Goal: Task Accomplishment & Management: Complete application form

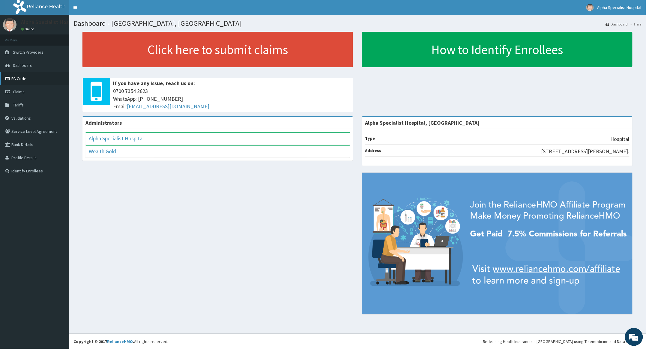
click at [20, 78] on link "PA Code" at bounding box center [34, 78] width 69 height 13
click at [16, 91] on span "Claims" at bounding box center [19, 91] width 12 height 5
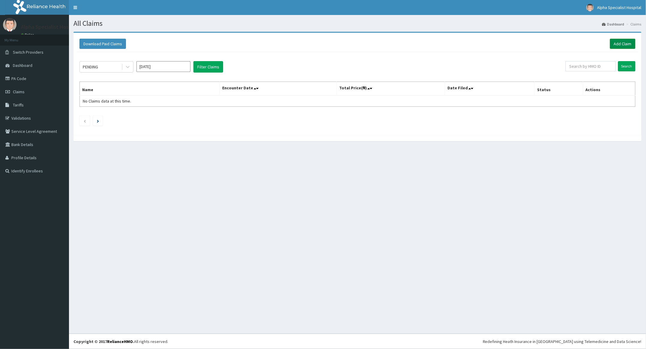
click at [626, 40] on link "Add Claim" at bounding box center [623, 44] width 26 height 10
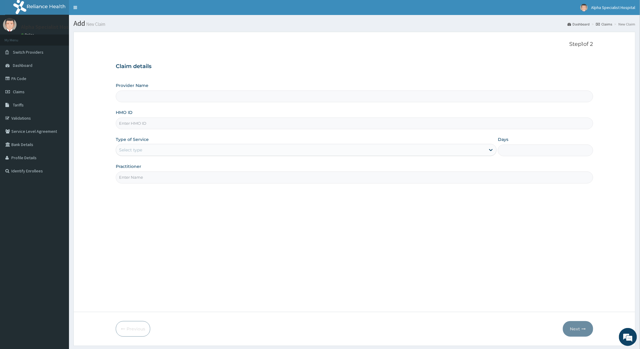
type input "Alpha Specialist Hospital, [GEOGRAPHIC_DATA]"
click at [137, 123] on input "HMO ID" at bounding box center [354, 124] width 477 height 12
type input "RSS/10064/B"
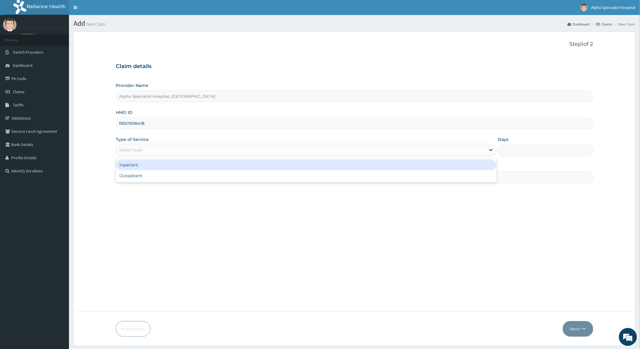
click at [164, 149] on div "Select type" at bounding box center [301, 150] width 370 height 10
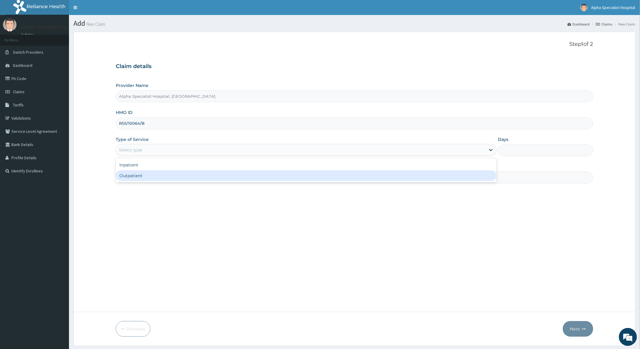
click at [132, 176] on div "Outpatient" at bounding box center [306, 175] width 381 height 11
type input "1"
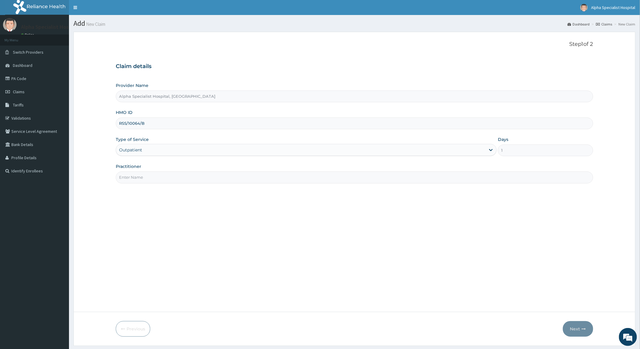
click at [154, 182] on input "Practitioner" at bounding box center [354, 178] width 477 height 12
type input "Dr Abioye"
click at [575, 327] on button "Next" at bounding box center [578, 329] width 30 height 16
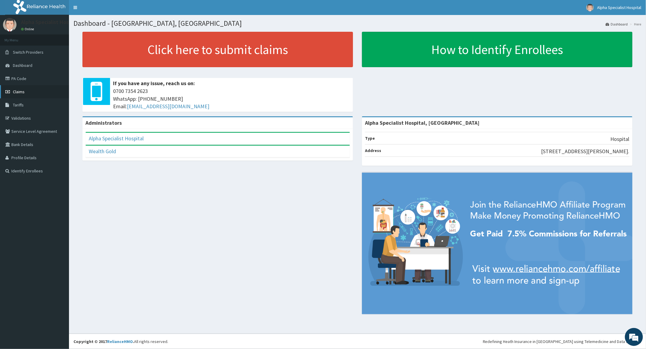
click at [16, 89] on link "Claims" at bounding box center [34, 91] width 69 height 13
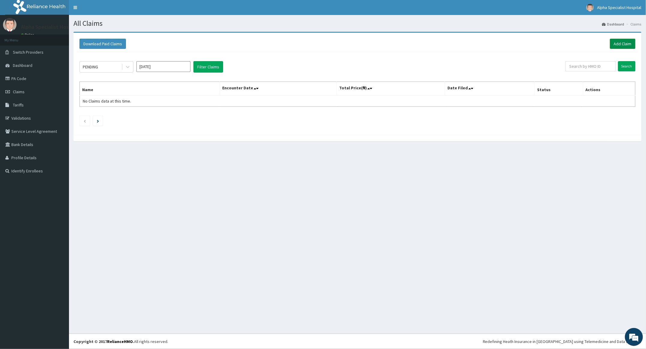
click at [621, 42] on link "Add Claim" at bounding box center [623, 44] width 26 height 10
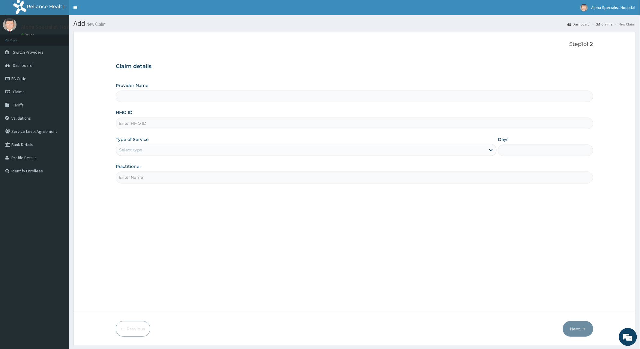
type input "Alpha Specialist Hospital, [GEOGRAPHIC_DATA]"
click at [148, 124] on input "HMO ID" at bounding box center [354, 124] width 477 height 12
type input "RSS/10064/B"
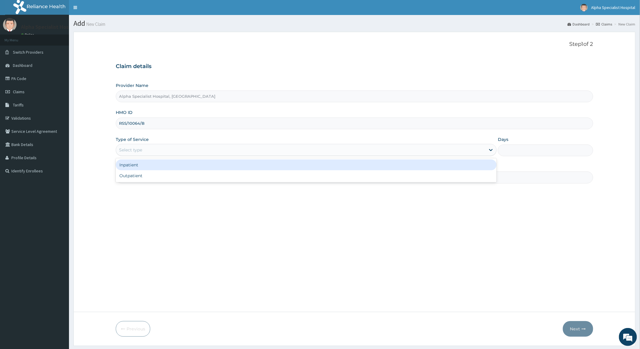
click at [257, 149] on div "Select type" at bounding box center [301, 150] width 370 height 10
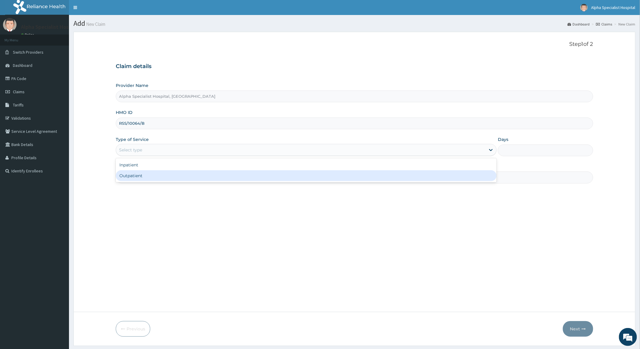
click at [154, 174] on div "Outpatient" at bounding box center [306, 175] width 381 height 11
type input "1"
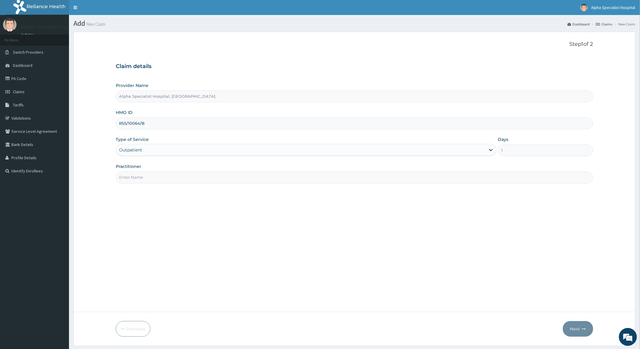
click at [153, 177] on input "Practitioner" at bounding box center [354, 178] width 477 height 12
type input "[PERSON_NAME]"
click at [574, 327] on button "Next" at bounding box center [578, 329] width 30 height 16
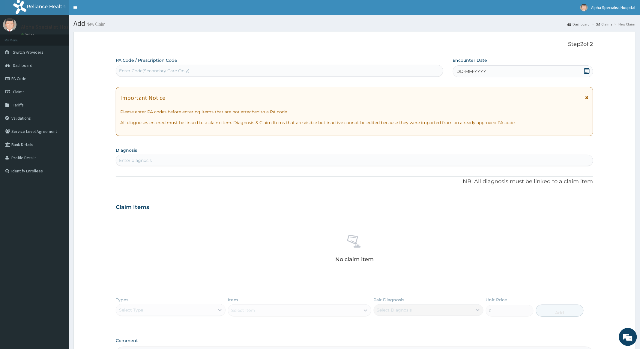
click at [586, 71] on icon at bounding box center [587, 71] width 6 height 6
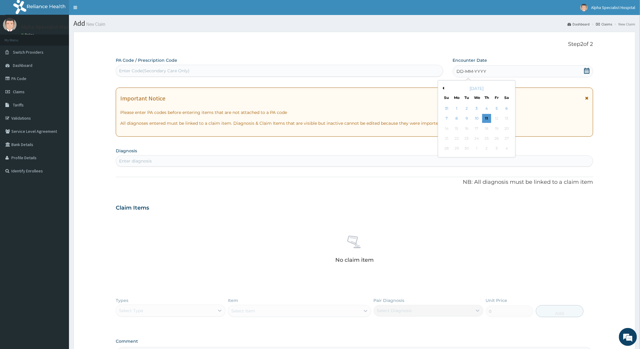
click at [443, 87] on button "Previous Month" at bounding box center [442, 88] width 3 height 3
click at [496, 116] on div "8" at bounding box center [496, 118] width 9 height 9
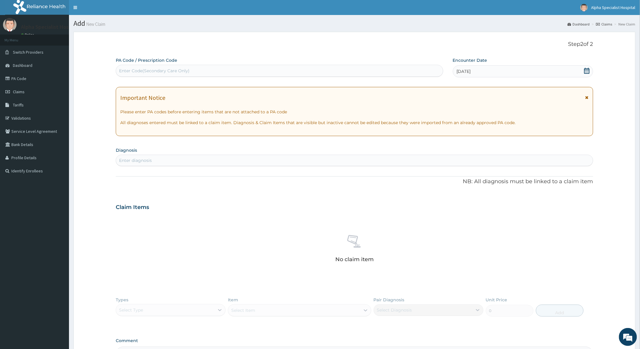
click at [585, 70] on icon at bounding box center [587, 71] width 6 height 6
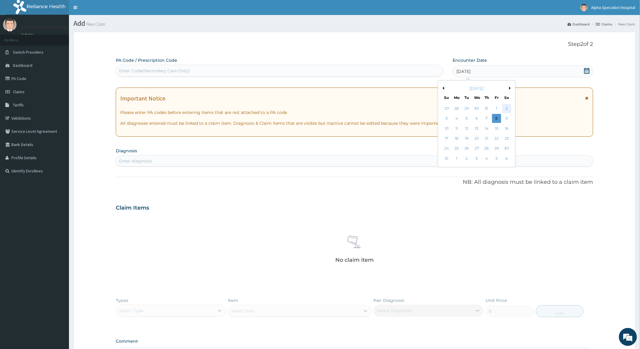
click at [507, 108] on div "2" at bounding box center [506, 108] width 9 height 9
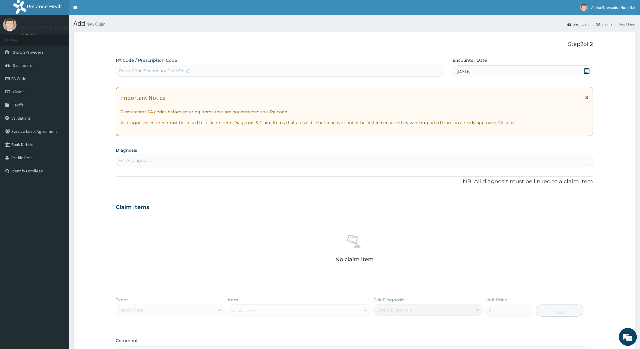
click at [155, 159] on div "Enter diagnosis" at bounding box center [354, 161] width 477 height 10
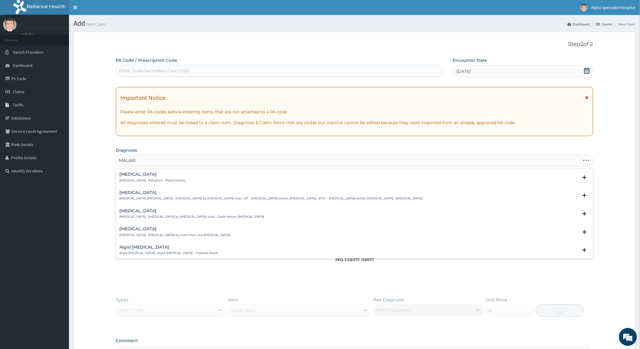
type input "MALARIA"
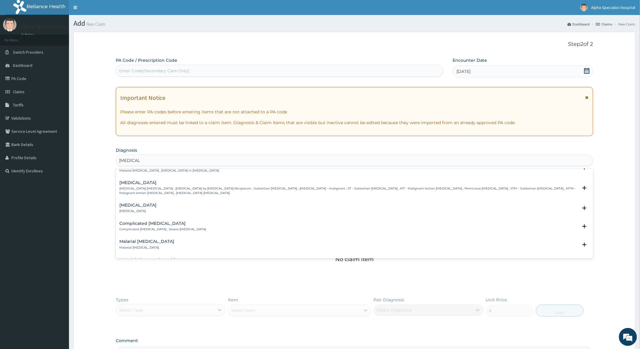
scroll to position [240, 0]
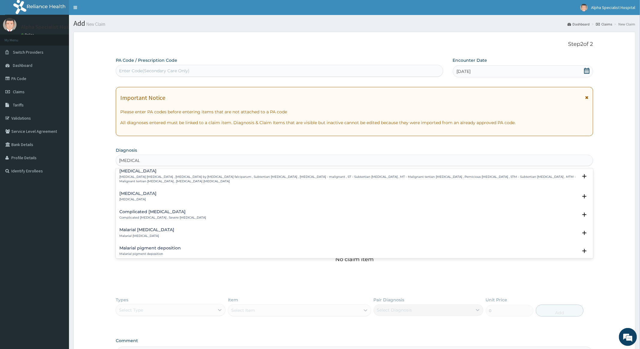
click at [136, 213] on h4 "Complicated malaria" at bounding box center [162, 212] width 87 height 5
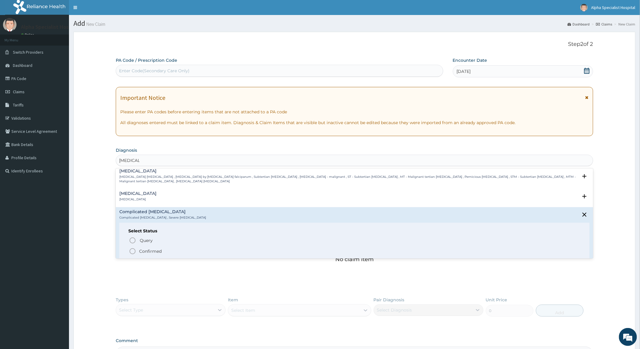
click at [131, 251] on icon "status option filled" at bounding box center [132, 251] width 7 height 7
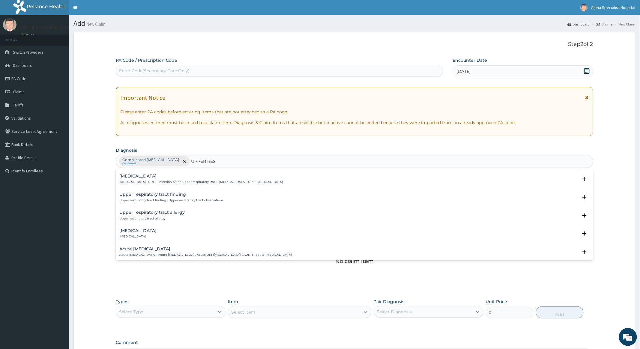
type input "UPPER RESP"
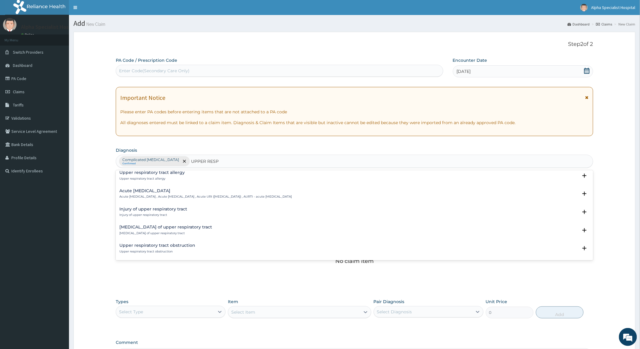
scroll to position [0, 0]
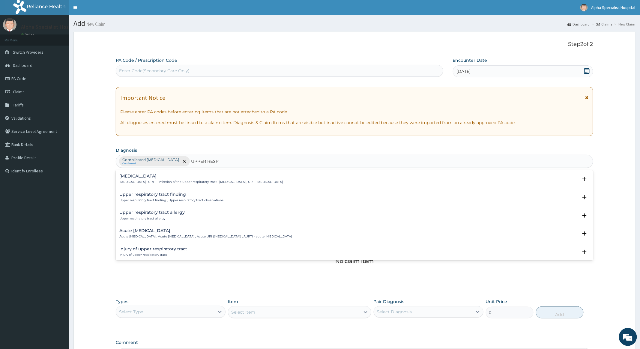
click at [165, 177] on h4 "Upper respiratory infection" at bounding box center [201, 176] width 164 height 5
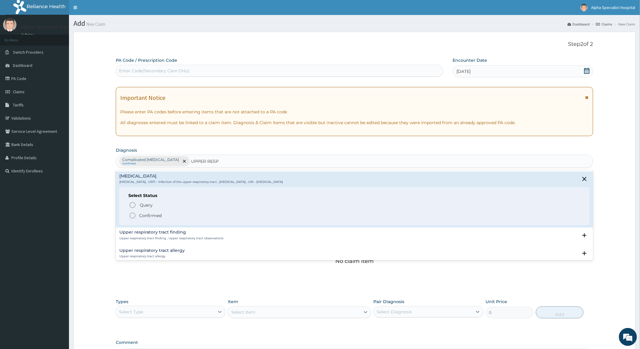
click at [133, 217] on icon "status option filled" at bounding box center [132, 215] width 7 height 7
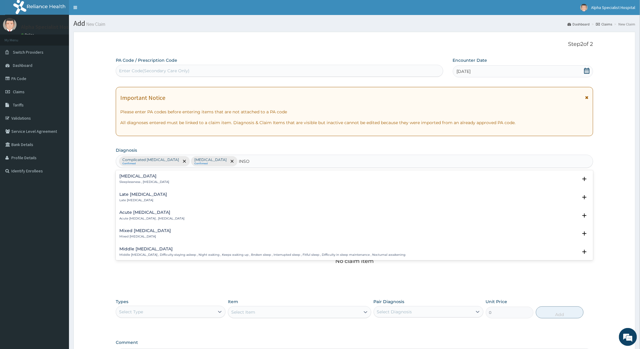
type input "INSOM"
click at [133, 178] on h4 "Insomnia" at bounding box center [144, 176] width 50 height 5
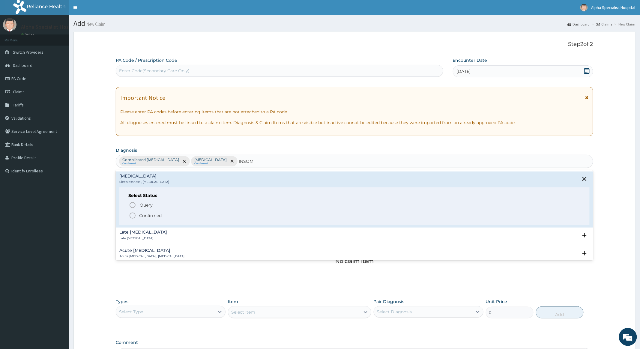
click at [134, 215] on icon "status option filled" at bounding box center [132, 215] width 7 height 7
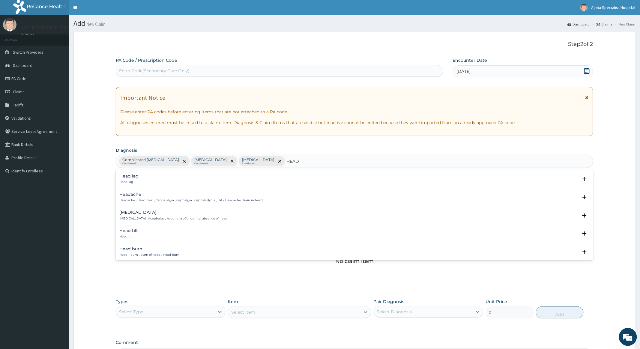
type input "HEADA"
click at [137, 179] on div "Headache Headache , Head pain , Cephalalgia , Cephalgia , Cephalodynia , HA - H…" at bounding box center [190, 179] width 143 height 11
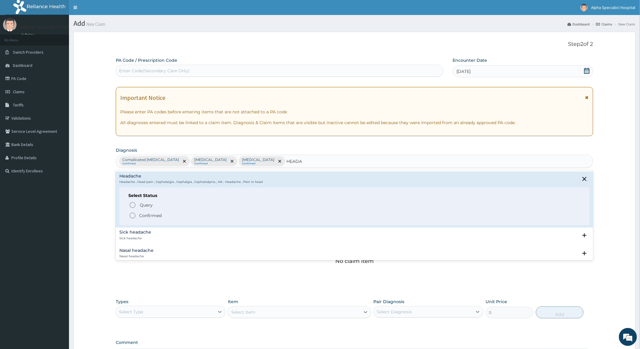
click at [131, 216] on icon "status option filled" at bounding box center [132, 215] width 7 height 7
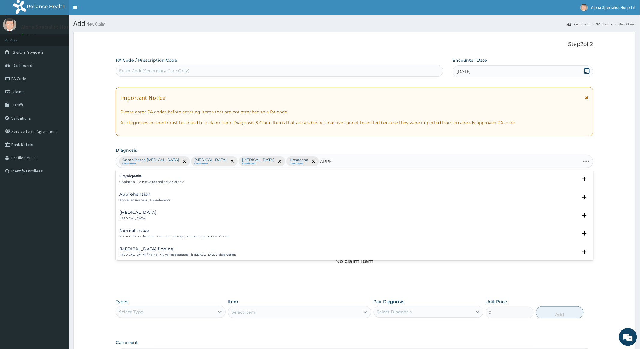
type input "APPET"
click at [141, 194] on h4 "Altered appetite" at bounding box center [147, 194] width 57 height 5
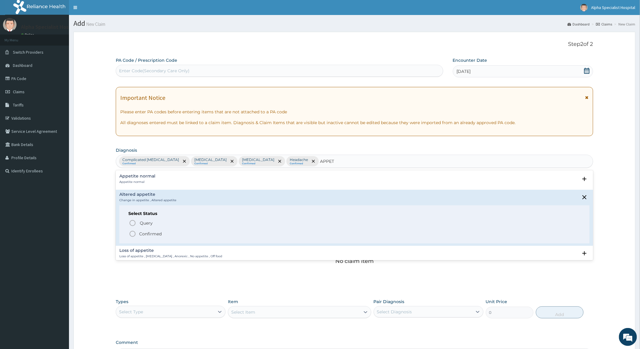
click at [134, 234] on icon "status option filled" at bounding box center [132, 233] width 7 height 7
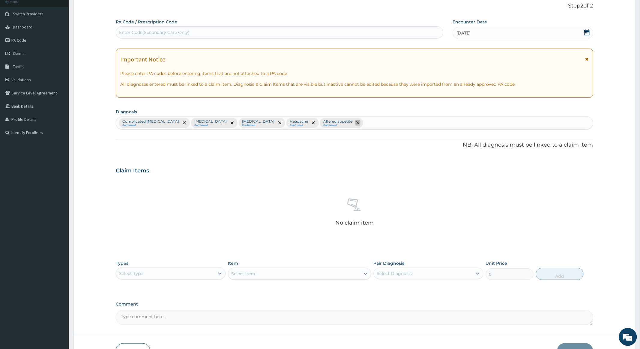
scroll to position [78, 0]
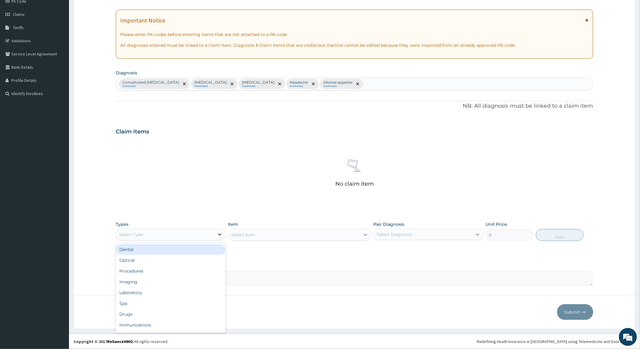
click at [220, 235] on icon at bounding box center [220, 235] width 4 height 2
click at [133, 270] on div "Procedures" at bounding box center [171, 271] width 110 height 11
click at [327, 234] on div "Select Item" at bounding box center [299, 235] width 143 height 12
click at [347, 234] on div "Select Item" at bounding box center [294, 235] width 132 height 10
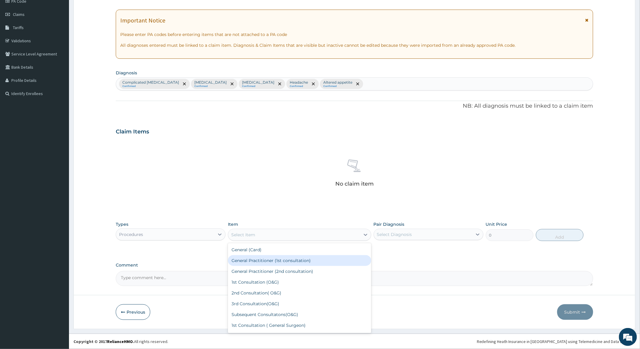
click at [288, 260] on div "General Practitioner (1st consultation)" at bounding box center [299, 260] width 143 height 11
type input "4000"
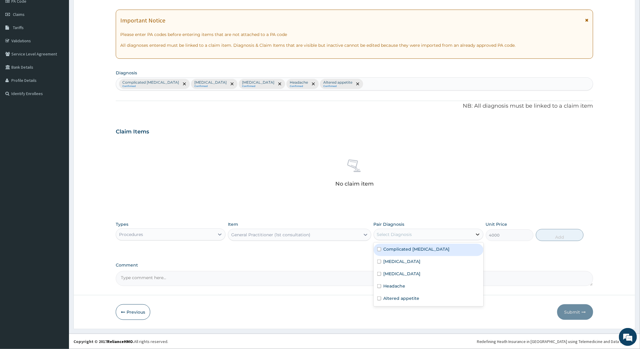
click at [477, 234] on icon at bounding box center [478, 235] width 4 height 2
click at [380, 249] on input "checkbox" at bounding box center [379, 250] width 4 height 4
checkbox input "true"
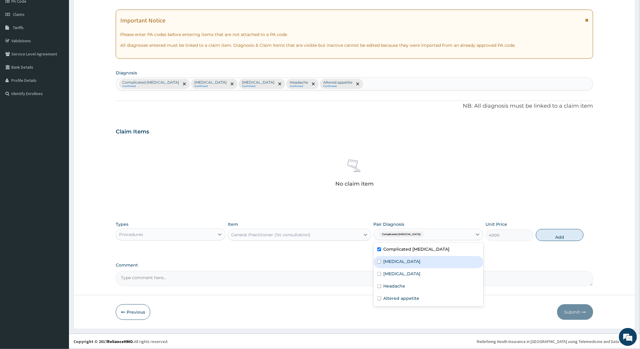
click at [378, 262] on input "checkbox" at bounding box center [379, 262] width 4 height 4
checkbox input "true"
click at [382, 273] on div "Insomnia" at bounding box center [429, 275] width 110 height 12
checkbox input "true"
click at [379, 289] on div "Headache" at bounding box center [429, 287] width 110 height 12
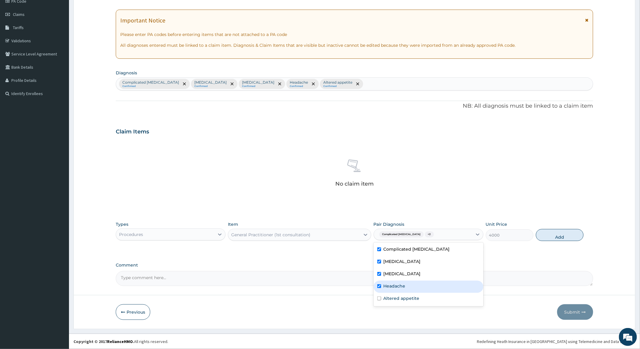
checkbox input "true"
click at [380, 298] on input "checkbox" at bounding box center [379, 299] width 4 height 4
checkbox input "true"
click at [561, 232] on button "Add" at bounding box center [560, 235] width 48 height 12
type input "0"
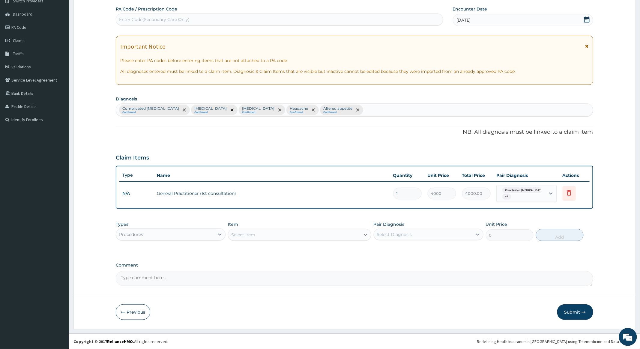
scroll to position [52, 0]
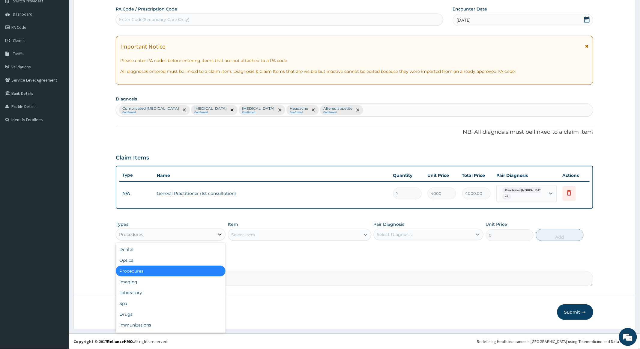
click at [221, 234] on icon at bounding box center [220, 235] width 4 height 2
click at [127, 313] on div "Drugs" at bounding box center [171, 314] width 110 height 11
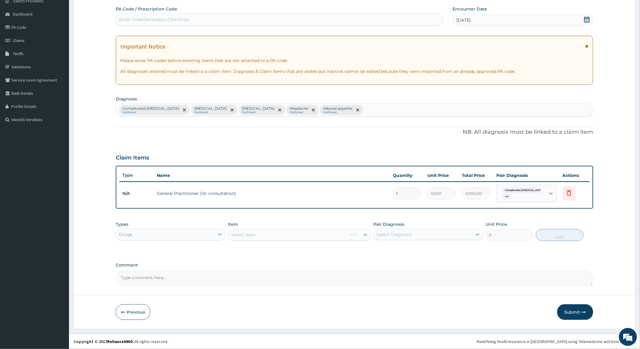
click at [355, 232] on div "Select Item" at bounding box center [299, 235] width 143 height 12
click at [344, 236] on div "Select Item" at bounding box center [294, 235] width 132 height 10
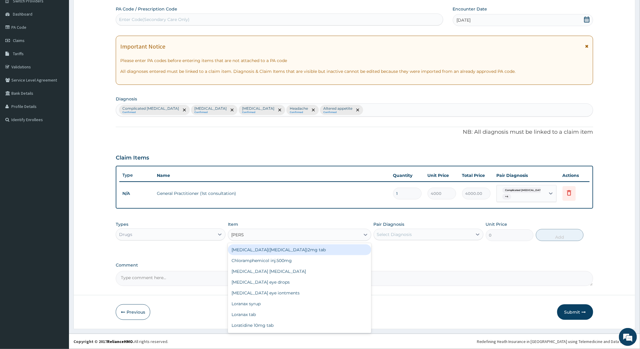
type input "LORAT"
click at [277, 250] on div "Loratidine 10mg tab" at bounding box center [299, 250] width 143 height 11
type input "120"
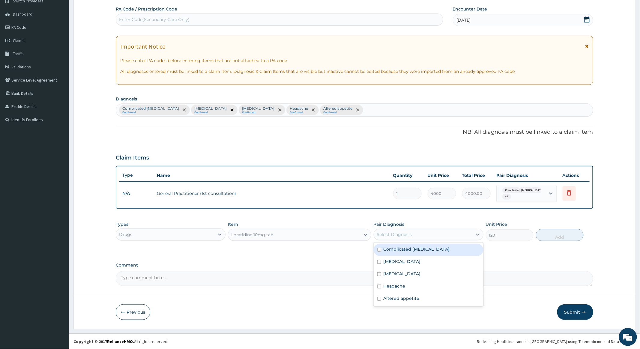
click at [466, 234] on div "Select Diagnosis" at bounding box center [423, 235] width 98 height 10
click at [378, 260] on input "checkbox" at bounding box center [379, 262] width 4 height 4
checkbox input "true"
click at [559, 235] on button "Add" at bounding box center [560, 235] width 48 height 12
type input "0"
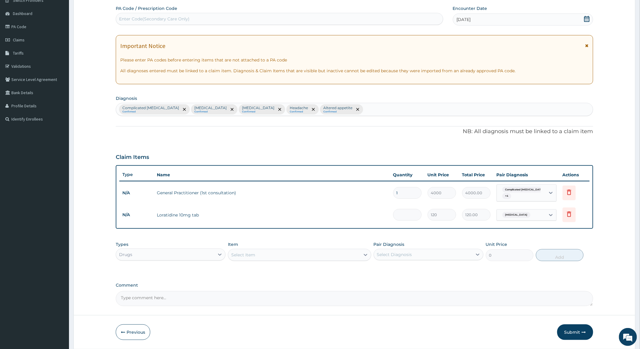
type input "0.00"
type input "3"
type input "360.00"
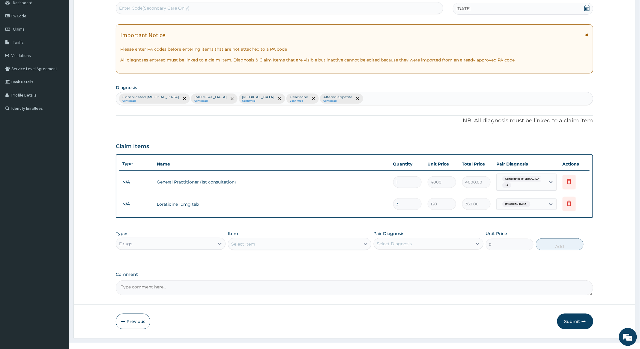
scroll to position [73, 0]
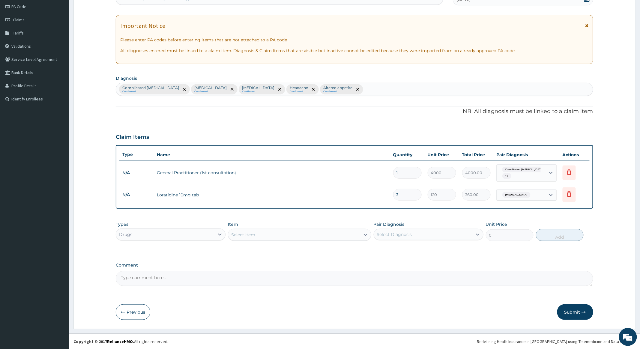
type input "3"
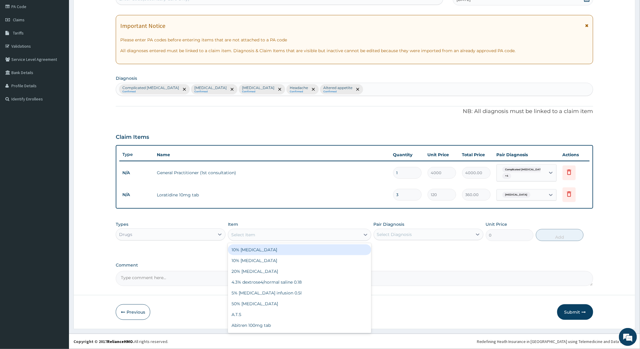
click at [316, 235] on div "Select Item" at bounding box center [294, 235] width 132 height 10
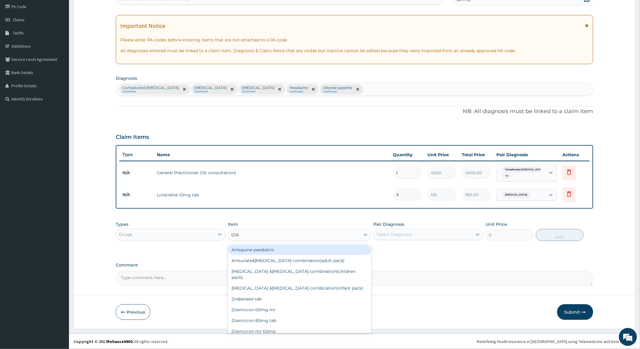
type input "DIAZ"
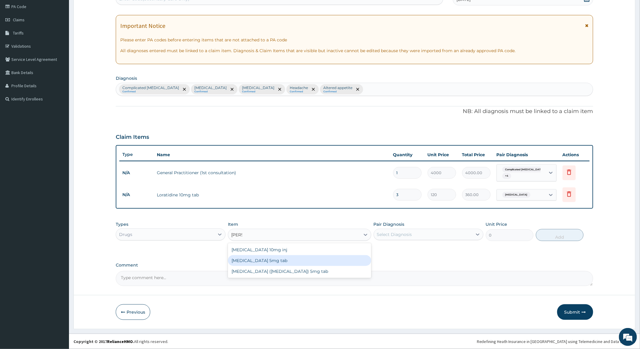
click at [261, 260] on div "Diazepam 5mg tab" at bounding box center [299, 260] width 143 height 11
type input "64.8"
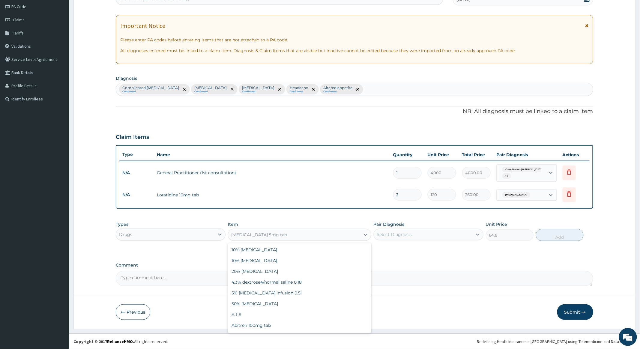
click at [342, 233] on div "Diazepam 5mg tab" at bounding box center [294, 235] width 132 height 10
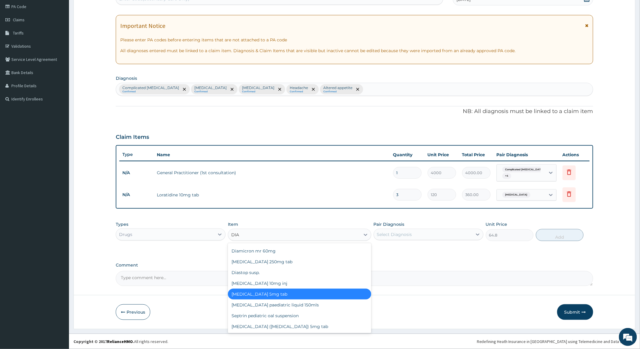
scroll to position [4, 0]
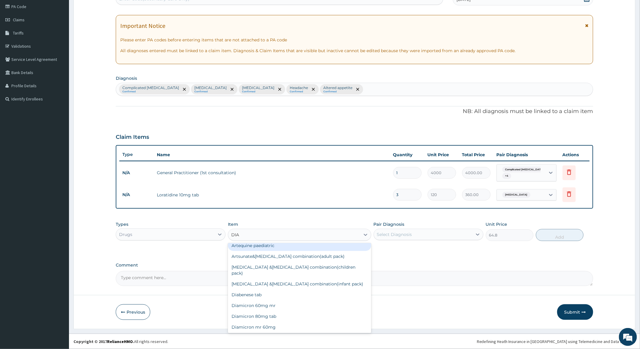
type input "DIAZ"
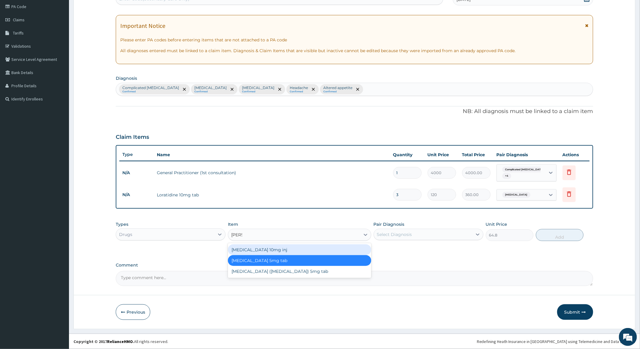
scroll to position [0, 0]
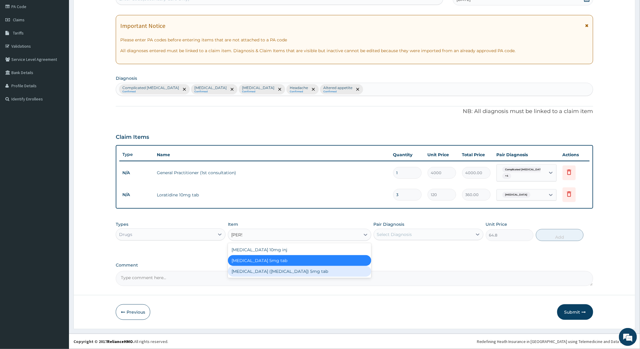
click at [283, 271] on div "Valium (diazepam) 5mg tab" at bounding box center [299, 271] width 143 height 11
type input "24"
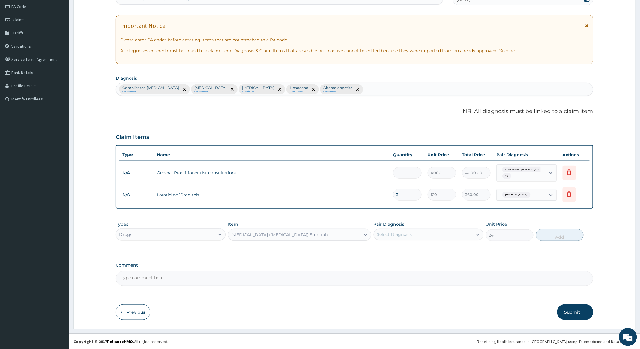
click at [360, 231] on div "Valium (diazepam) 5mg tab" at bounding box center [294, 235] width 132 height 10
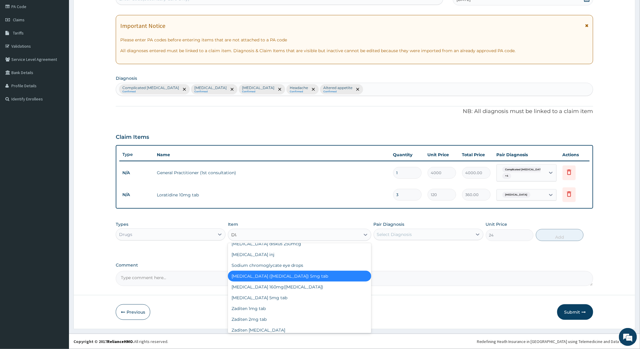
scroll to position [74, 0]
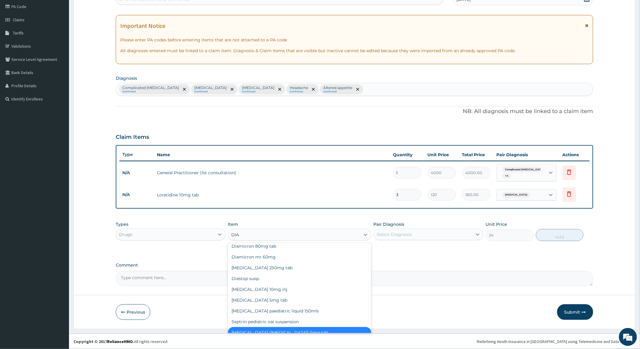
type input "DIAZ"
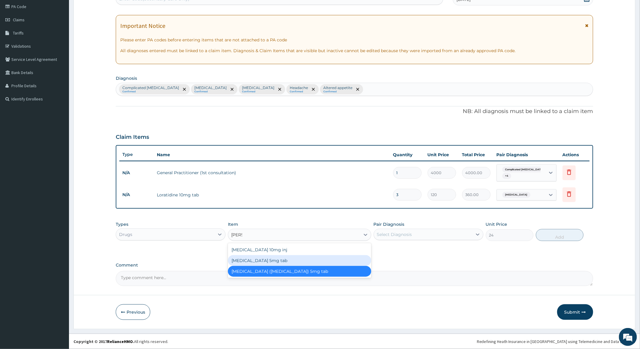
click at [249, 258] on div "Diazepam 5mg tab" at bounding box center [299, 260] width 143 height 11
type input "64.8"
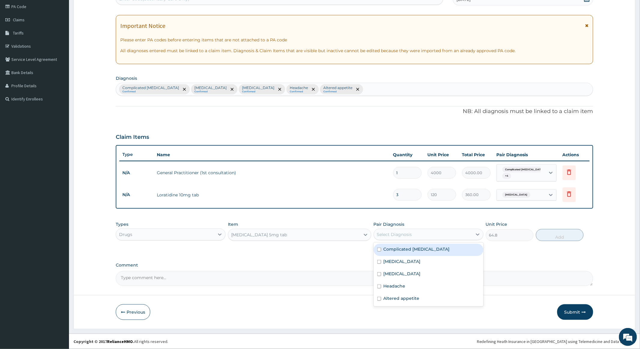
click at [440, 234] on div "Select Diagnosis" at bounding box center [423, 235] width 98 height 10
click at [379, 274] on input "checkbox" at bounding box center [379, 274] width 4 height 4
checkbox input "true"
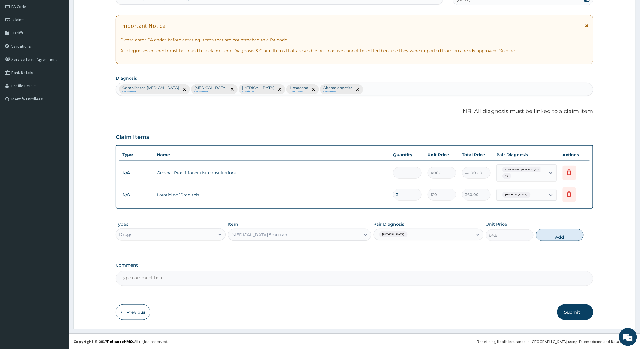
click at [545, 232] on button "Add" at bounding box center [560, 235] width 48 height 12
type input "0"
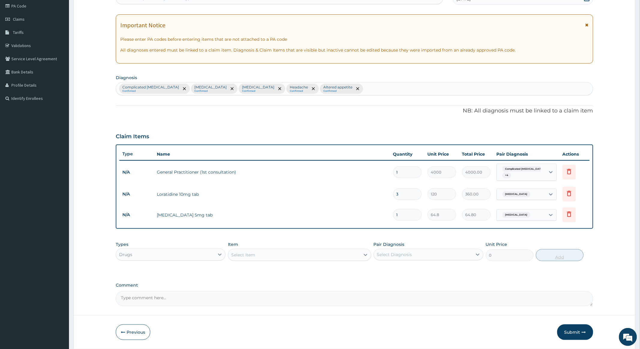
type input "0.00"
type input "3"
type input "194.40"
type input "3"
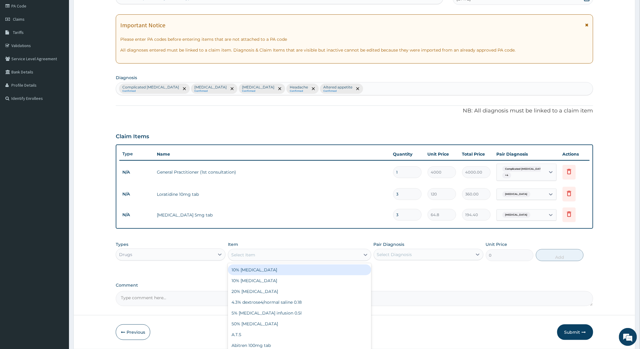
click at [330, 255] on div "Select Item" at bounding box center [294, 255] width 132 height 10
type input "IBP"
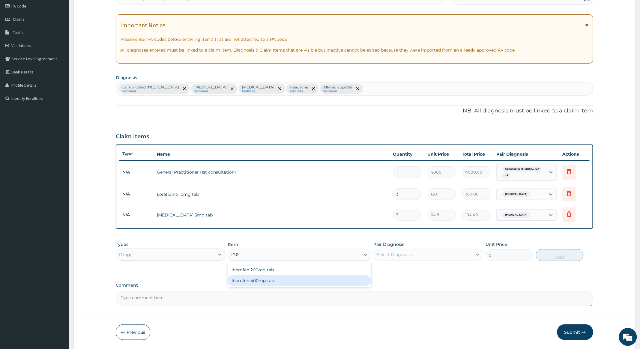
click at [261, 281] on div "Ibprofen 400mg tab" at bounding box center [299, 280] width 143 height 11
type input "200"
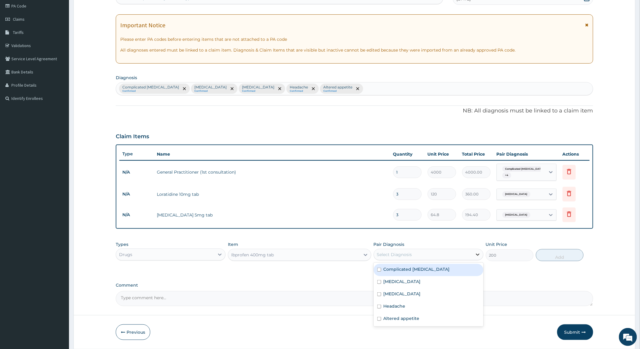
click at [476, 254] on icon at bounding box center [478, 255] width 6 height 6
click at [378, 307] on input "checkbox" at bounding box center [379, 307] width 4 height 4
checkbox input "true"
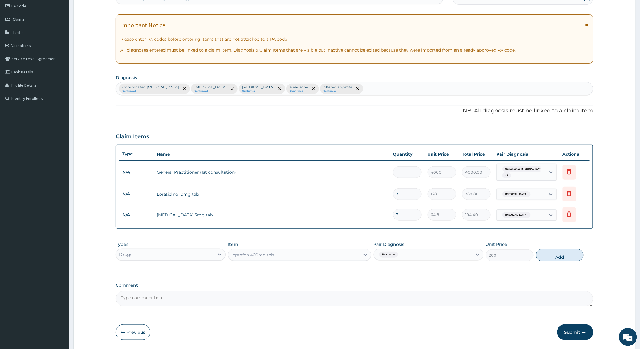
click at [558, 255] on button "Add" at bounding box center [560, 255] width 48 height 12
type input "0"
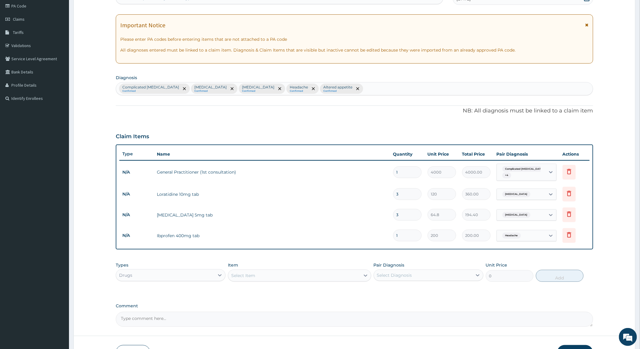
type input "0.00"
type input "6"
type input "1200.00"
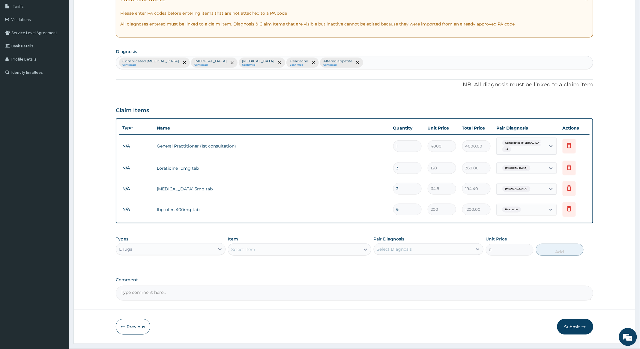
scroll to position [114, 0]
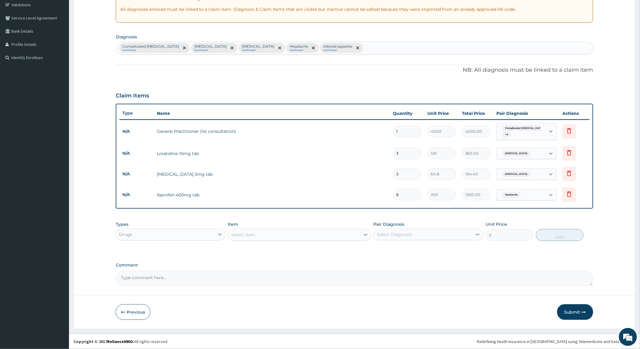
type input "6"
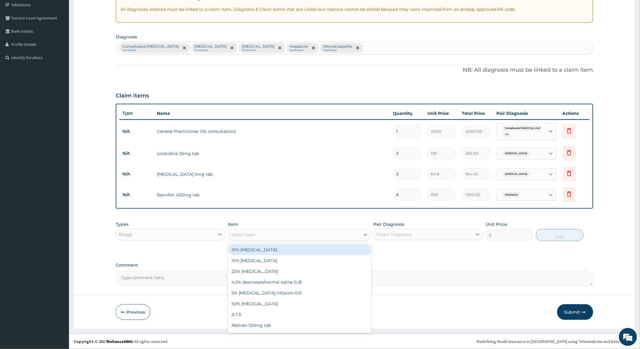
click at [292, 232] on div "Select Item" at bounding box center [294, 235] width 132 height 10
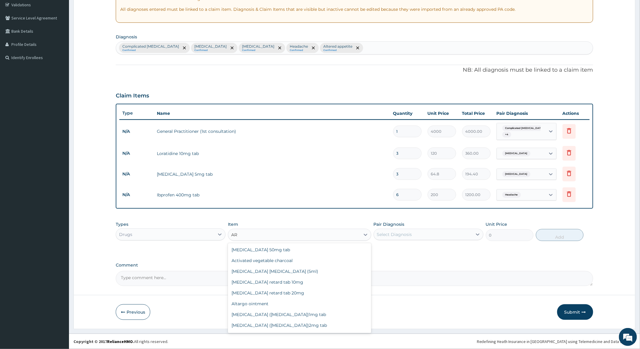
type input "A"
type input "INJ"
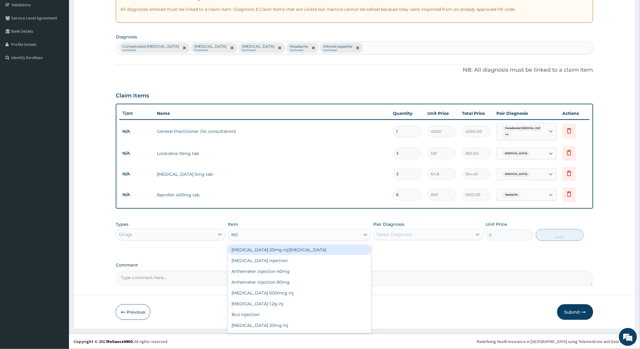
scroll to position [120, 0]
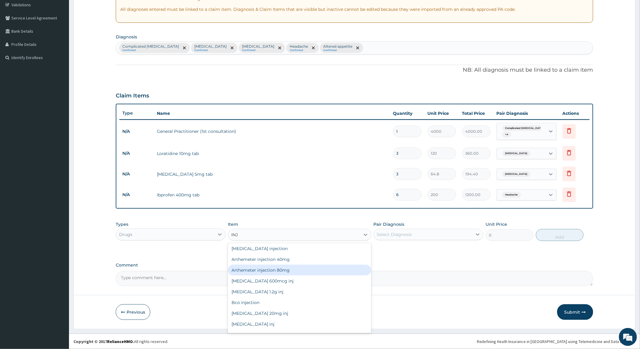
click at [252, 269] on div "Arthemeter injection 80mg" at bounding box center [299, 270] width 143 height 11
type input "940.74"
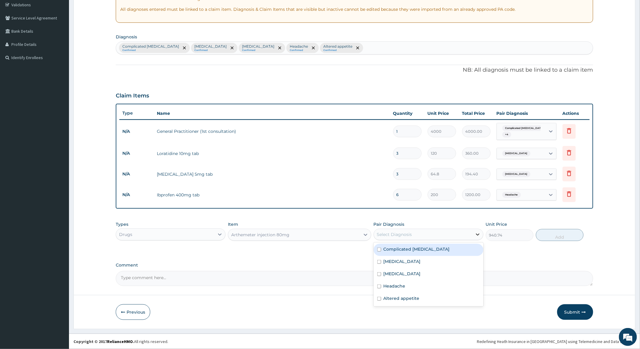
click at [478, 235] on icon at bounding box center [478, 235] width 4 height 2
click at [379, 248] on input "checkbox" at bounding box center [379, 250] width 4 height 4
checkbox input "true"
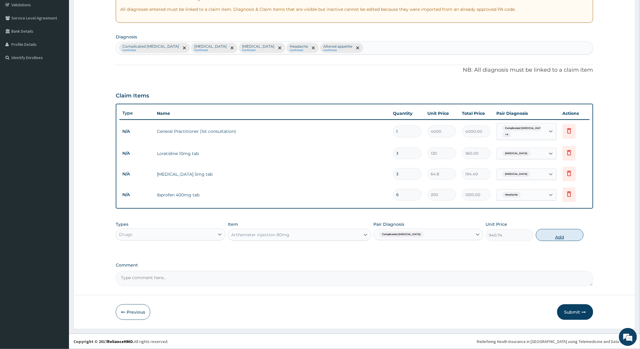
click at [564, 235] on button "Add" at bounding box center [560, 235] width 48 height 12
type input "0"
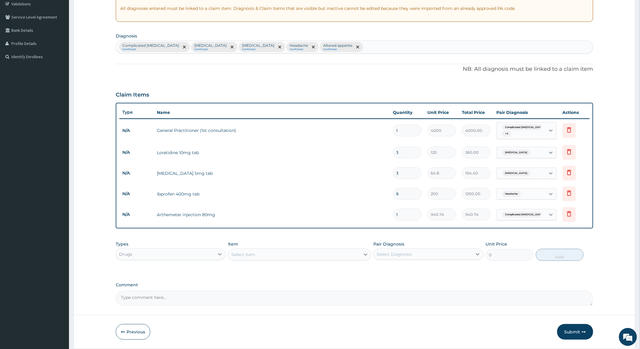
click at [402, 213] on input "1" at bounding box center [407, 215] width 29 height 12
type input "0.00"
type input "6"
type input "5644.44"
type input "0.00"
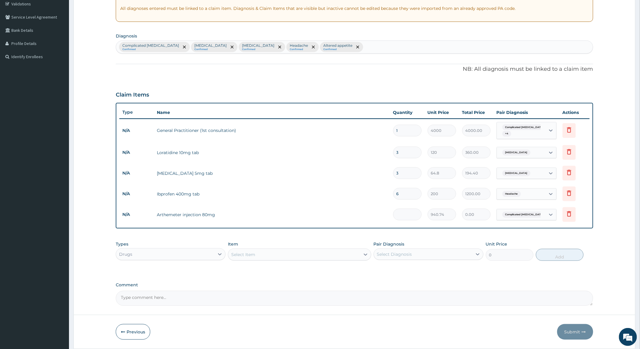
type input "3"
type input "2822.22"
type input "3"
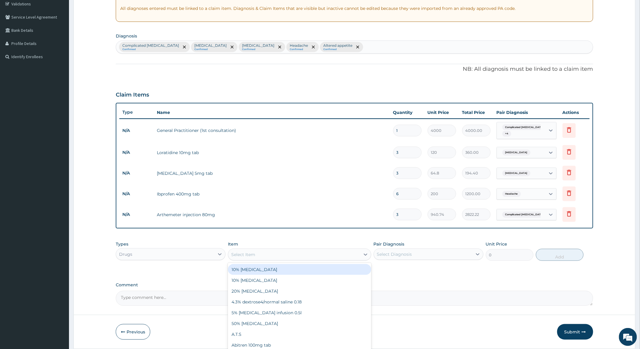
click at [300, 257] on div "Select Item" at bounding box center [294, 255] width 132 height 10
type input "CHLOR"
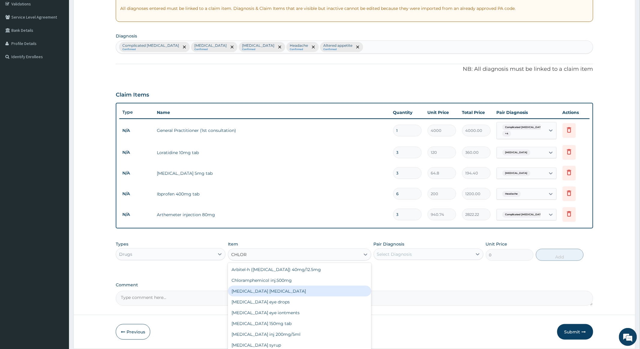
scroll to position [40, 0]
click at [260, 294] on div "Chloroquine inj 200mg/5ml" at bounding box center [299, 294] width 143 height 11
type input "600"
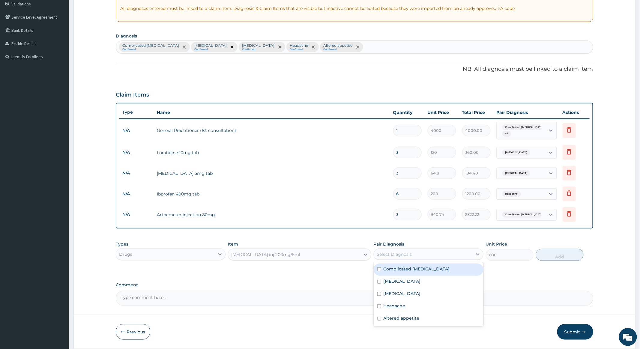
click at [440, 255] on div "Select Diagnosis" at bounding box center [423, 255] width 98 height 10
click at [377, 269] on input "checkbox" at bounding box center [379, 270] width 4 height 4
checkbox input "true"
click at [562, 255] on button "Add" at bounding box center [560, 255] width 48 height 12
type input "0"
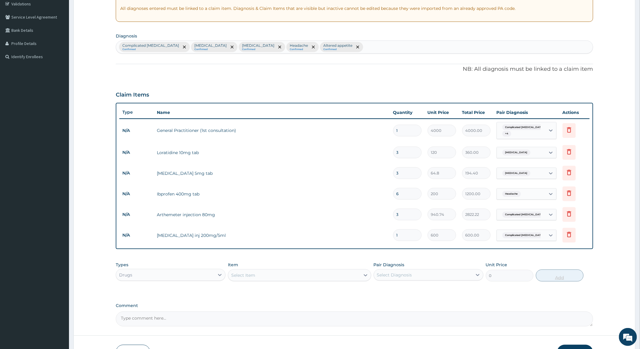
type input "0.00"
type input "3"
type input "1800.00"
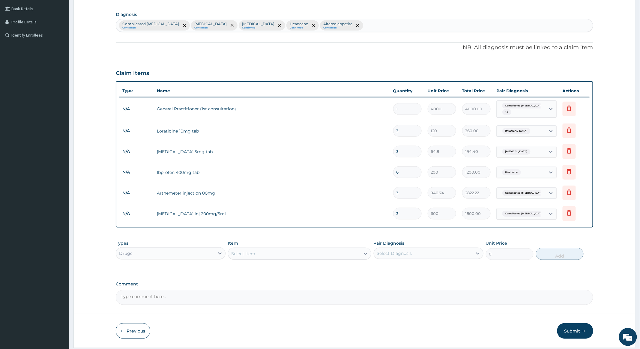
scroll to position [156, 0]
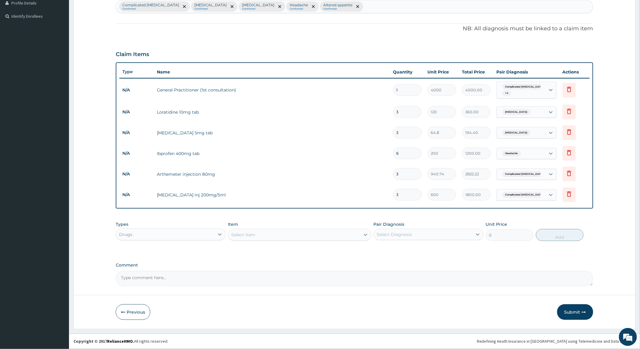
type input "3"
click at [323, 235] on div "Select Item" at bounding box center [294, 235] width 132 height 10
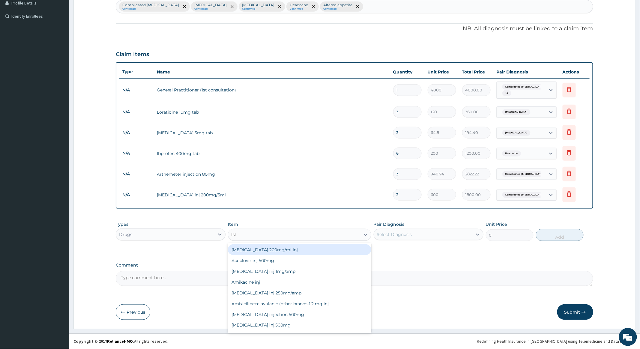
type input "I"
type input "MINE"
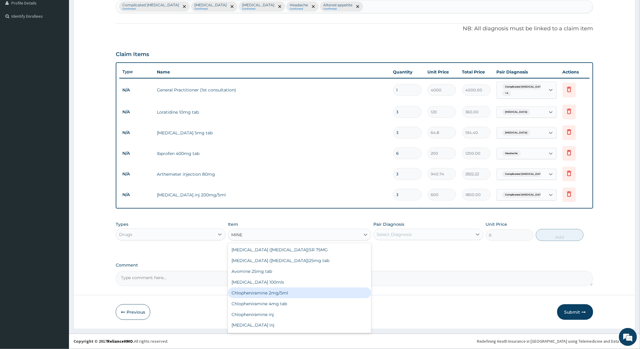
scroll to position [20, 0]
click at [248, 293] on div "Chlopheniramine inj" at bounding box center [299, 294] width 143 height 11
type input "550"
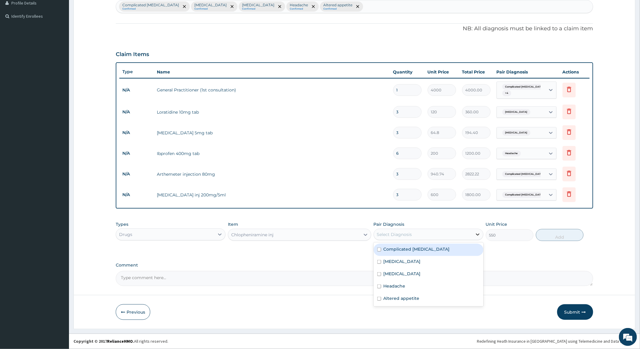
click at [474, 232] on div at bounding box center [478, 234] width 11 height 11
click at [378, 249] on input "checkbox" at bounding box center [379, 250] width 4 height 4
checkbox input "true"
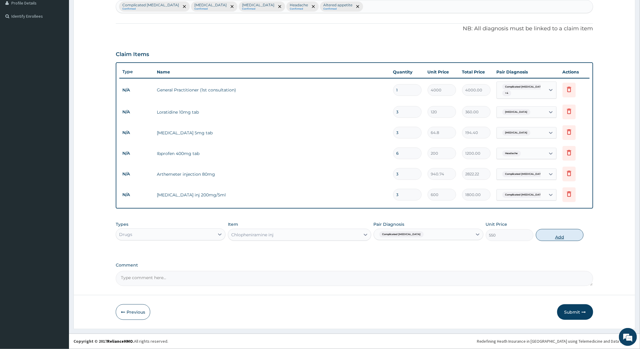
click at [555, 234] on button "Add" at bounding box center [560, 235] width 48 height 12
type input "0"
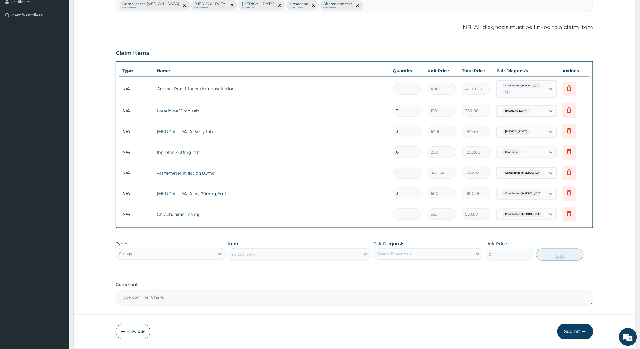
type input "0.00"
type input "3"
type input "1650.00"
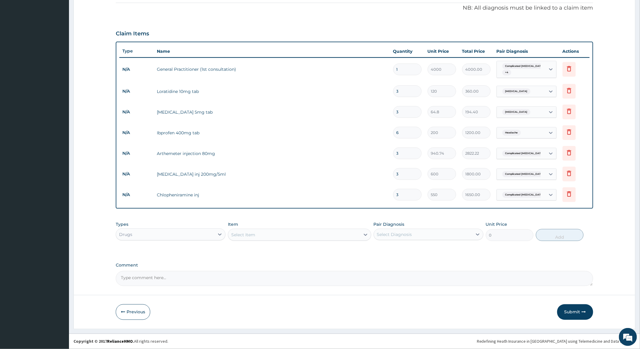
scroll to position [177, 0]
type input "3"
click at [314, 235] on div "Select Item" at bounding box center [294, 235] width 132 height 10
type input "BCO"
click at [272, 250] on div "Bco injection" at bounding box center [299, 250] width 143 height 11
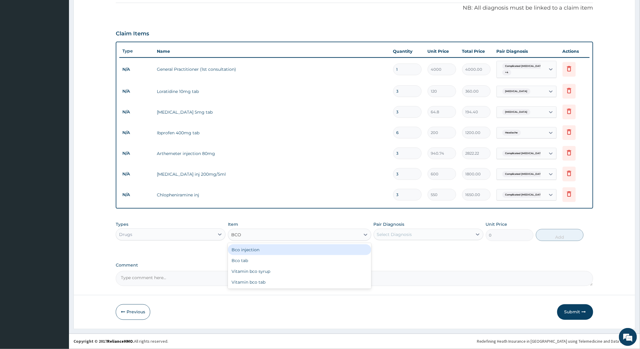
type input "400"
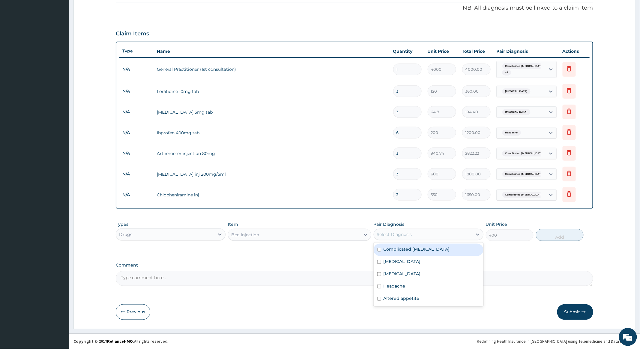
click at [450, 233] on div "Select Diagnosis" at bounding box center [423, 235] width 98 height 10
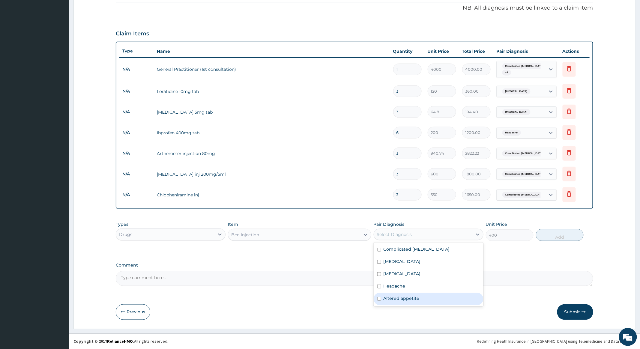
click at [378, 297] on input "checkbox" at bounding box center [379, 299] width 4 height 4
checkbox input "true"
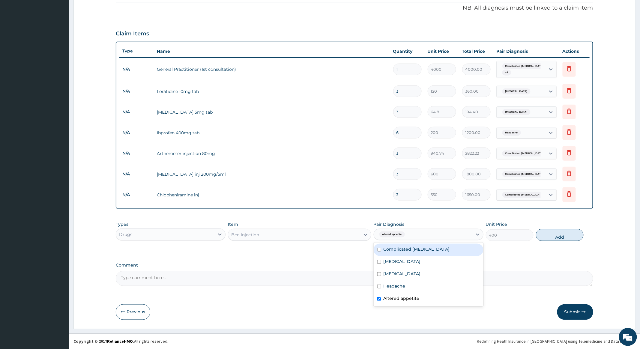
click at [379, 249] on input "checkbox" at bounding box center [379, 250] width 4 height 4
checkbox input "true"
click at [563, 235] on button "Add" at bounding box center [560, 235] width 48 height 12
type input "0"
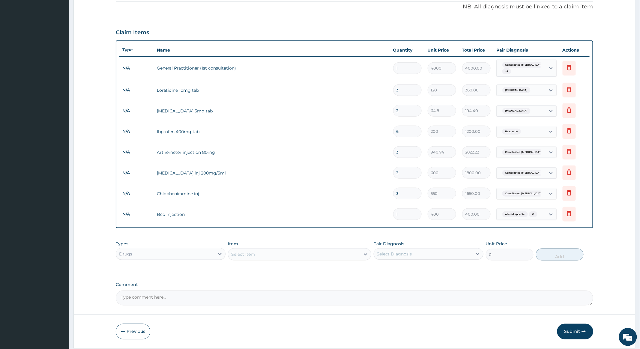
type input "0.00"
type input "3"
type input "1200.00"
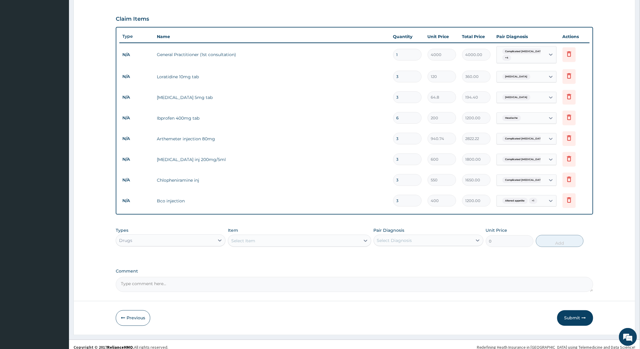
scroll to position [197, 0]
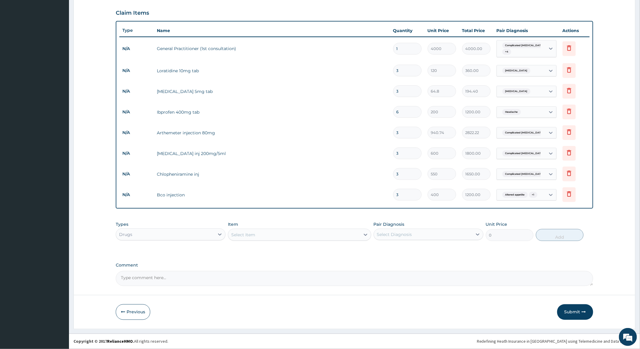
type input "3"
click at [182, 278] on textarea "Comment" at bounding box center [354, 278] width 477 height 15
click at [274, 277] on textarea "For the complicated malaria to be well treated, hence the need for Inj Artemeter" at bounding box center [354, 278] width 477 height 15
click at [275, 277] on textarea "For the complicated malaria to be well treated, hence the need for Inj Artemeter" at bounding box center [354, 278] width 477 height 15
click at [308, 278] on textarea "For the complicated malaria to be well treated, hence the need for Inj Arthemet…" at bounding box center [354, 278] width 477 height 15
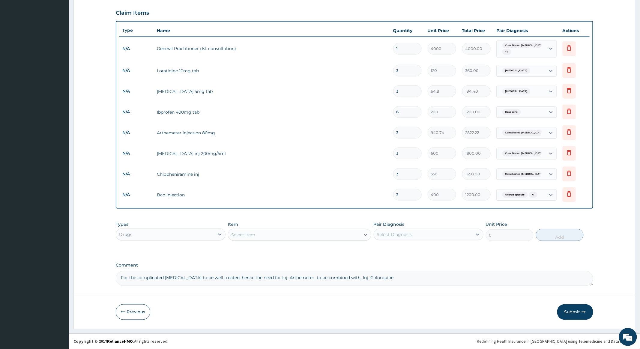
click at [362, 277] on textarea "For the complicated malaria to be well treated, hence the need for Inj Arthemet…" at bounding box center [354, 278] width 477 height 15
click at [380, 276] on textarea "For the complicated malaria to be well treated, hence the need for Inj Arthemet…" at bounding box center [354, 278] width 477 height 15
type textarea "For the complicated malaria to be well treated, hence the need for Inj Arthemet…"
click at [572, 310] on button "Submit" at bounding box center [575, 313] width 36 height 16
click at [576, 310] on button "Submit" at bounding box center [575, 313] width 36 height 16
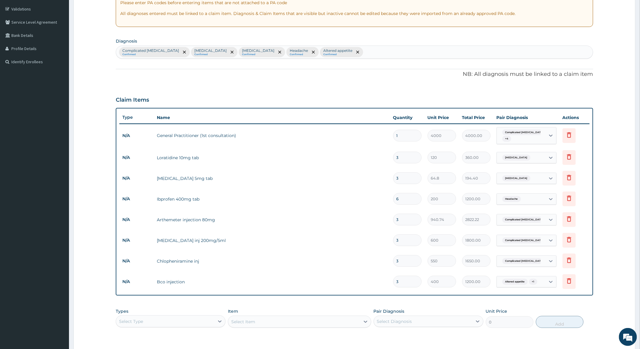
scroll to position [77, 0]
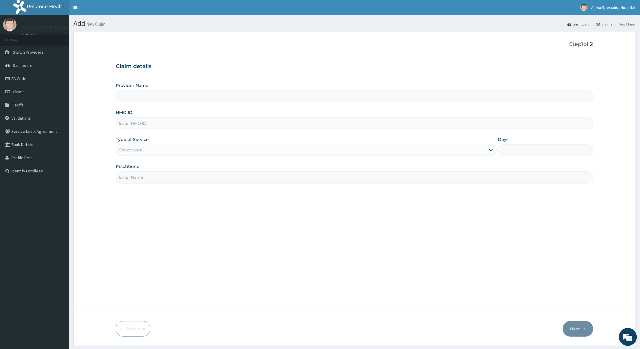
type input "Alpha Specialist Hospital, [GEOGRAPHIC_DATA]"
click at [136, 124] on input "HMO ID" at bounding box center [354, 124] width 477 height 12
type input "OHT/11457/A"
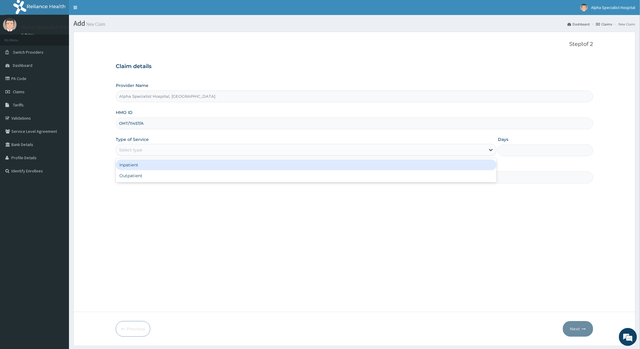
click at [215, 152] on div "Select type" at bounding box center [301, 150] width 370 height 10
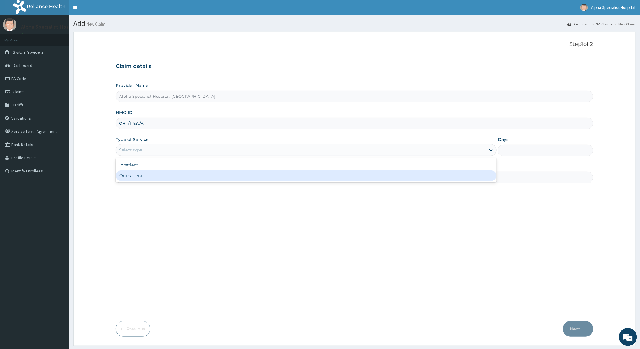
click at [130, 175] on div "Outpatient" at bounding box center [306, 175] width 381 height 11
type input "1"
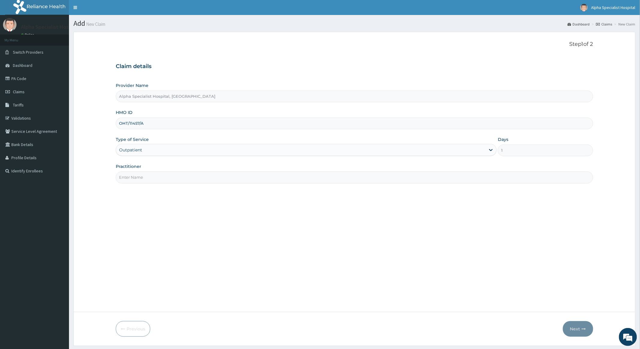
click at [185, 179] on input "Practitioner" at bounding box center [354, 178] width 477 height 12
type input "Dr Abioye"
click at [575, 328] on button "Next" at bounding box center [578, 329] width 30 height 16
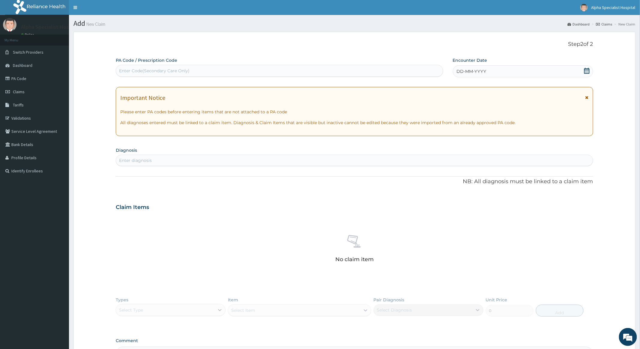
click at [587, 70] on icon at bounding box center [587, 71] width 6 height 6
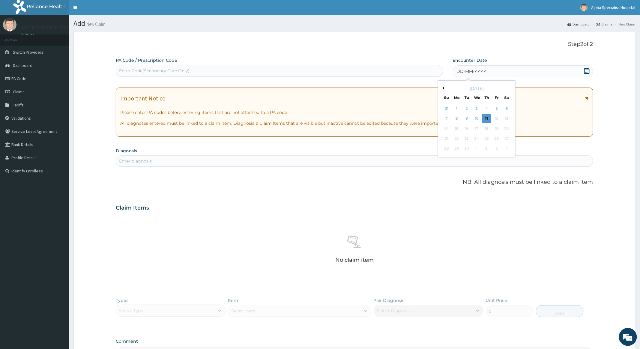
click at [443, 87] on button "Previous Month" at bounding box center [442, 88] width 3 height 3
click at [455, 117] on div "4" at bounding box center [456, 118] width 9 height 9
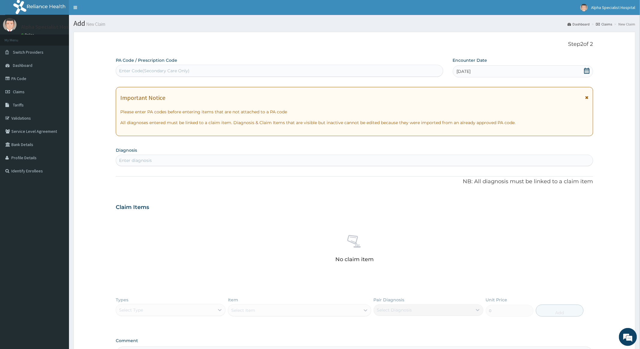
click at [164, 161] on div "Enter diagnosis" at bounding box center [354, 161] width 477 height 10
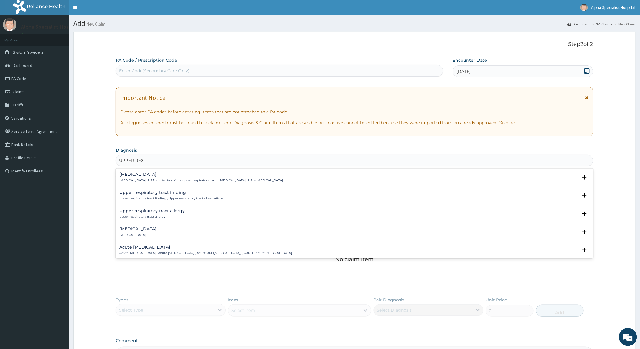
type input "UPPER RESP"
click at [155, 175] on h4 "Upper respiratory infection" at bounding box center [201, 174] width 164 height 5
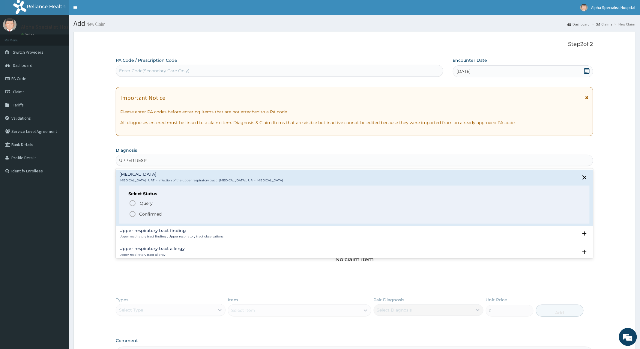
click at [133, 214] on icon "status option filled" at bounding box center [132, 214] width 7 height 7
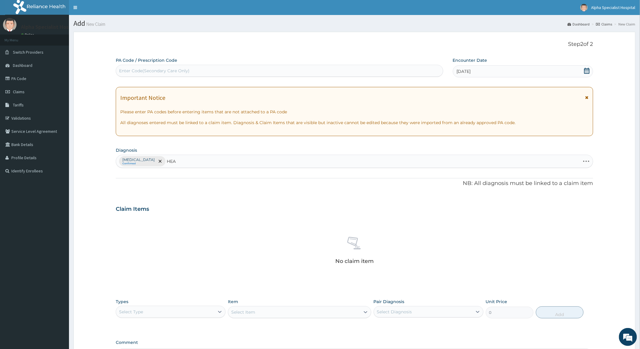
type input "HEAD"
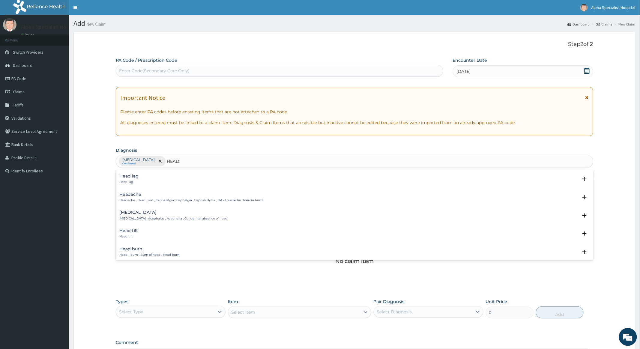
click at [160, 197] on h4 "Headache" at bounding box center [190, 194] width 143 height 5
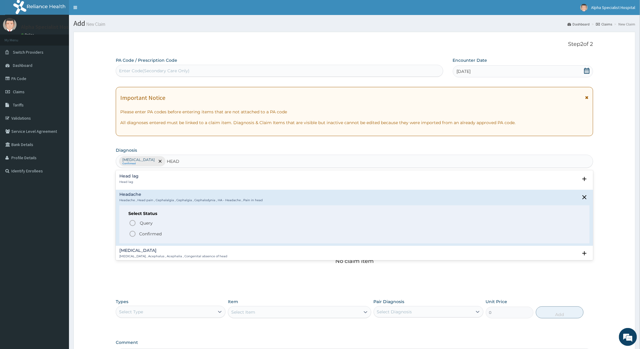
click at [132, 234] on icon "status option filled" at bounding box center [132, 233] width 7 height 7
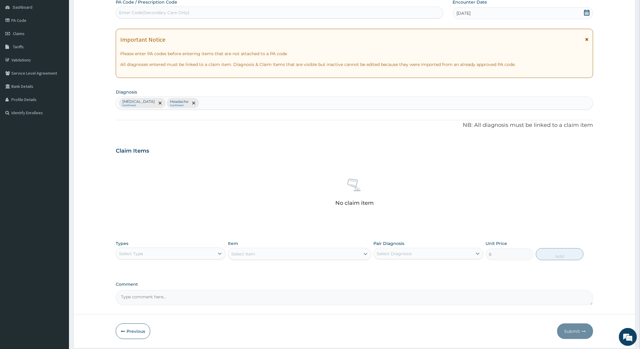
scroll to position [78, 0]
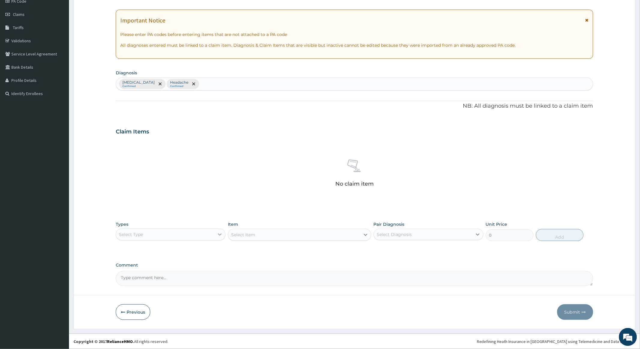
click at [219, 236] on icon at bounding box center [220, 235] width 6 height 6
click at [132, 271] on div "Procedures" at bounding box center [171, 271] width 110 height 11
click at [316, 236] on div "Select Item" at bounding box center [299, 235] width 143 height 12
click at [307, 236] on div "Select Item" at bounding box center [299, 235] width 143 height 12
click at [332, 234] on div "Select Item" at bounding box center [299, 235] width 143 height 12
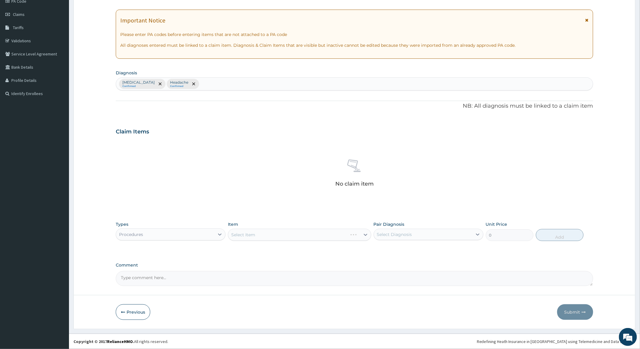
click at [332, 234] on div "Select Item" at bounding box center [299, 235] width 143 height 12
click at [285, 232] on div "Select Item" at bounding box center [299, 235] width 143 height 12
click at [269, 232] on div "Select Item" at bounding box center [299, 235] width 143 height 12
click at [356, 232] on div "Select Item" at bounding box center [299, 235] width 143 height 12
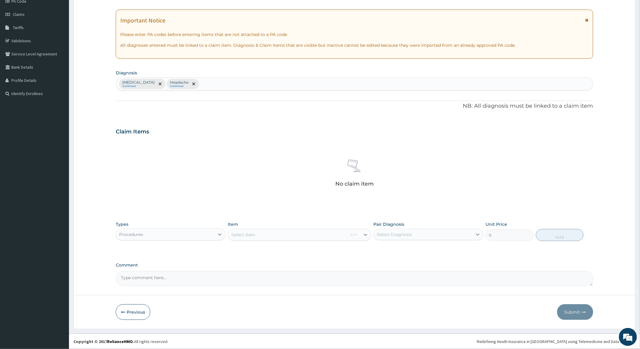
click at [352, 237] on div "Select Item" at bounding box center [299, 235] width 143 height 12
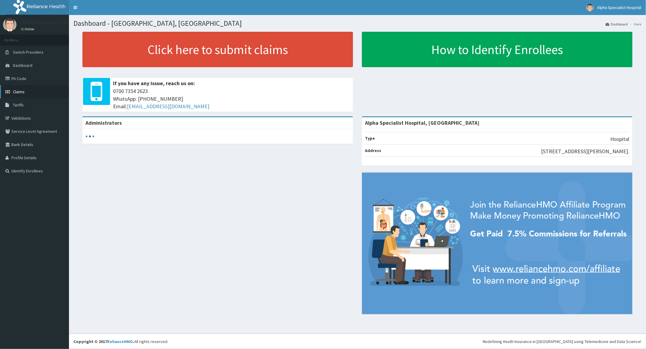
click at [18, 89] on span "Claims" at bounding box center [19, 91] width 12 height 5
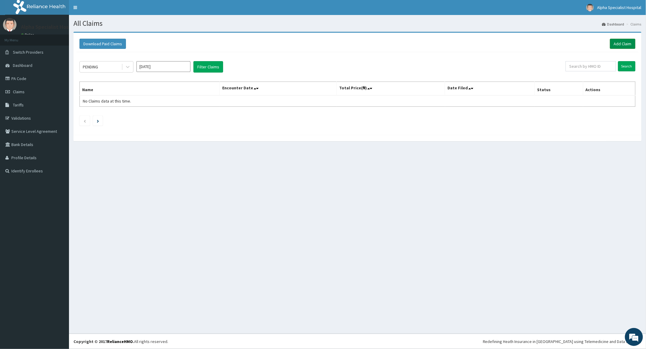
click at [622, 41] on link "Add Claim" at bounding box center [623, 44] width 26 height 10
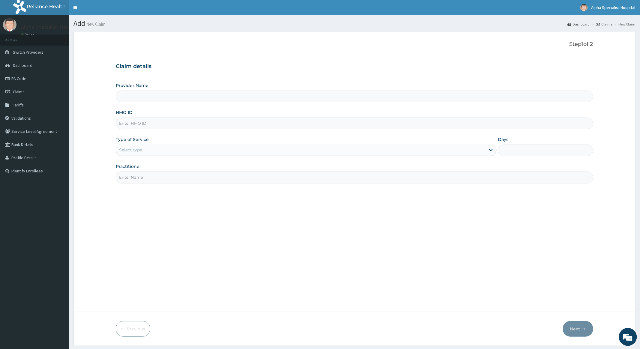
type input "Alpha Specialist Hospital, Ibadan"
click at [141, 123] on input "HMO ID" at bounding box center [354, 124] width 477 height 12
click at [187, 128] on input "OHT/" at bounding box center [354, 124] width 477 height 12
type input "OHT/11457/A"
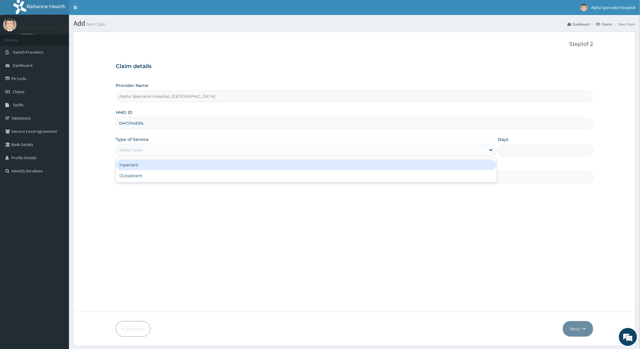
click at [179, 152] on div "Select type" at bounding box center [301, 150] width 370 height 10
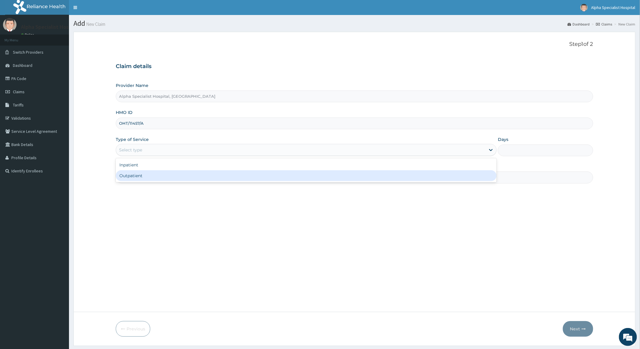
click at [154, 176] on div "Outpatient" at bounding box center [306, 175] width 381 height 11
type input "1"
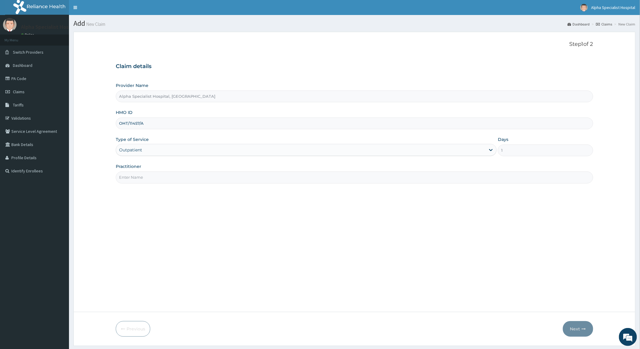
click at [155, 181] on input "Practitioner" at bounding box center [354, 178] width 477 height 12
type input "Dr Abioye"
click at [575, 328] on button "Next" at bounding box center [578, 329] width 30 height 16
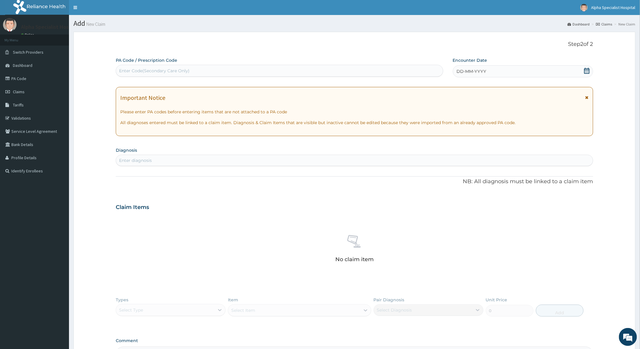
click at [587, 70] on icon at bounding box center [586, 71] width 5 height 6
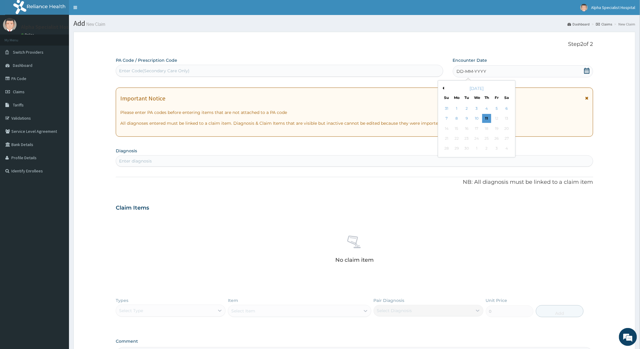
click at [444, 88] on div "[DATE]" at bounding box center [477, 89] width 72 height 6
click at [443, 88] on button "Previous Month" at bounding box center [442, 88] width 3 height 3
click at [460, 118] on div "4" at bounding box center [456, 118] width 9 height 9
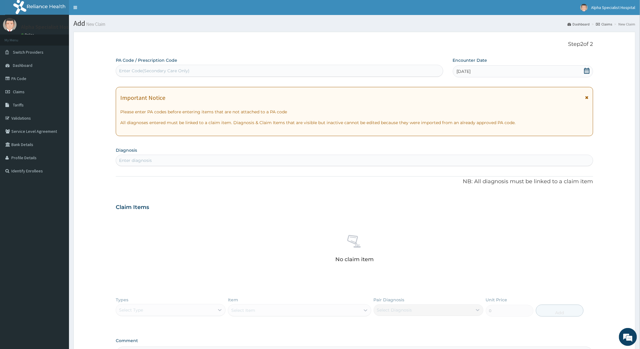
click at [170, 163] on div "Enter diagnosis" at bounding box center [354, 161] width 477 height 10
type input "UPPER RESP"
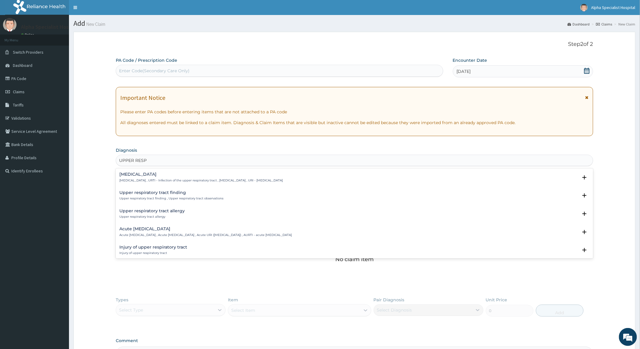
click at [165, 176] on h4 "Upper respiratory infection" at bounding box center [201, 174] width 164 height 5
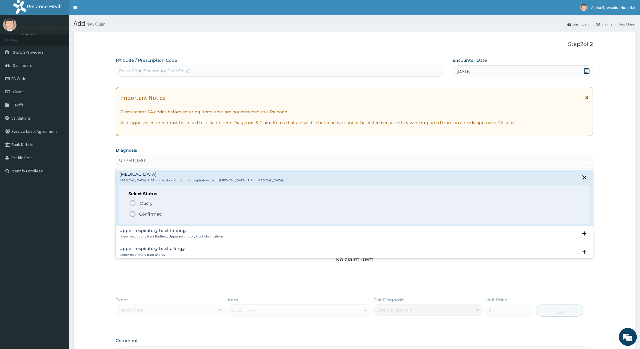
click at [133, 215] on icon "status option filled" at bounding box center [132, 214] width 7 height 7
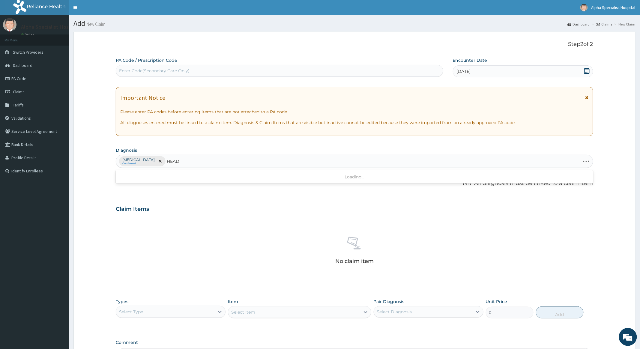
type input "HEADA"
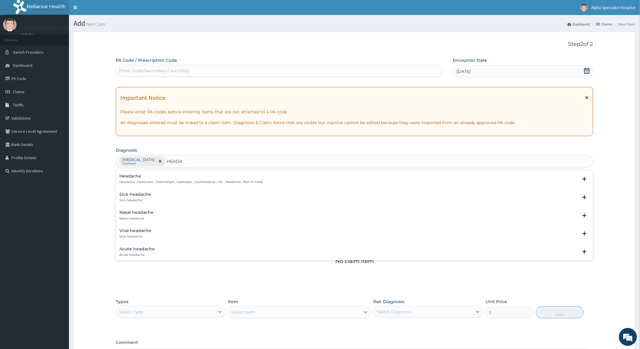
click at [133, 180] on p "Headache , Head pain , Cephalalgia , Cephalgia , Cephalodynia , HA - Headache ,…" at bounding box center [190, 182] width 143 height 4
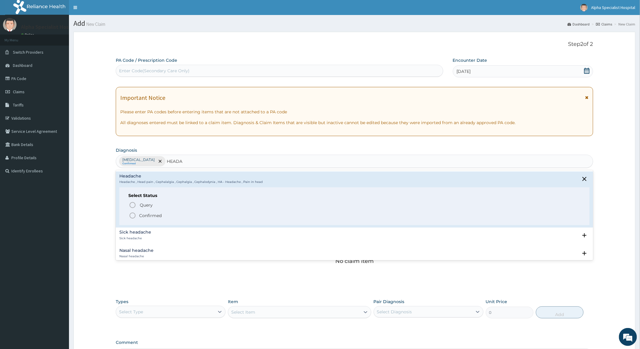
click at [131, 215] on icon "status option filled" at bounding box center [132, 215] width 7 height 7
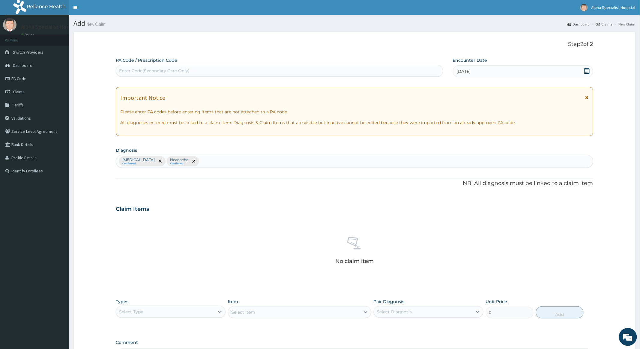
scroll to position [78, 0]
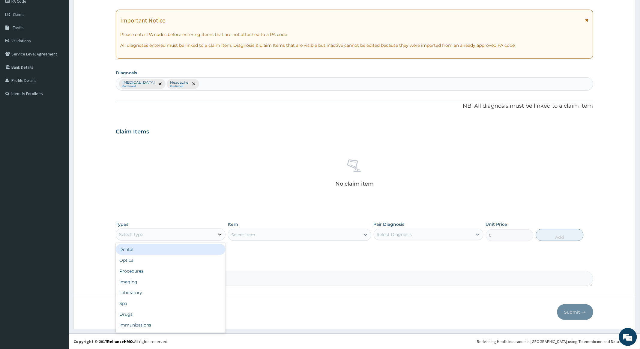
click at [218, 234] on icon at bounding box center [220, 235] width 6 height 6
click at [133, 272] on div "Procedures" at bounding box center [171, 271] width 110 height 11
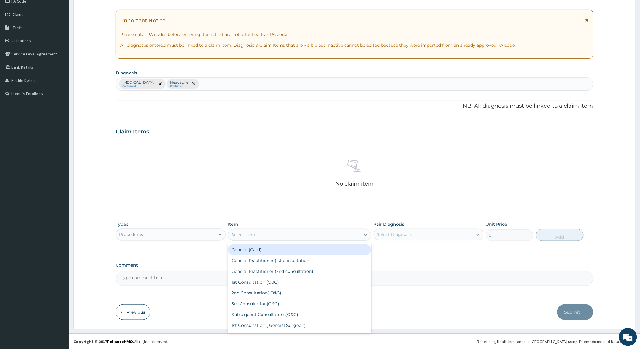
click at [319, 234] on div "Select Item" at bounding box center [294, 235] width 132 height 10
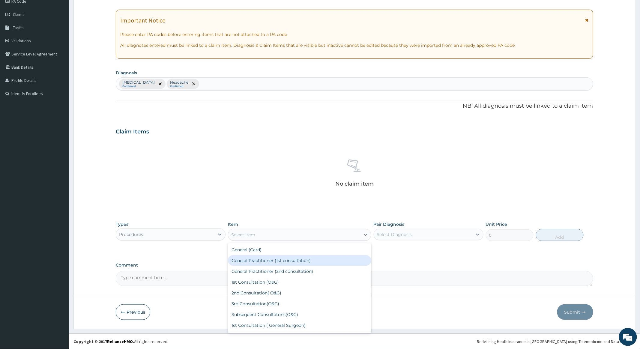
click at [298, 262] on div "General Practitioner (1st consultation)" at bounding box center [299, 260] width 143 height 11
type input "4000"
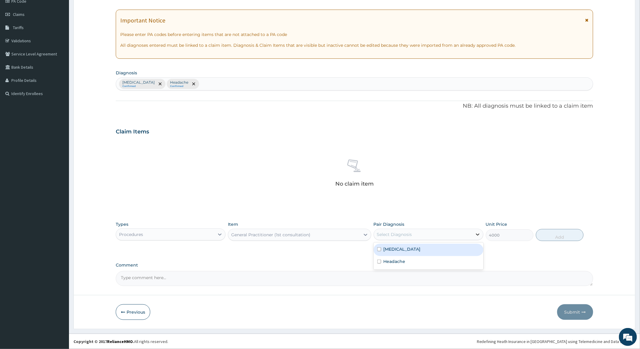
click at [476, 234] on icon at bounding box center [478, 235] width 4 height 2
click at [378, 249] on input "checkbox" at bounding box center [379, 250] width 4 height 4
checkbox input "true"
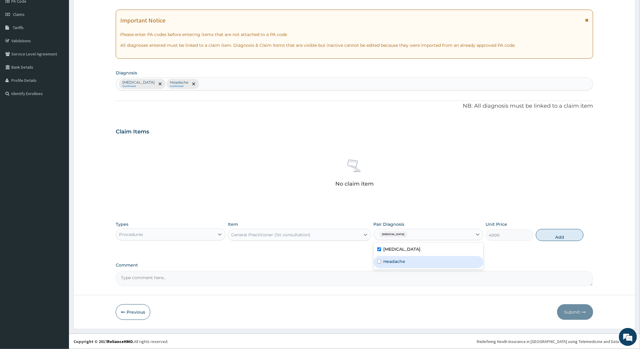
click at [379, 262] on input "checkbox" at bounding box center [379, 262] width 4 height 4
checkbox input "true"
click at [565, 235] on button "Add" at bounding box center [560, 235] width 48 height 12
type input "0"
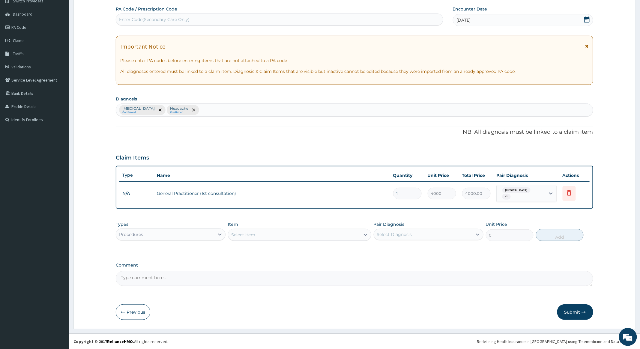
scroll to position [52, 0]
click at [205, 235] on div "Procedures" at bounding box center [165, 235] width 98 height 10
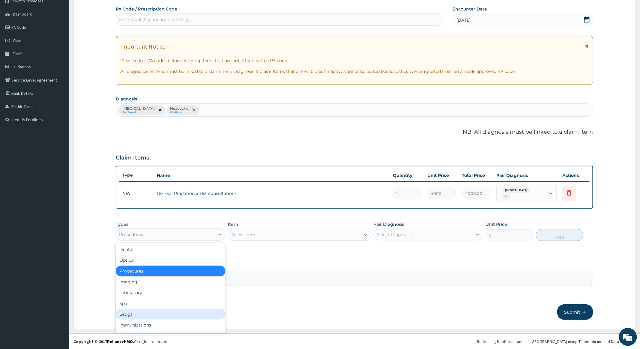
click at [130, 314] on div "Drugs" at bounding box center [171, 314] width 110 height 11
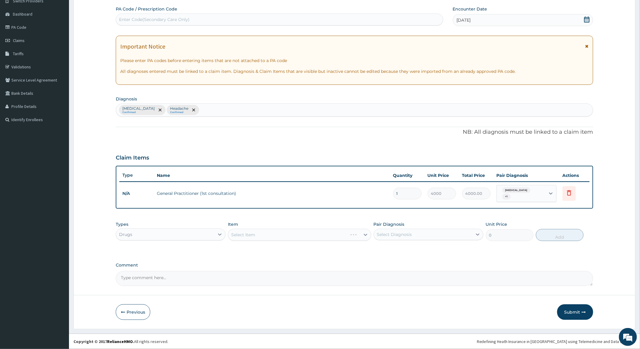
click at [327, 235] on div "Select Item" at bounding box center [299, 235] width 143 height 12
click at [305, 236] on div "Select Item" at bounding box center [294, 235] width 132 height 10
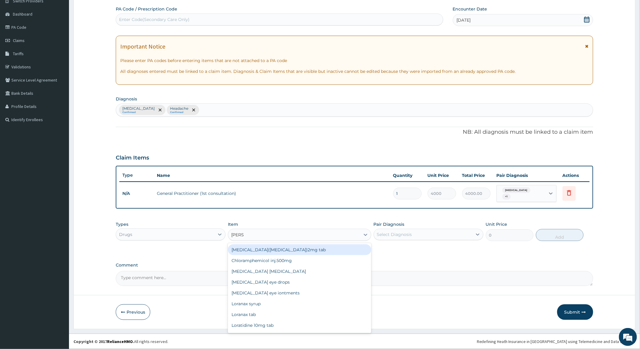
type input "LORAT"
click at [273, 251] on div "Loratidine 10mg tab" at bounding box center [299, 250] width 143 height 11
type input "120"
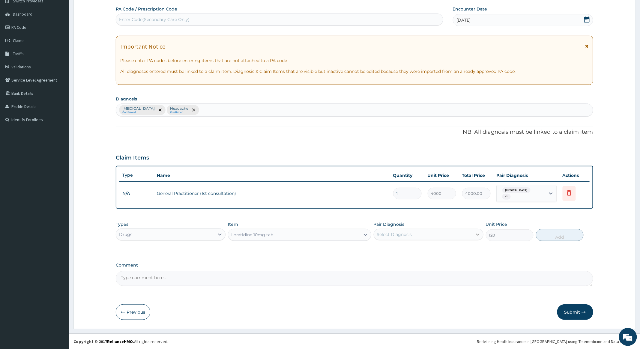
click at [479, 234] on icon at bounding box center [478, 235] width 4 height 2
click at [381, 249] on input "checkbox" at bounding box center [379, 250] width 4 height 4
checkbox input "true"
click at [554, 235] on button "Add" at bounding box center [560, 235] width 48 height 12
type input "0"
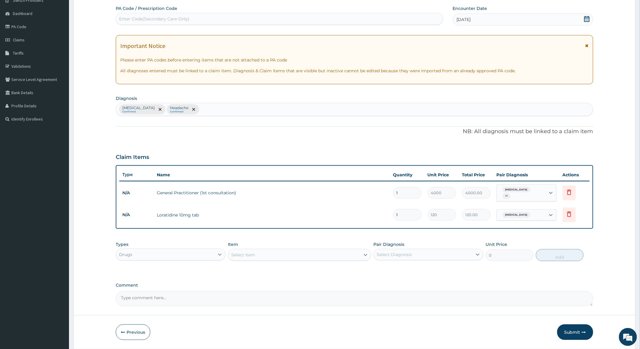
type input "0.00"
type input "5"
type input "600.00"
type input "5"
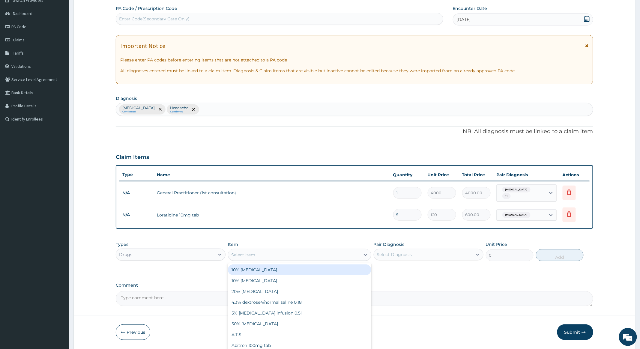
click at [281, 258] on div "Select Item" at bounding box center [294, 255] width 132 height 10
type input "ERYTH"
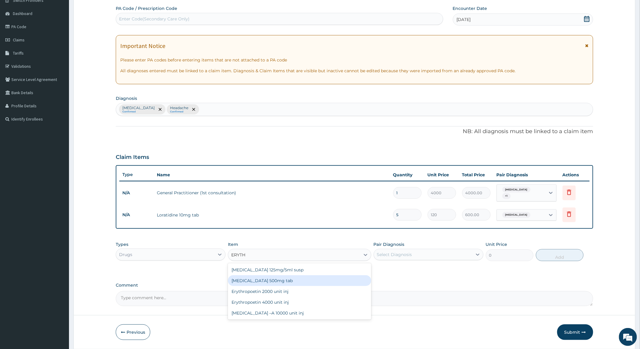
click at [248, 280] on div "[MEDICAL_DATA] 500mg tab" at bounding box center [299, 280] width 143 height 11
type input "150"
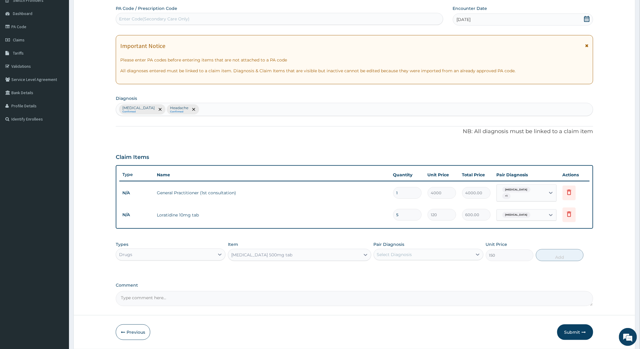
click at [449, 253] on div "Select Diagnosis" at bounding box center [423, 255] width 98 height 10
click at [380, 270] on input "checkbox" at bounding box center [379, 270] width 4 height 4
checkbox input "true"
click at [548, 255] on button "Add" at bounding box center [560, 255] width 48 height 12
type input "0"
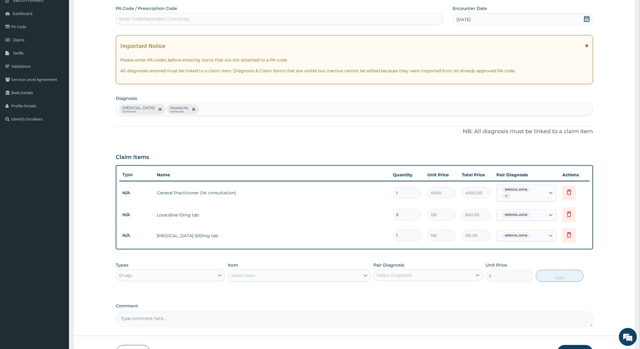
type input "10"
type input "1500.00"
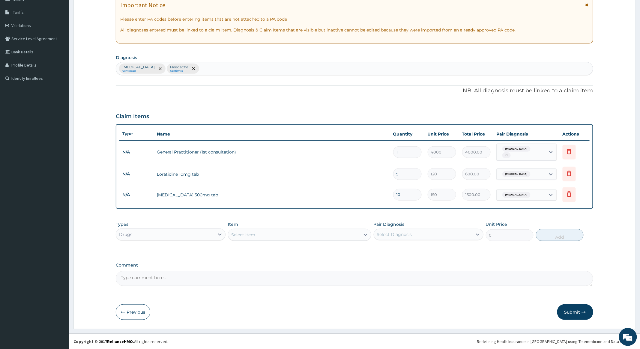
scroll to position [94, 0]
type input "10"
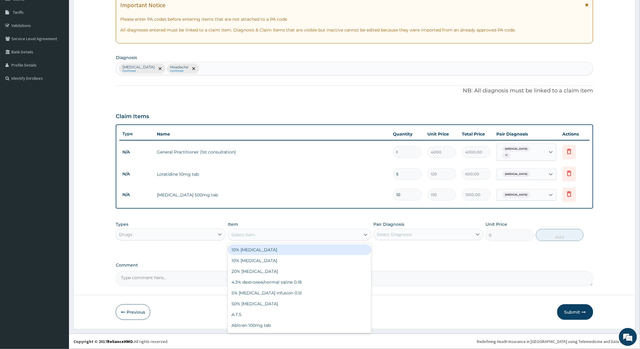
click at [291, 234] on div "Select Item" at bounding box center [294, 235] width 132 height 10
type input "PRED"
click at [275, 247] on div "Prednisolone 5mg tab" at bounding box center [299, 250] width 143 height 11
type input "40"
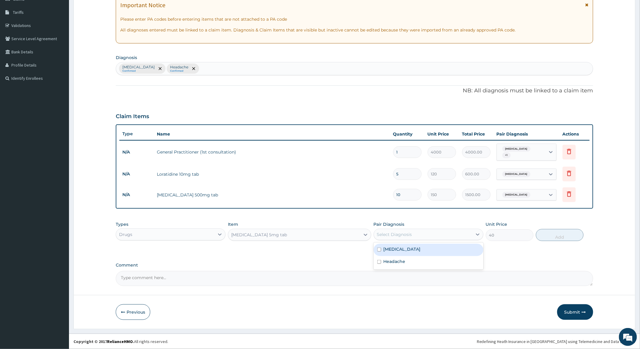
click at [470, 233] on div "Select Diagnosis" at bounding box center [423, 235] width 98 height 10
click at [379, 250] on input "checkbox" at bounding box center [379, 250] width 4 height 4
checkbox input "true"
click at [551, 234] on button "Add" at bounding box center [560, 235] width 48 height 12
type input "0"
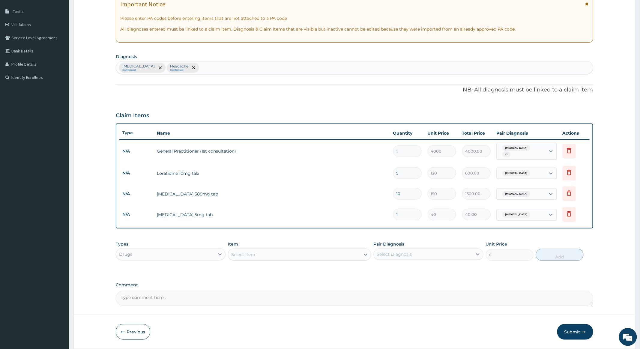
type input "10"
type input "400.00"
type input "10"
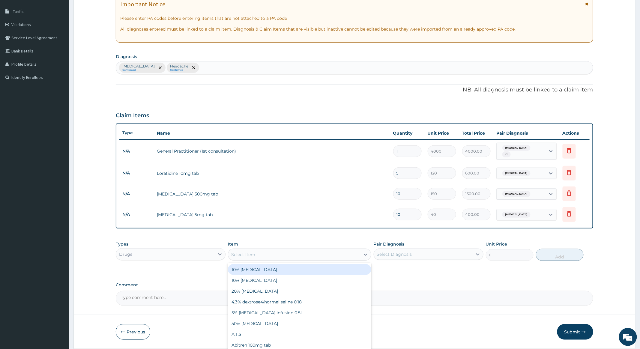
click at [260, 255] on div "Select Item" at bounding box center [294, 255] width 132 height 10
type input "IBP"
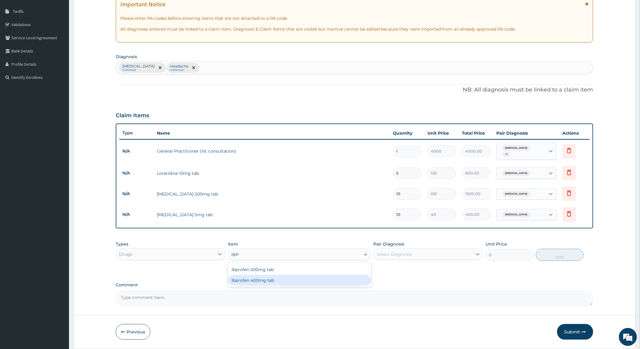
click at [249, 281] on div "Ibprofen 400mg tab" at bounding box center [299, 280] width 143 height 11
type input "200"
click at [467, 255] on div "Select Diagnosis" at bounding box center [423, 255] width 98 height 10
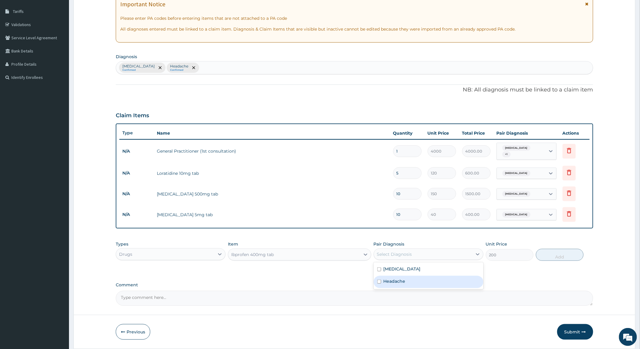
click at [378, 281] on input "checkbox" at bounding box center [379, 282] width 4 height 4
checkbox input "true"
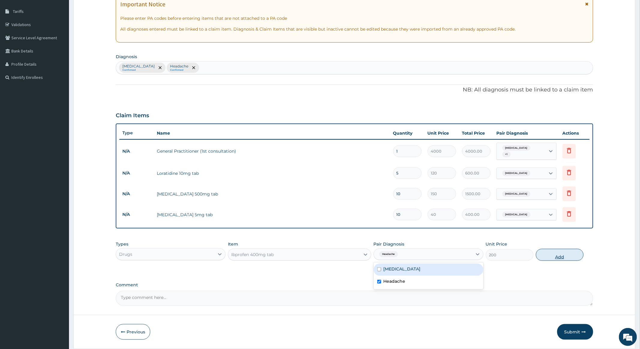
click at [554, 256] on button "Add" at bounding box center [560, 255] width 48 height 12
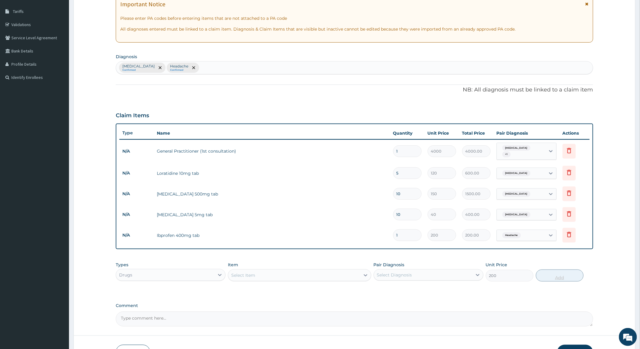
type input "0"
type input "0.00"
type input "6"
type input "1200.00"
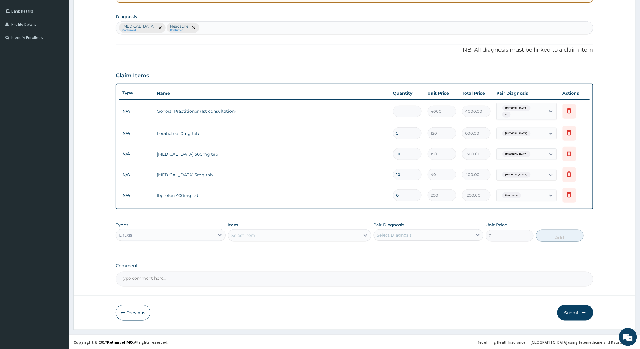
scroll to position [135, 0]
type input "6"
click at [573, 308] on button "Submit" at bounding box center [575, 313] width 36 height 16
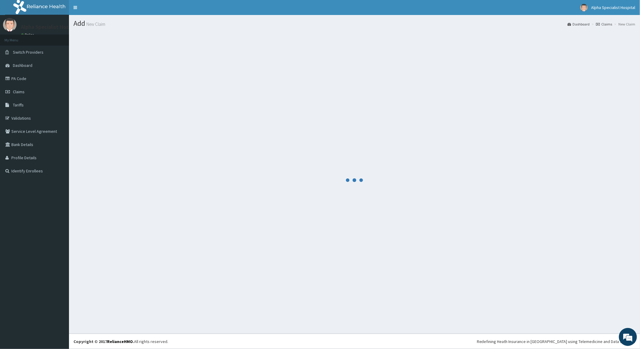
scroll to position [0, 0]
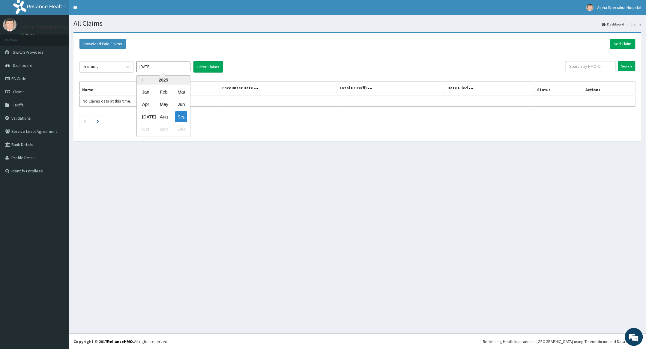
click at [167, 68] on input "[DATE]" at bounding box center [164, 66] width 54 height 11
click at [165, 115] on div "Aug" at bounding box center [164, 116] width 12 height 11
type input "[DATE]"
click at [586, 66] on input "text" at bounding box center [591, 66] width 50 height 10
type input "OHT/11457/A"
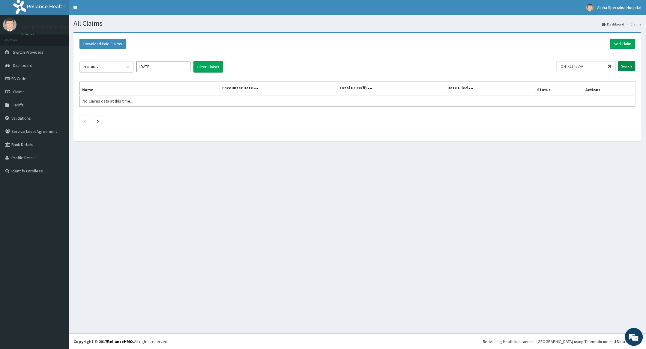
click at [627, 65] on input "Search" at bounding box center [626, 66] width 17 height 10
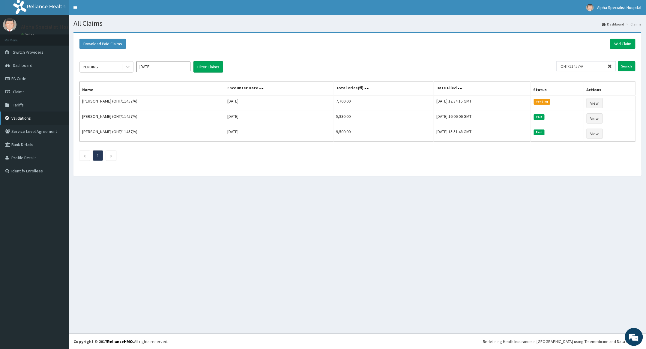
click at [22, 116] on link "Validations" at bounding box center [34, 118] width 69 height 13
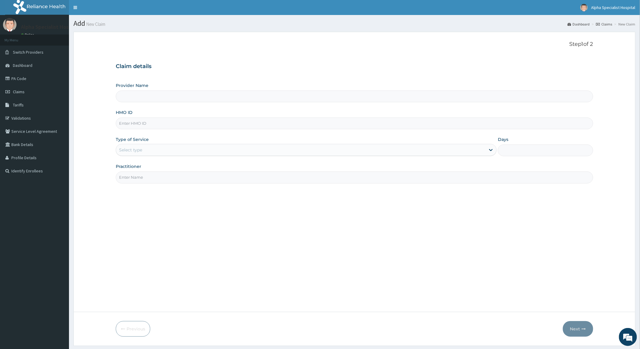
type input "Alpha Specialist Hospital, [GEOGRAPHIC_DATA]"
click at [151, 123] on input "HMO ID" at bounding box center [354, 124] width 477 height 12
type input "FBL/10432/A"
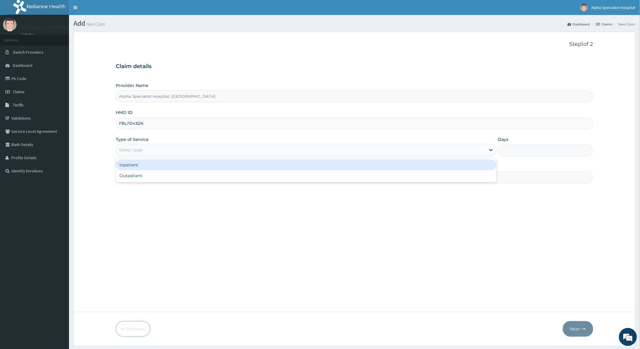
click at [153, 151] on div "Select type" at bounding box center [301, 150] width 370 height 10
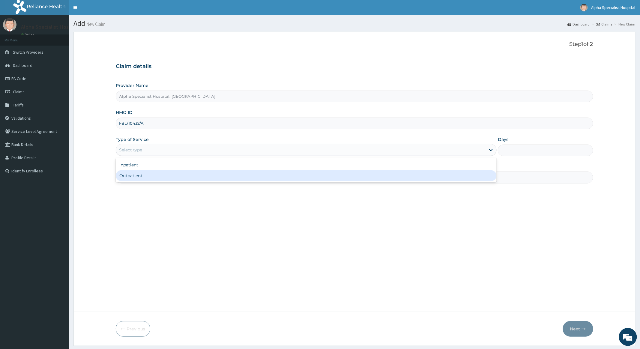
click at [122, 177] on div "Outpatient" at bounding box center [306, 175] width 381 height 11
type input "1"
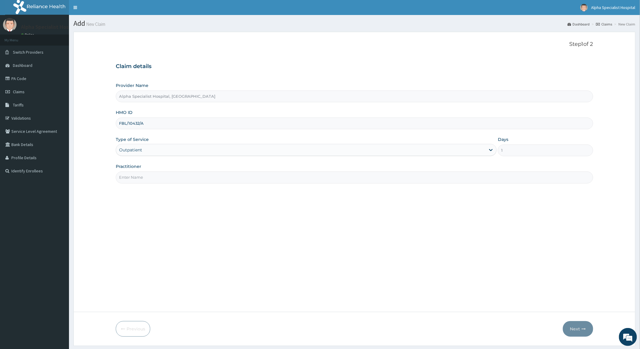
click at [148, 179] on input "Practitioner" at bounding box center [354, 178] width 477 height 12
type input "Dr Abioye"
click at [575, 328] on button "Next" at bounding box center [578, 329] width 30 height 16
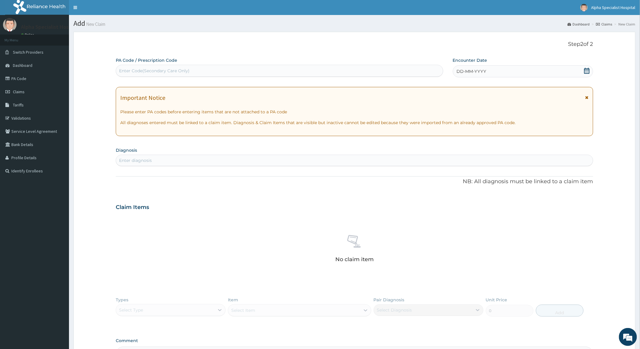
click at [586, 70] on icon at bounding box center [587, 71] width 6 height 6
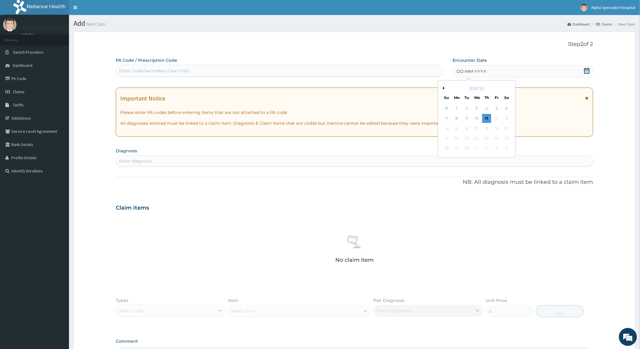
click at [443, 88] on button "Previous Month" at bounding box center [442, 88] width 3 height 3
click at [456, 128] on div "11" at bounding box center [456, 128] width 9 height 9
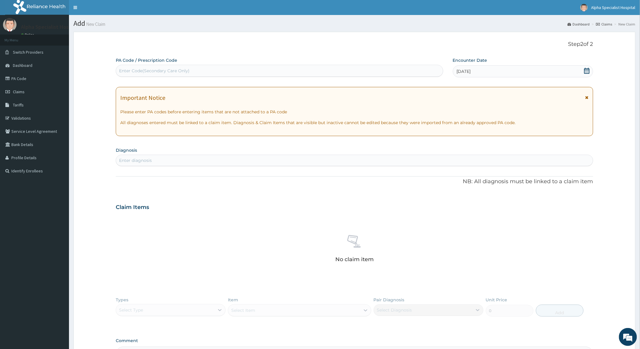
click at [164, 68] on div "Enter Code(Secondary Care Only)" at bounding box center [154, 71] width 71 height 6
paste input "PA/CDCFB2"
type input "PA/CDCFB2"
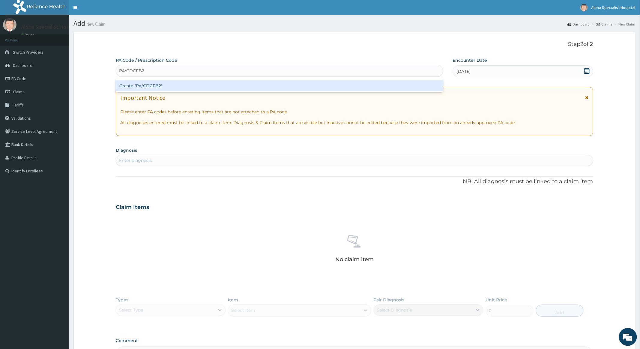
click at [145, 85] on div "Create "PA/CDCFB2"" at bounding box center [279, 85] width 327 height 11
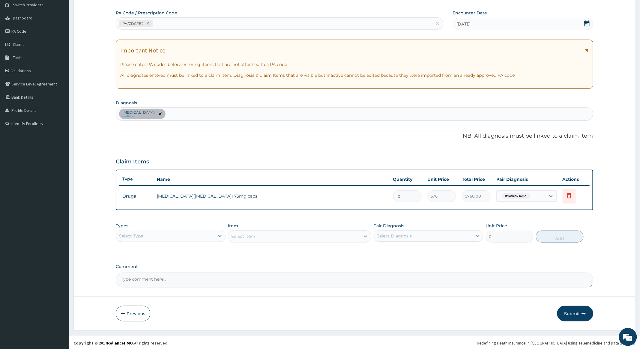
scroll to position [49, 0]
click at [196, 110] on div "Lumbar spondylosis confirmed" at bounding box center [354, 112] width 477 height 13
type input "MALAR"
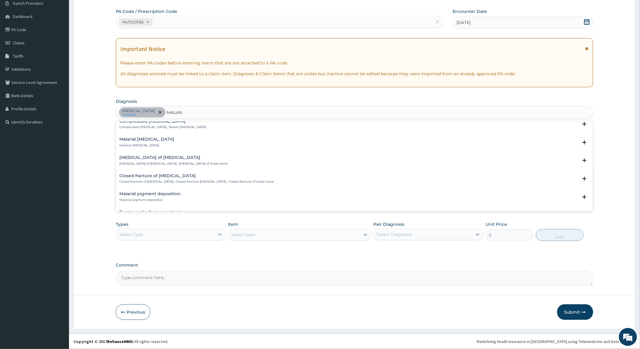
scroll to position [280, 0]
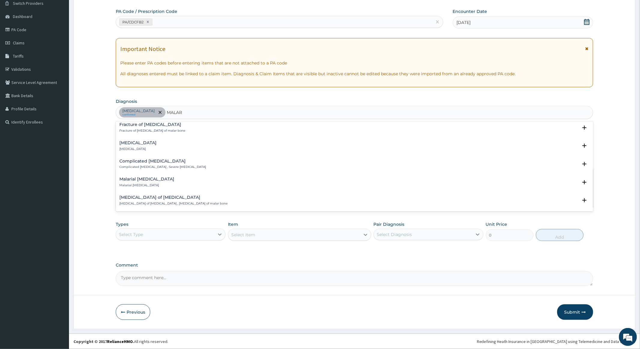
click at [145, 162] on h4 "Complicated [MEDICAL_DATA]" at bounding box center [162, 161] width 87 height 5
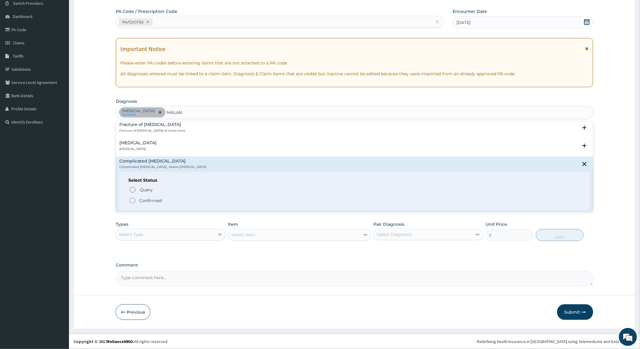
click at [133, 200] on icon "status option filled" at bounding box center [132, 200] width 7 height 7
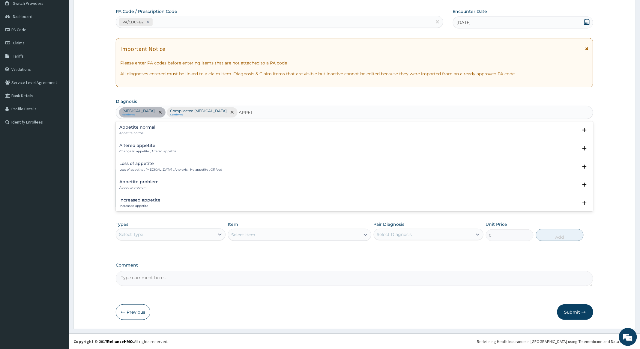
type input "APPETI"
click at [146, 146] on h4 "Altered appetite" at bounding box center [147, 145] width 57 height 5
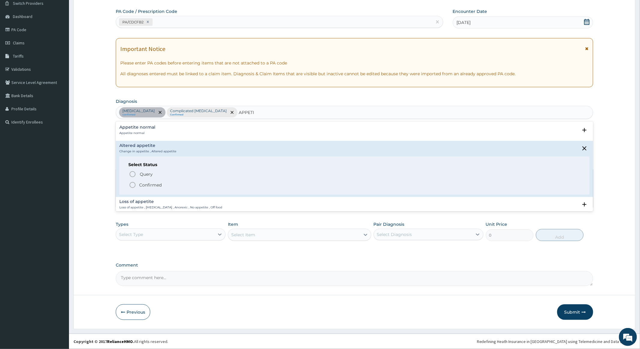
click at [131, 184] on icon "status option filled" at bounding box center [132, 185] width 7 height 7
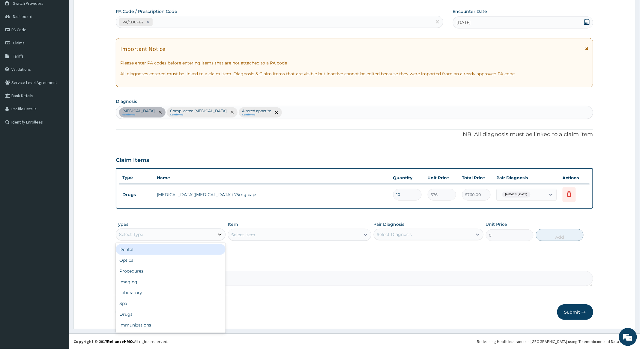
click at [216, 234] on div at bounding box center [220, 234] width 11 height 11
click at [137, 272] on div "Procedures" at bounding box center [171, 271] width 110 height 11
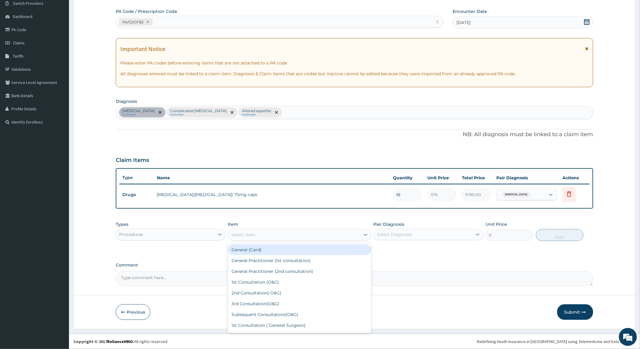
click at [320, 231] on div "Select Item" at bounding box center [294, 235] width 132 height 10
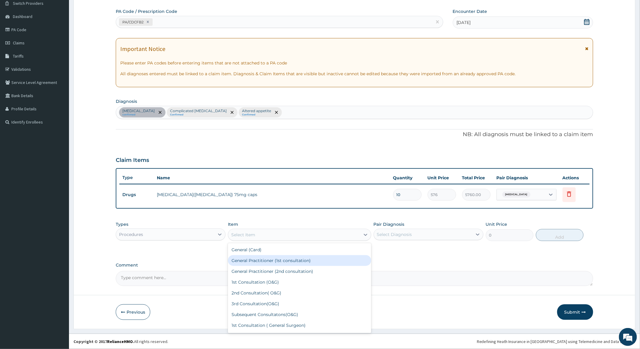
click at [285, 262] on div "General Practitioner (1st consultation)" at bounding box center [299, 260] width 143 height 11
type input "4000"
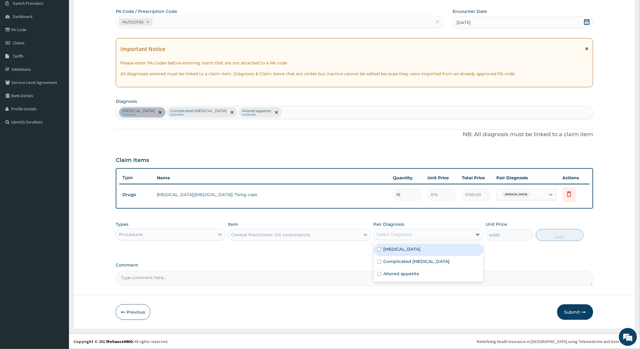
click at [479, 233] on icon at bounding box center [478, 235] width 6 height 6
click at [378, 249] on input "checkbox" at bounding box center [379, 250] width 4 height 4
checkbox input "true"
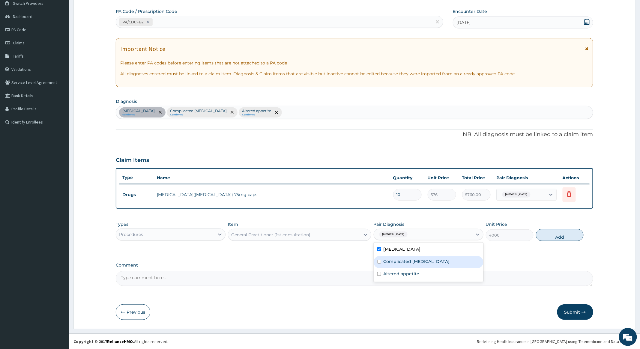
click at [378, 260] on input "checkbox" at bounding box center [379, 262] width 4 height 4
checkbox input "true"
click at [379, 275] on input "checkbox" at bounding box center [379, 274] width 4 height 4
checkbox input "true"
click at [551, 234] on button "Add" at bounding box center [560, 235] width 48 height 12
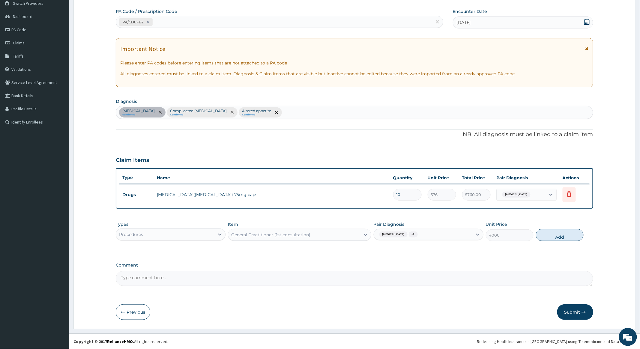
type input "0"
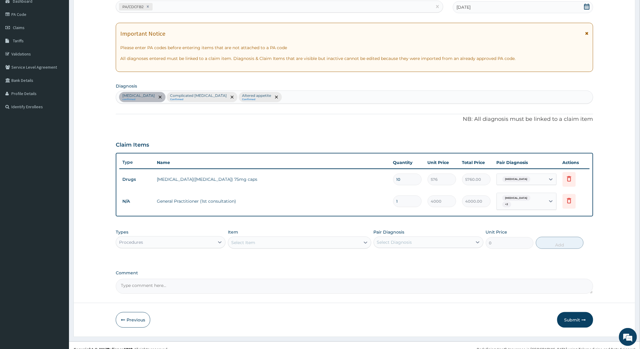
scroll to position [73, 0]
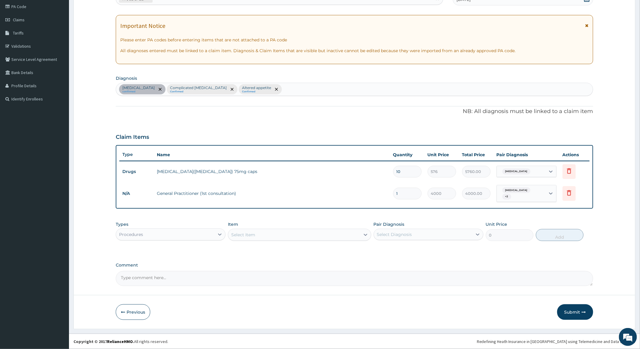
click at [195, 235] on div "Procedures" at bounding box center [165, 235] width 98 height 10
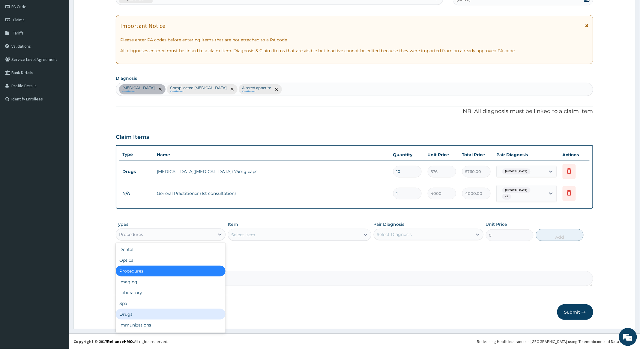
click at [131, 312] on div "Drugs" at bounding box center [171, 314] width 110 height 11
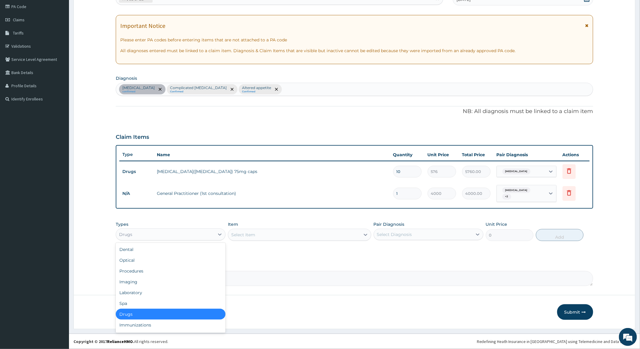
click at [214, 235] on div "Drugs" at bounding box center [165, 235] width 98 height 10
click at [136, 292] on div "Laboratory" at bounding box center [171, 292] width 110 height 11
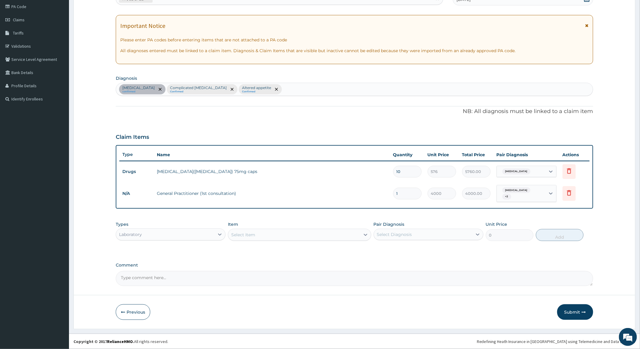
click at [310, 232] on div "Select Item" at bounding box center [294, 235] width 132 height 10
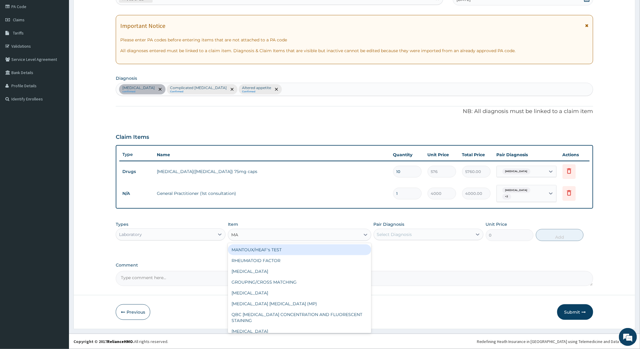
type input "MAL"
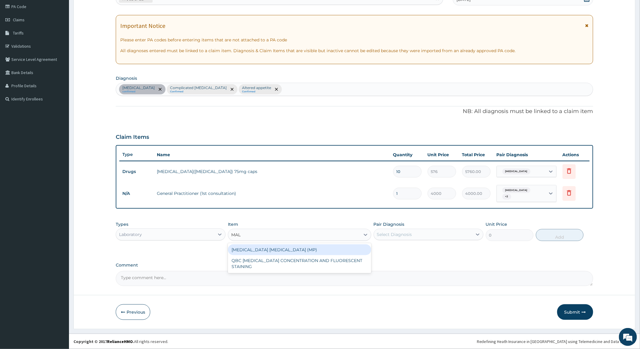
click at [278, 248] on div "MALARIA PARASITE (MP)" at bounding box center [299, 250] width 143 height 11
type input "3000"
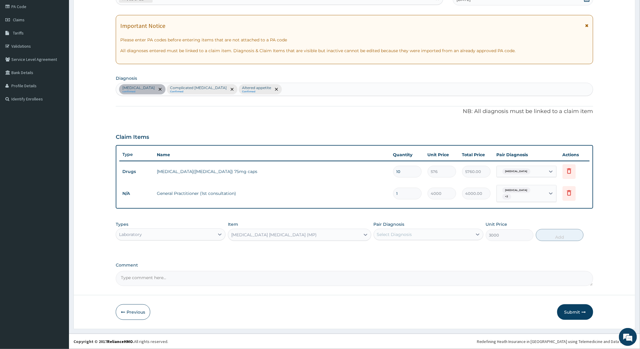
click at [449, 234] on div "Select Diagnosis" at bounding box center [423, 235] width 98 height 10
click at [377, 261] on div "Complicated [MEDICAL_DATA]" at bounding box center [429, 262] width 110 height 12
checkbox input "true"
click at [550, 234] on button "Add" at bounding box center [560, 235] width 48 height 12
type input "0"
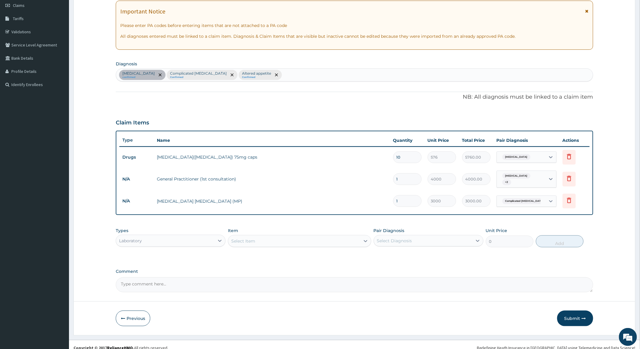
scroll to position [94, 0]
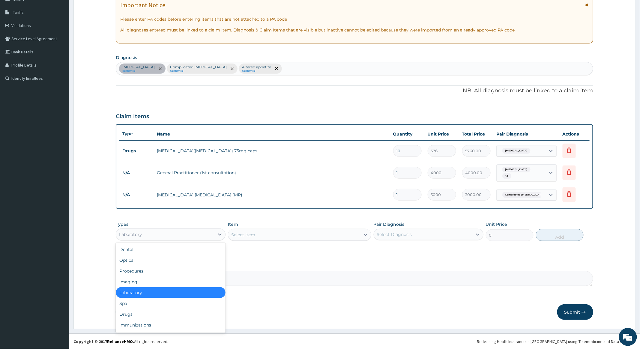
click at [182, 236] on div "Laboratory" at bounding box center [165, 235] width 98 height 10
click at [139, 314] on div "Drugs" at bounding box center [171, 314] width 110 height 11
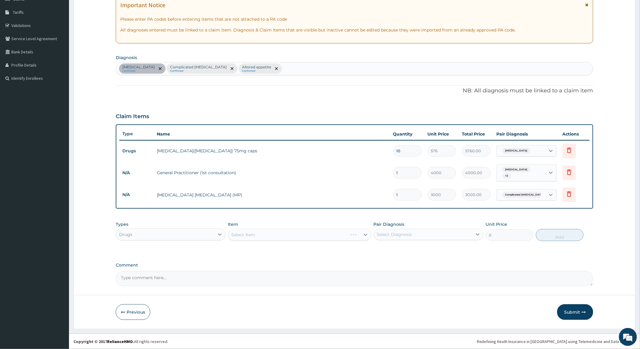
click at [301, 234] on div "Select Item" at bounding box center [299, 235] width 143 height 12
click at [319, 234] on div "Select Item" at bounding box center [294, 235] width 132 height 10
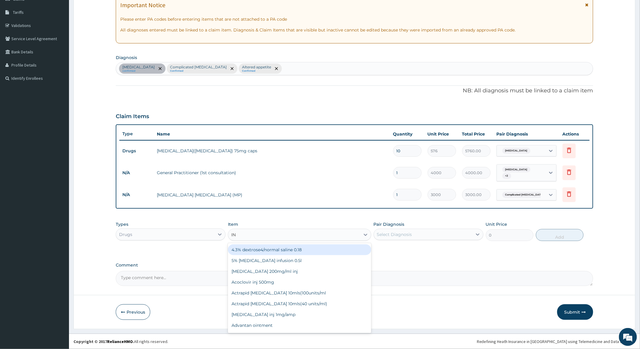
type input "INJ"
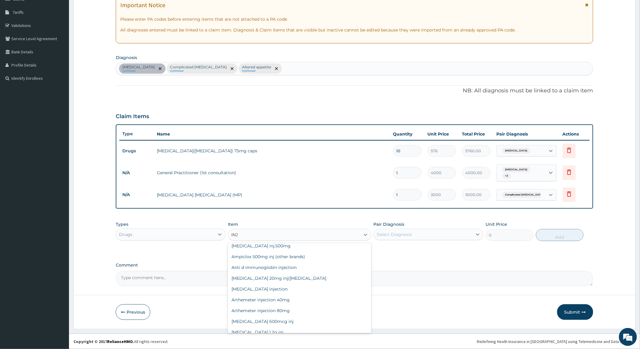
scroll to position [80, 0]
click at [275, 310] on div "Arthemeter injection 80mg" at bounding box center [299, 310] width 143 height 11
type input "940.74"
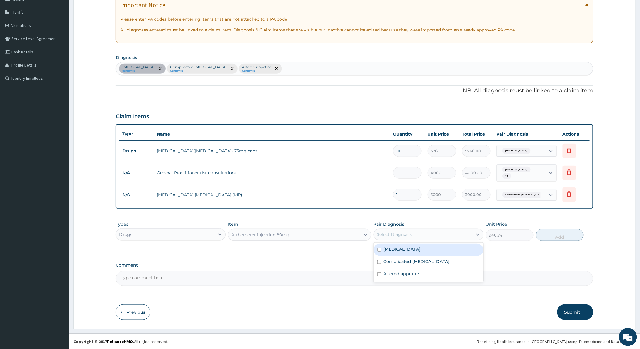
click at [443, 233] on div "Select Diagnosis" at bounding box center [423, 235] width 98 height 10
click at [379, 261] on input "checkbox" at bounding box center [379, 262] width 4 height 4
checkbox input "true"
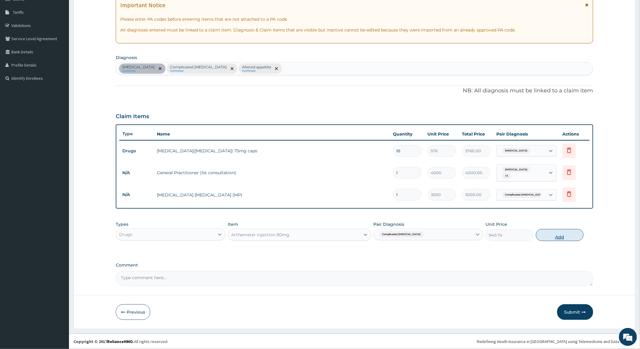
click at [557, 234] on button "Add" at bounding box center [560, 235] width 48 height 12
type input "0"
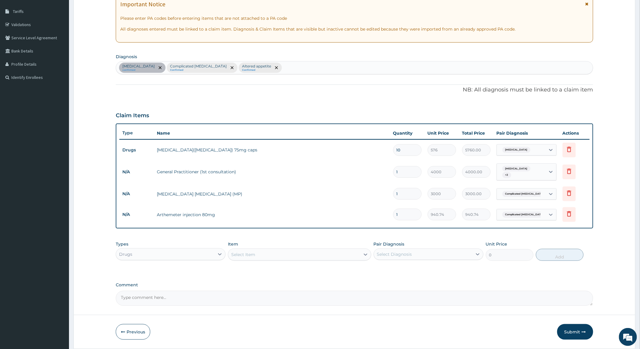
type input "0.00"
type input "3"
type input "2822.22"
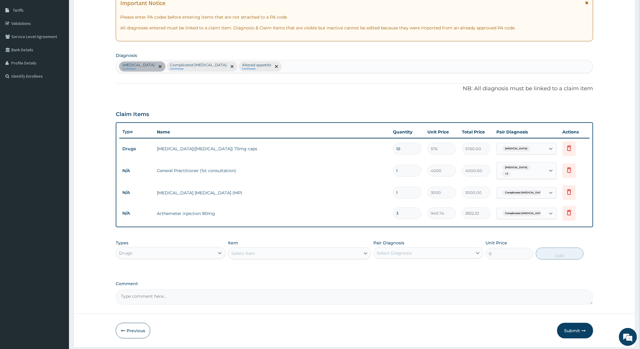
scroll to position [114, 0]
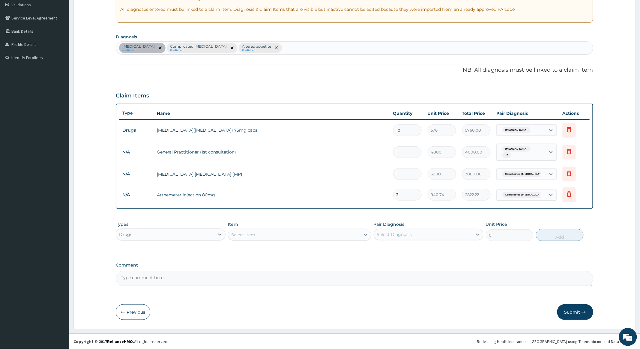
type input "3"
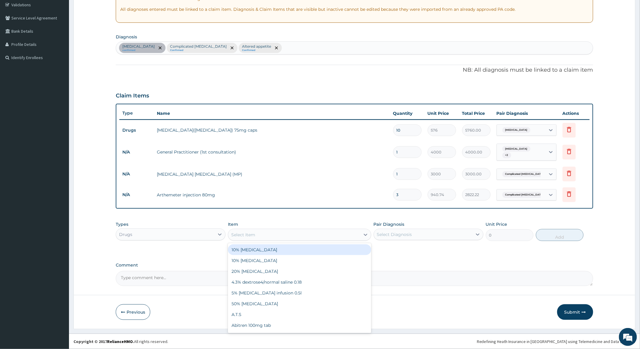
click at [320, 233] on div "Select Item" at bounding box center [294, 235] width 132 height 10
type input "CHLOR"
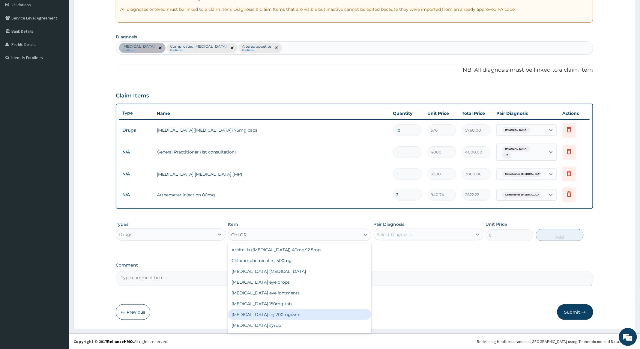
click at [280, 315] on div "[MEDICAL_DATA] inj 200mg/5ml" at bounding box center [299, 314] width 143 height 11
type input "600"
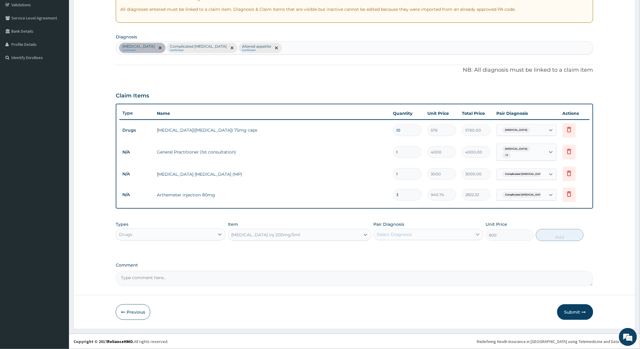
click at [478, 235] on icon at bounding box center [478, 235] width 4 height 2
click at [377, 260] on input "checkbox" at bounding box center [379, 262] width 4 height 4
checkbox input "true"
click at [555, 236] on button "Add" at bounding box center [560, 235] width 48 height 12
type input "0"
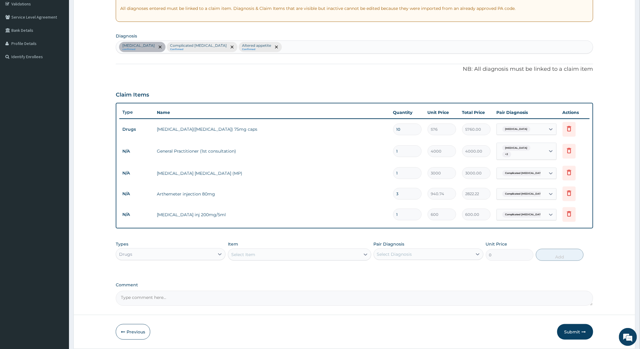
type input "0.00"
type input "3"
type input "1800.00"
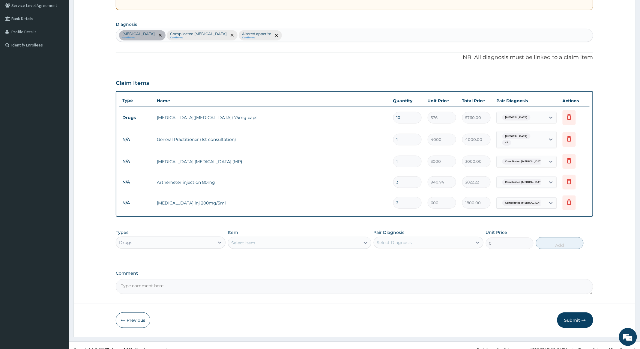
scroll to position [135, 0]
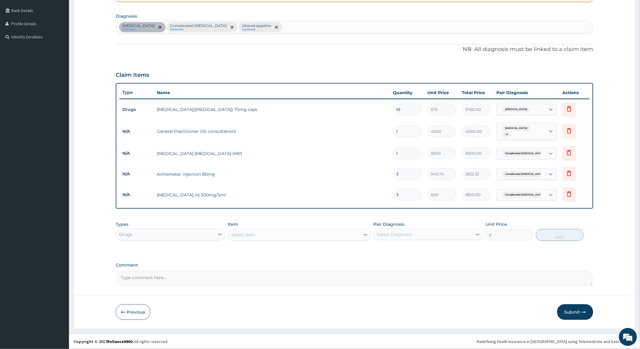
type input "3"
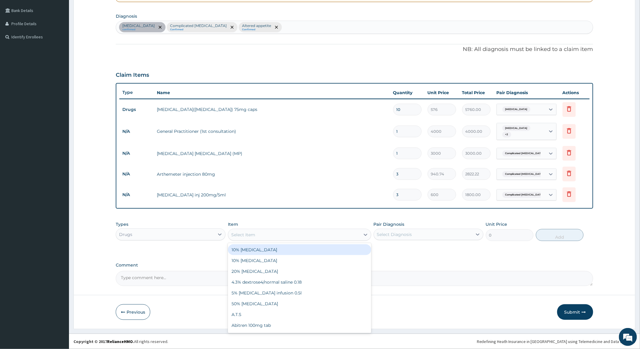
click at [276, 235] on div "Select Item" at bounding box center [294, 235] width 132 height 10
type input "MINE"
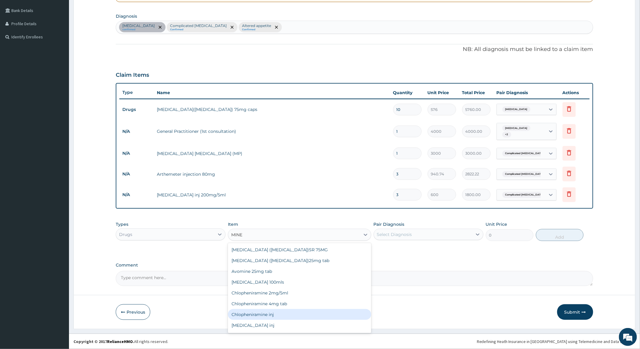
click at [263, 315] on div "Chlopheniramine inj" at bounding box center [299, 314] width 143 height 11
type input "550"
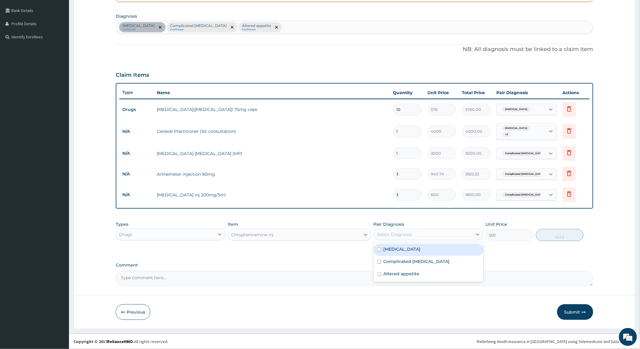
click at [471, 231] on div "Select Diagnosis" at bounding box center [423, 235] width 98 height 10
click at [377, 261] on input "checkbox" at bounding box center [379, 262] width 4 height 4
checkbox input "true"
click at [567, 236] on button "Add" at bounding box center [560, 235] width 48 height 12
type input "0"
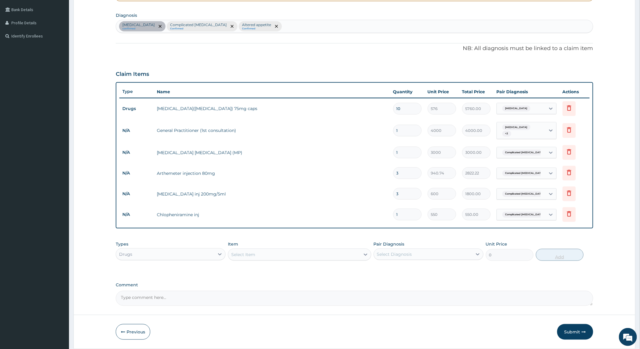
type input "0.00"
type input "3"
type input "1650.00"
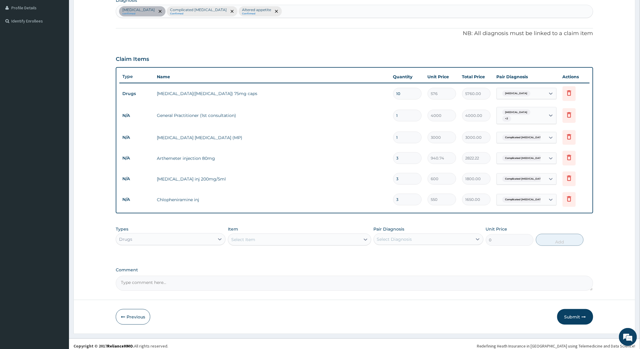
scroll to position [156, 0]
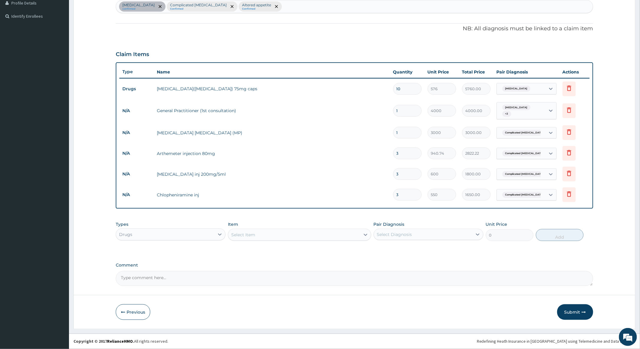
type input "3"
click at [292, 235] on div "Select Item" at bounding box center [294, 235] width 132 height 10
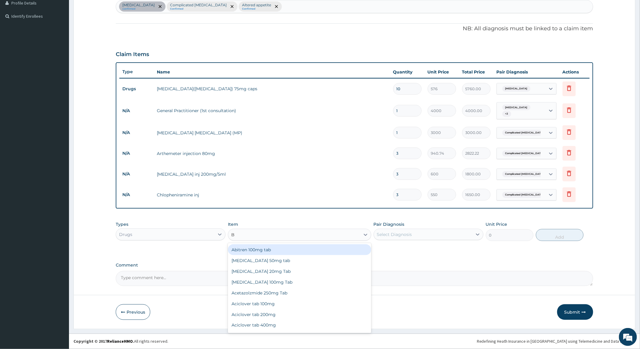
type input "BC"
click at [256, 249] on div "Bco injection" at bounding box center [299, 250] width 143 height 11
type input "400"
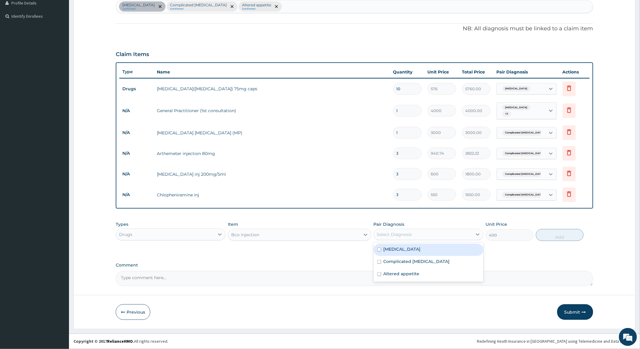
click at [469, 230] on div "Select Diagnosis" at bounding box center [423, 235] width 98 height 10
click at [378, 273] on input "checkbox" at bounding box center [379, 274] width 4 height 4
checkbox input "true"
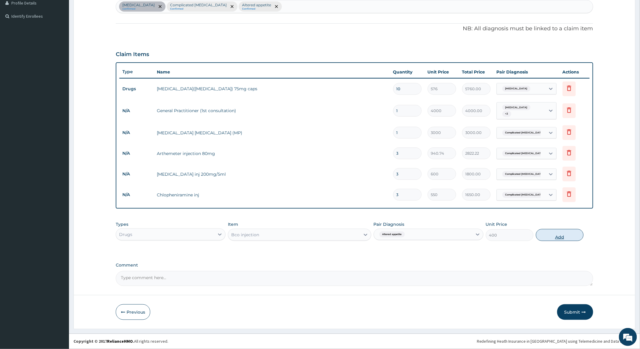
click at [551, 234] on button "Add" at bounding box center [560, 235] width 48 height 12
type input "0"
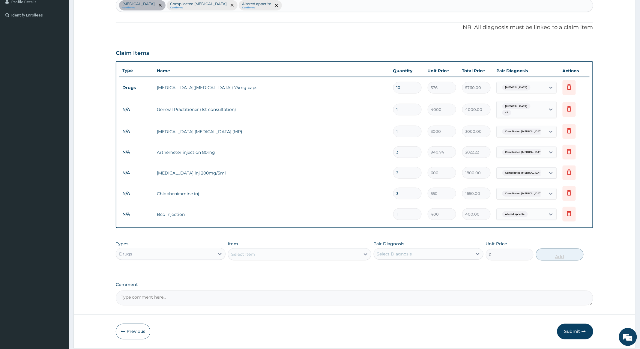
type input "0.00"
type input "3"
type input "1200.00"
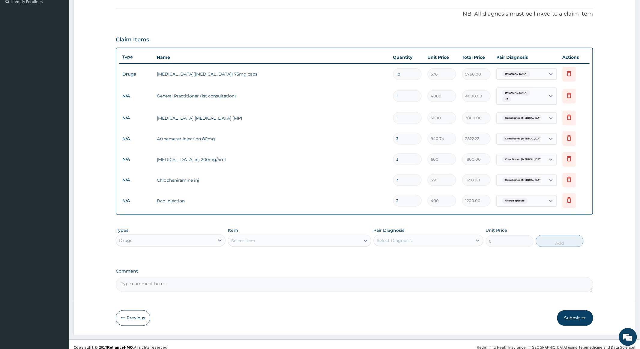
scroll to position [177, 0]
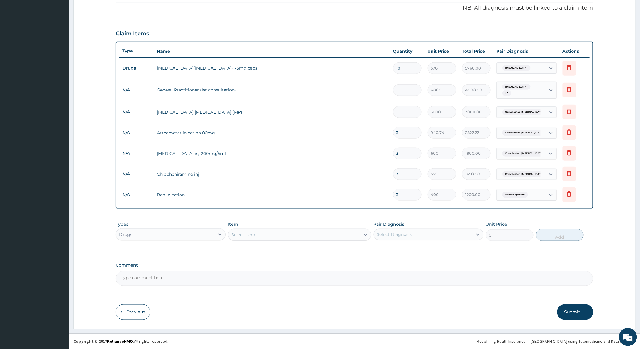
type input "3"
click at [152, 278] on textarea "Comment" at bounding box center [354, 278] width 477 height 15
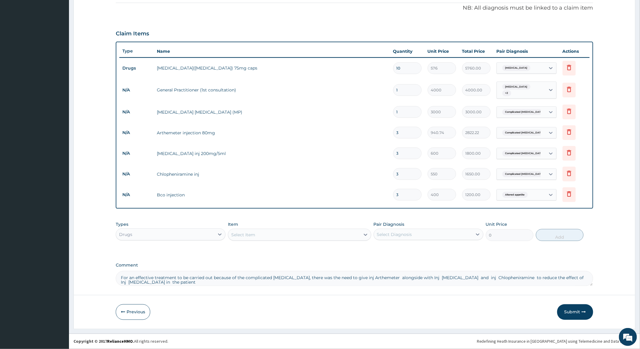
click at [231, 277] on textarea "For an effective treatment to be carried out because of the complicated malaria…" at bounding box center [354, 278] width 477 height 15
click at [219, 277] on textarea "For an effective treatment to be carried due of the complicated malaria, there …" at bounding box center [354, 278] width 477 height 15
click at [215, 276] on textarea "For an effective treatment to be carried due to the complicated malaria, there …" at bounding box center [354, 278] width 477 height 15
click at [364, 277] on textarea "For an effective treatment to be carried due to the complicated malaria, there …" at bounding box center [354, 278] width 477 height 15
type textarea "For an effective treatment to be carried due to the complicated malaria, there …"
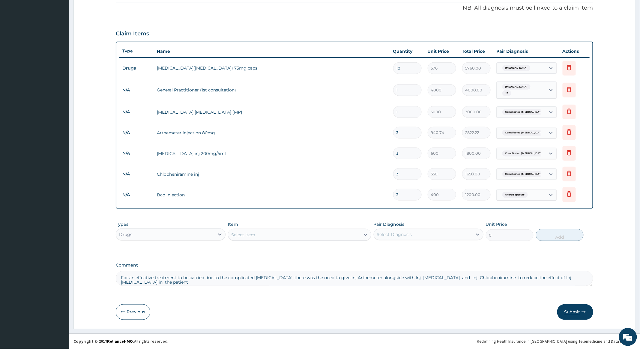
click at [578, 311] on button "Submit" at bounding box center [575, 313] width 36 height 16
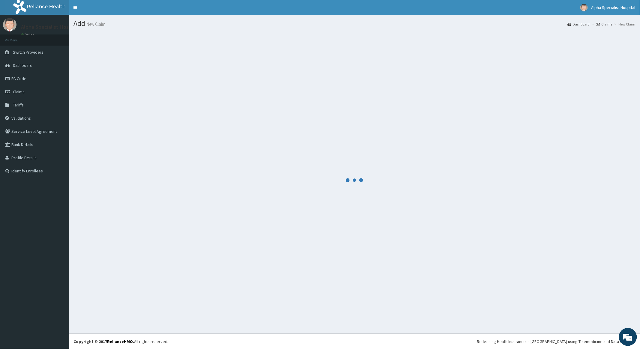
scroll to position [0, 0]
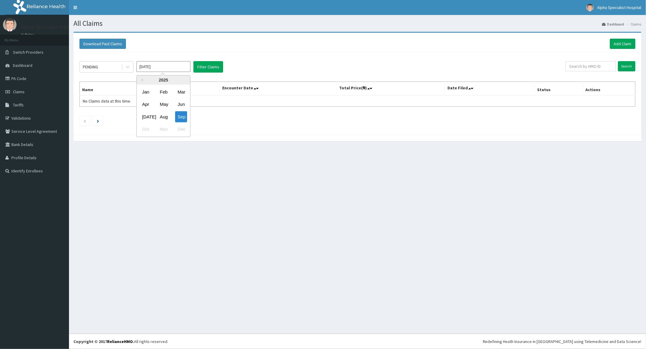
click at [161, 116] on div "Aug" at bounding box center [164, 116] width 12 height 11
type input "[DATE]"
click at [583, 69] on input "text" at bounding box center [591, 66] width 50 height 10
type input "FBL/10432/A"
click at [629, 67] on input "Search" at bounding box center [626, 66] width 17 height 10
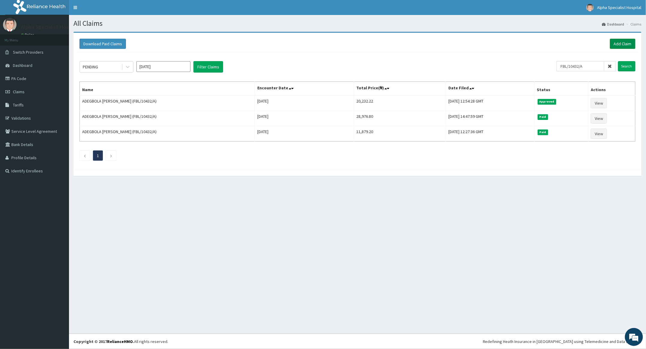
click at [624, 43] on link "Add Claim" at bounding box center [623, 44] width 26 height 10
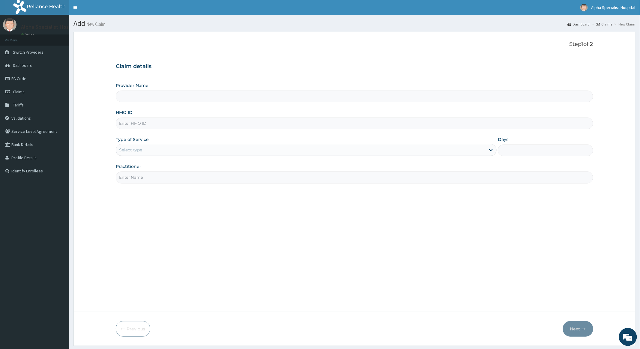
type input "Alpha Specialist Hospital, [GEOGRAPHIC_DATA]"
click at [22, 64] on span "Dashboard" at bounding box center [23, 65] width 20 height 5
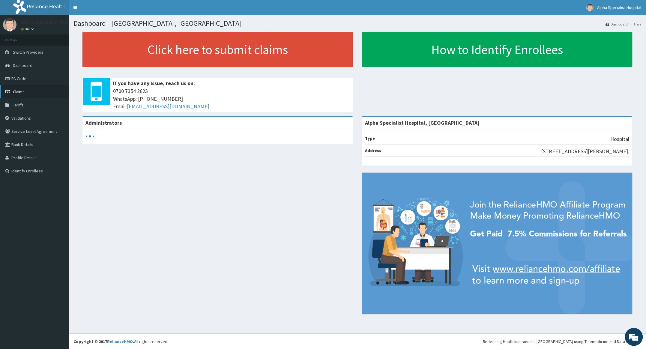
click at [19, 89] on span "Claims" at bounding box center [19, 91] width 12 height 5
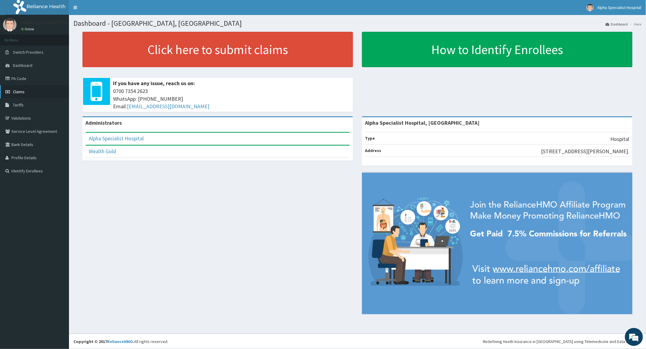
click at [19, 89] on span "Claims" at bounding box center [19, 91] width 12 height 5
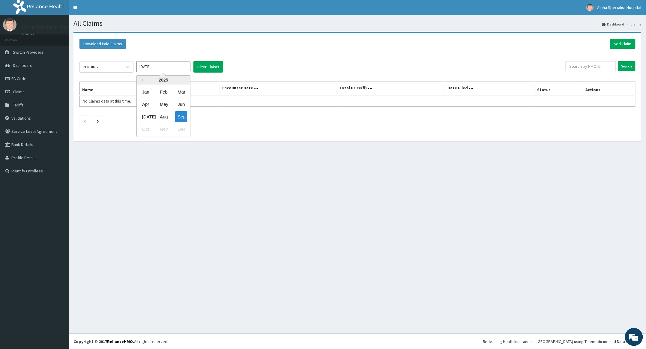
click at [185, 66] on input "Sep 2025" at bounding box center [164, 66] width 54 height 11
click at [145, 116] on div "Jul" at bounding box center [146, 116] width 12 height 11
type input "Jul 2025"
click at [592, 65] on input "text" at bounding box center [591, 66] width 50 height 10
type input "PRN/10016/B"
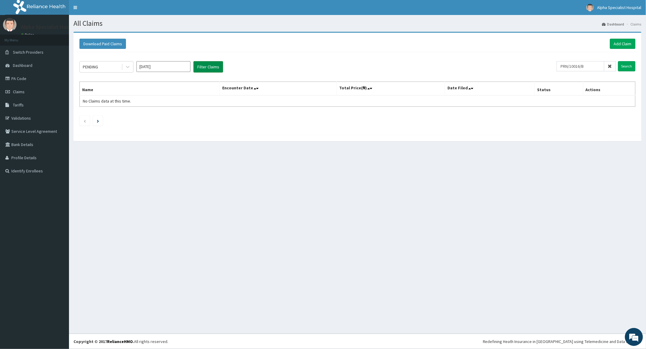
click at [205, 64] on button "Filter Claims" at bounding box center [209, 66] width 30 height 11
click at [203, 67] on button "Filter Claims" at bounding box center [209, 66] width 30 height 11
click at [209, 66] on button "Filter Claims" at bounding box center [209, 66] width 30 height 11
click at [179, 67] on input "[DATE]" at bounding box center [164, 66] width 54 height 11
click at [148, 118] on div "[DATE]" at bounding box center [146, 116] width 12 height 11
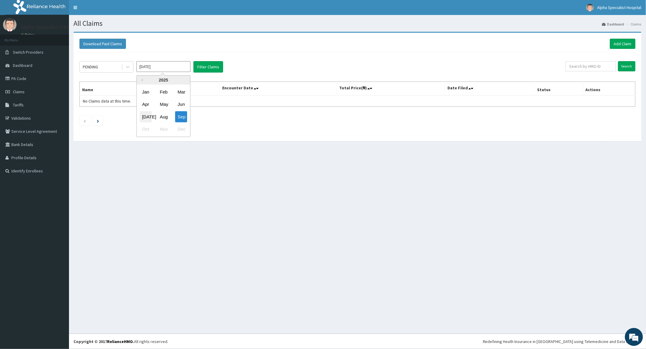
type input "[DATE]"
click at [589, 65] on input "text" at bounding box center [591, 66] width 50 height 10
type input "PRN/10016/B"
click at [628, 64] on input "Search" at bounding box center [626, 66] width 17 height 10
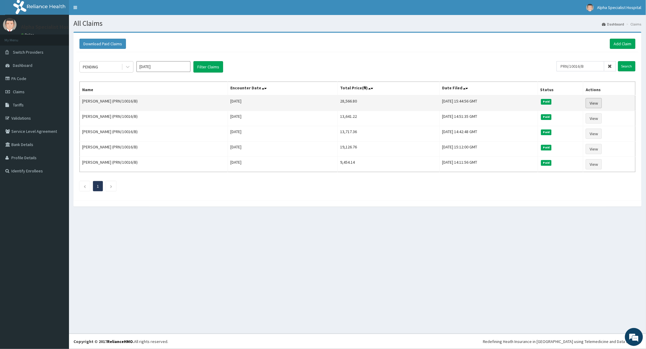
click at [599, 102] on link "View" at bounding box center [594, 103] width 16 height 10
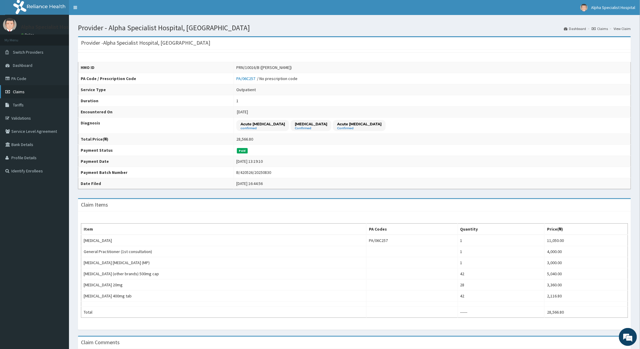
click at [14, 88] on link "Claims" at bounding box center [34, 91] width 69 height 13
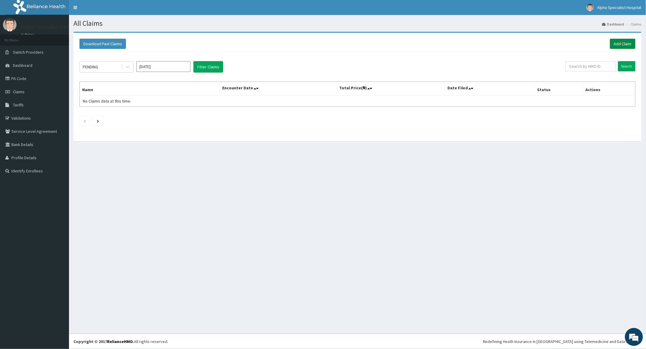
click at [624, 42] on link "Add Claim" at bounding box center [623, 44] width 26 height 10
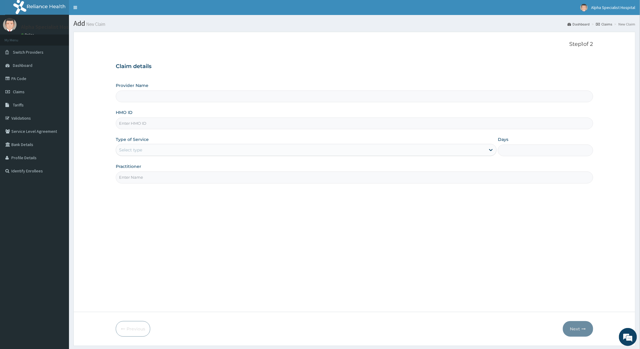
type input "Alpha Specialist Hospital, [GEOGRAPHIC_DATA]"
click at [153, 124] on input "HMO ID" at bounding box center [354, 124] width 477 height 12
type input "PRN/10016/B"
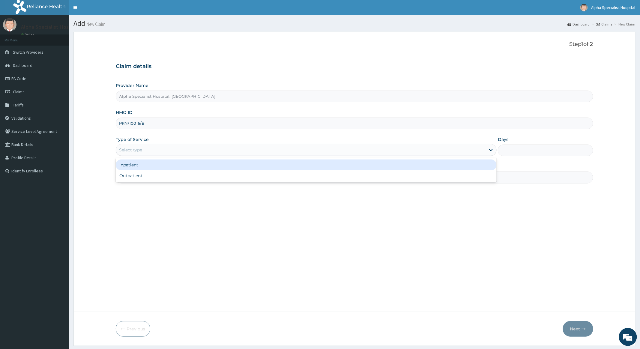
click at [168, 151] on div "Select type" at bounding box center [301, 150] width 370 height 10
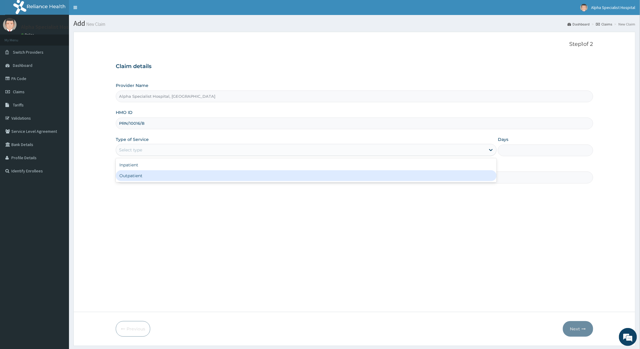
click at [143, 178] on div "Outpatient" at bounding box center [306, 175] width 381 height 11
type input "1"
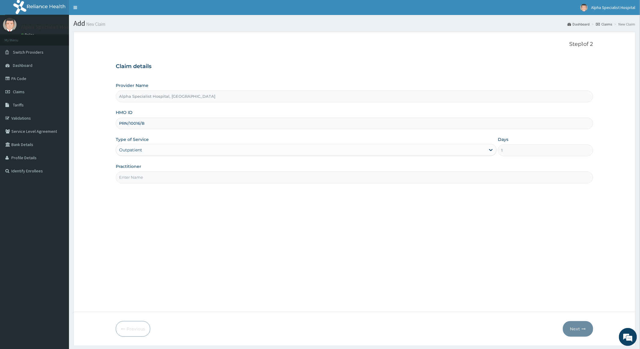
click at [145, 178] on input "Practitioner" at bounding box center [354, 178] width 477 height 12
type input "Dr Abioye"
click at [573, 327] on button "Next" at bounding box center [578, 329] width 30 height 16
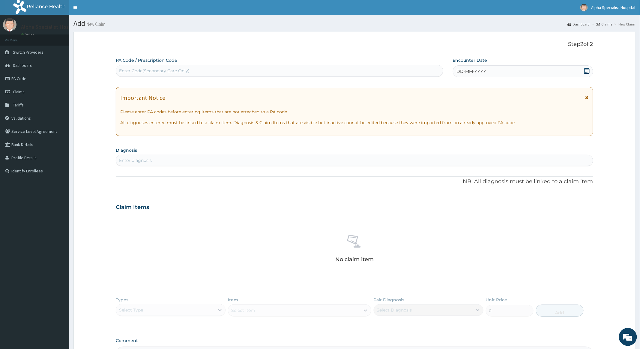
click at [587, 71] on icon at bounding box center [586, 71] width 5 height 6
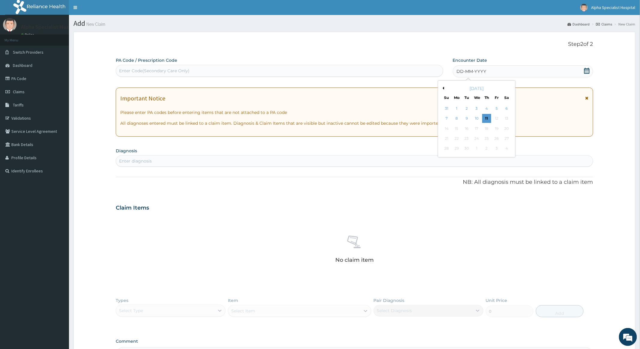
click at [442, 87] on button "Previous Month" at bounding box center [442, 88] width 3 height 3
click at [465, 127] on div "12" at bounding box center [466, 128] width 9 height 9
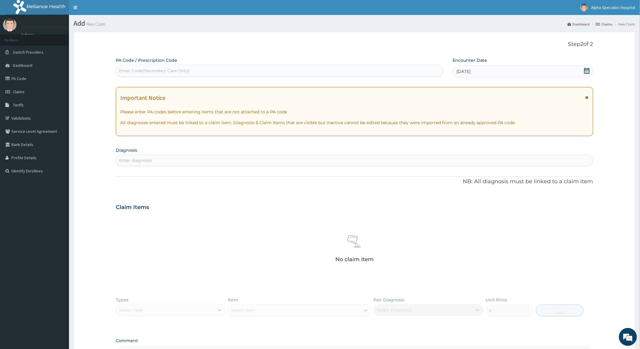
click at [152, 159] on div "Enter diagnosis" at bounding box center [135, 161] width 33 height 6
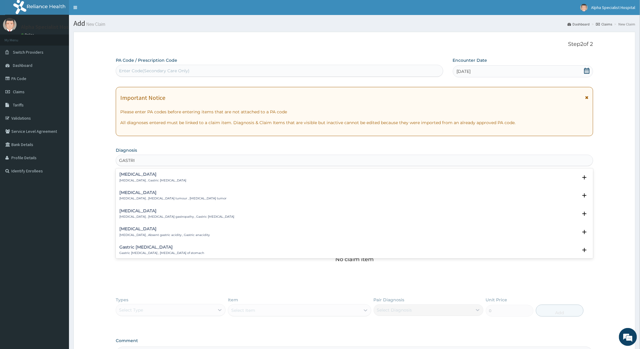
type input "GASTRIC"
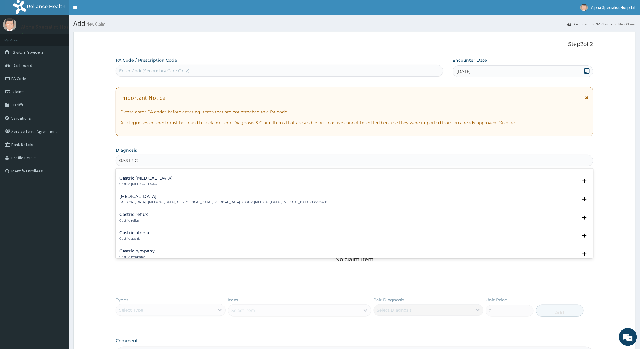
scroll to position [80, 0]
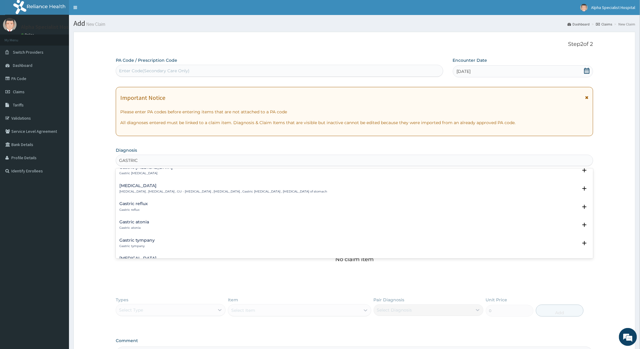
click at [153, 187] on h4 "Gastric ulcer" at bounding box center [223, 186] width 208 height 5
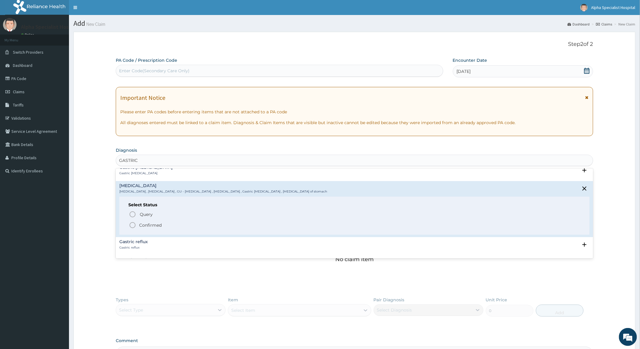
click at [130, 225] on circle "status option filled" at bounding box center [132, 225] width 5 height 5
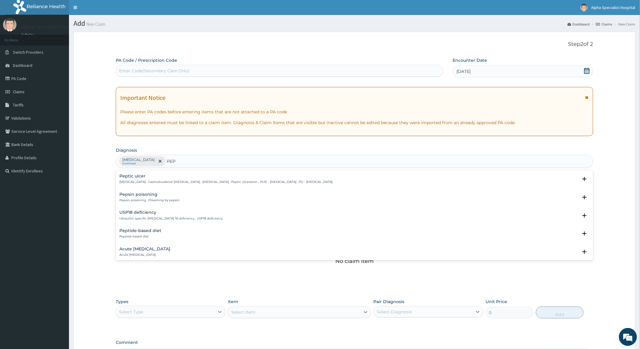
type input "PEPT"
click at [136, 177] on h4 "Peptic ulcer" at bounding box center [225, 176] width 213 height 5
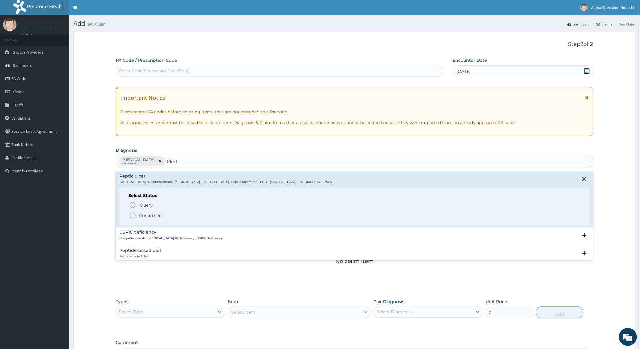
click at [132, 216] on icon "status option filled" at bounding box center [132, 215] width 7 height 7
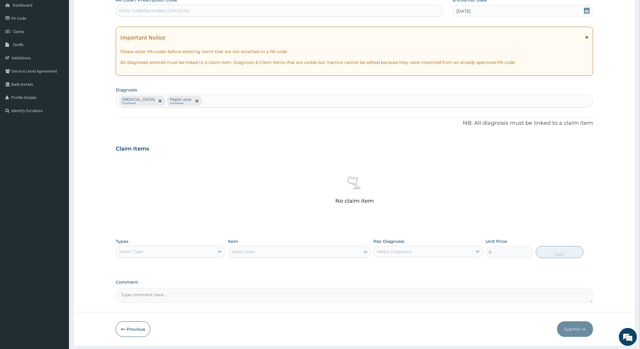
scroll to position [78, 0]
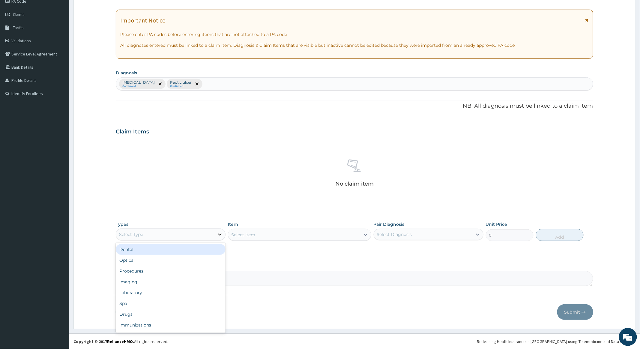
click at [218, 234] on icon at bounding box center [220, 235] width 4 height 2
click at [128, 313] on div "Drugs" at bounding box center [171, 314] width 110 height 11
click at [291, 233] on div "Select Item" at bounding box center [299, 235] width 143 height 12
click at [308, 233] on div "Select Item" at bounding box center [294, 235] width 132 height 10
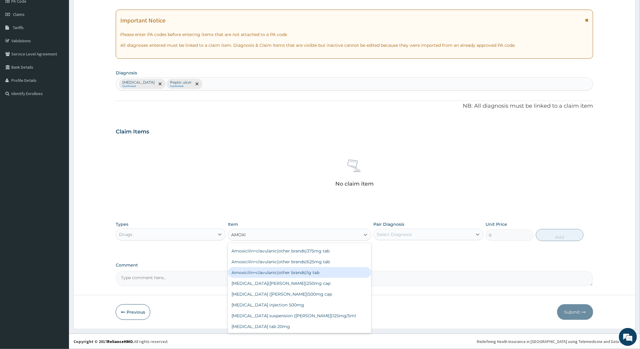
scroll to position [0, 0]
type input "AMOXY"
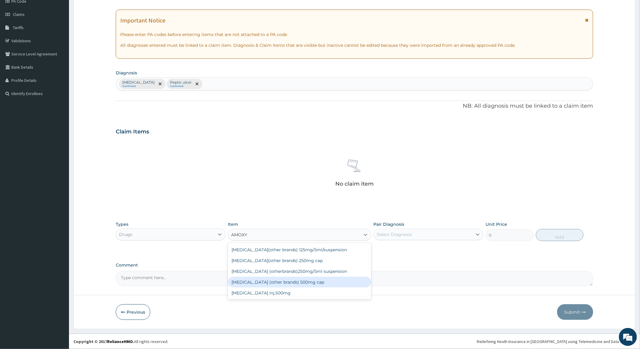
click at [268, 282] on div "[MEDICAL_DATA] (other brands) 500mg cap" at bounding box center [299, 282] width 143 height 11
type input "120"
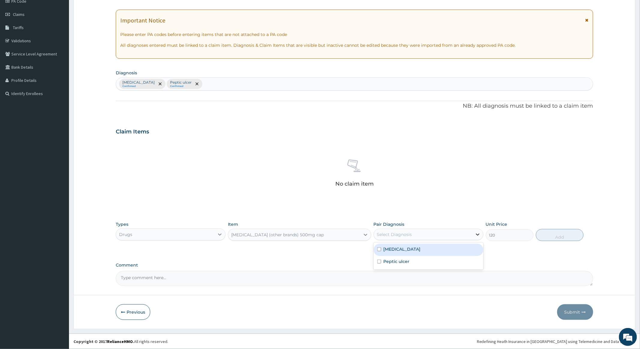
click at [478, 235] on icon at bounding box center [478, 235] width 4 height 2
click at [377, 249] on input "checkbox" at bounding box center [379, 250] width 4 height 4
checkbox input "true"
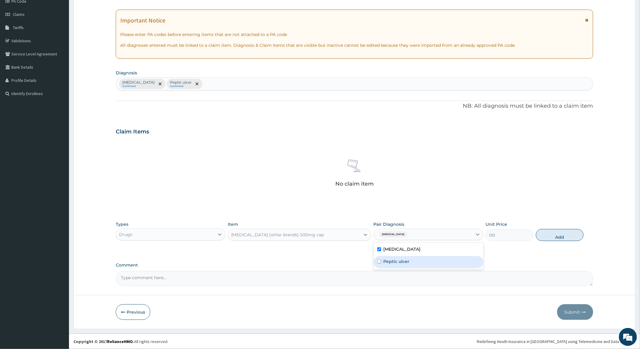
click at [379, 262] on input "checkbox" at bounding box center [379, 262] width 4 height 4
checkbox input "true"
click at [557, 236] on button "Add" at bounding box center [560, 235] width 48 height 12
type input "0"
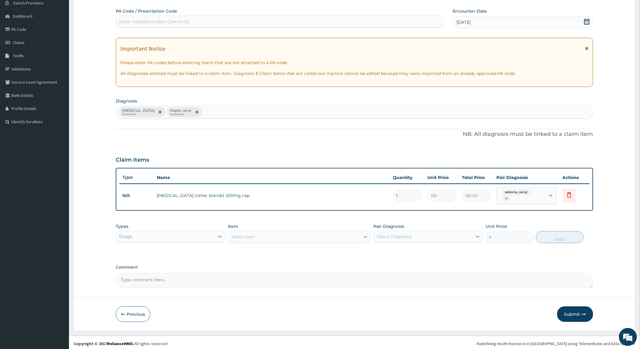
type input "0.00"
type input "4"
type input "480.00"
type input "42"
type input "5040.00"
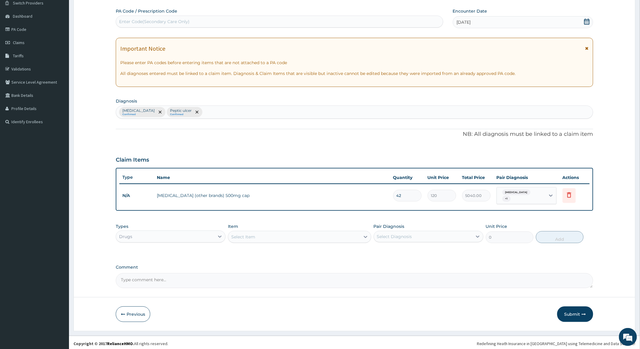
type input "42"
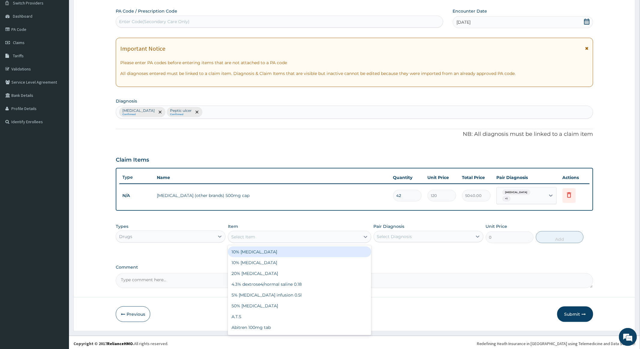
click at [276, 235] on div "Select Item" at bounding box center [294, 237] width 132 height 10
type input "OMEP"
click at [257, 248] on div "Omeprazole 20mg" at bounding box center [299, 252] width 143 height 11
type input "120"
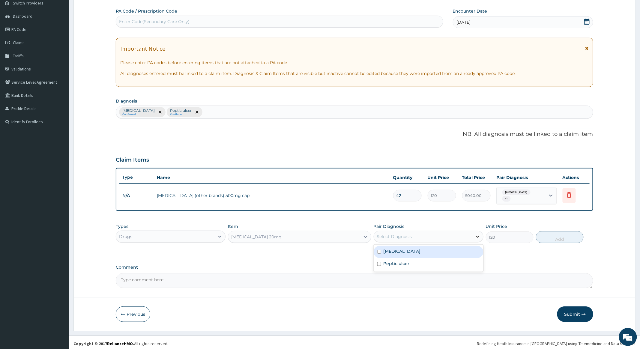
click at [478, 234] on icon at bounding box center [478, 237] width 6 height 6
click at [380, 250] on input "checkbox" at bounding box center [379, 252] width 4 height 4
checkbox input "true"
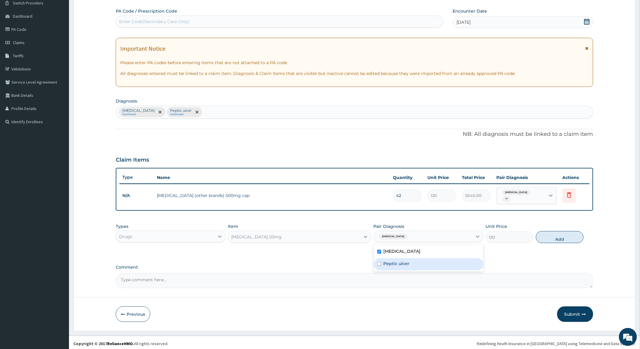
click at [380, 262] on input "checkbox" at bounding box center [379, 264] width 4 height 4
checkbox input "true"
click at [554, 236] on button "Add" at bounding box center [560, 237] width 48 height 12
type input "0"
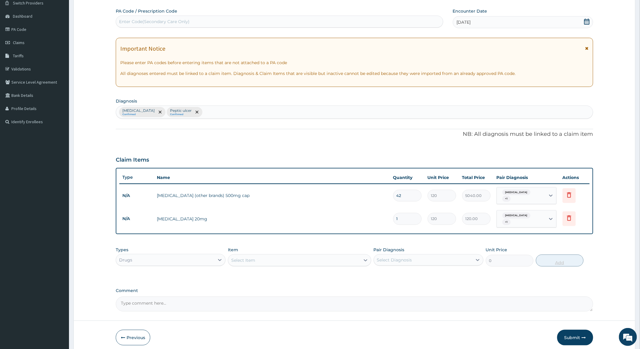
type input "0.00"
type input "2"
type input "240.00"
type input "28"
type input "3360.00"
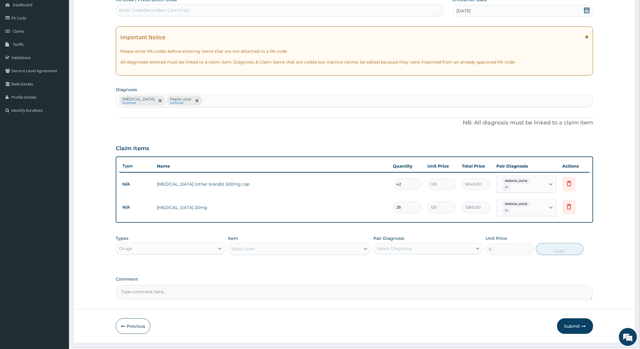
scroll to position [70, 0]
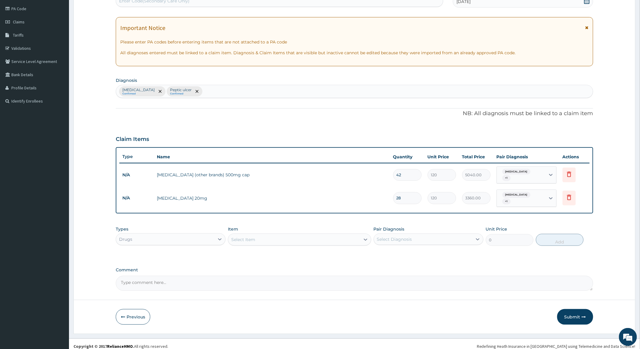
type input "28"
click at [304, 235] on div "Select Item" at bounding box center [294, 240] width 132 height 10
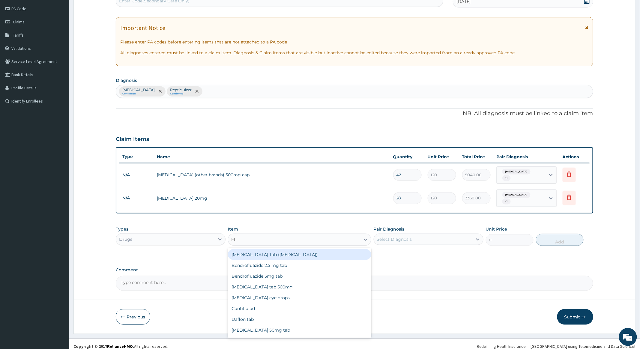
type input "FLA"
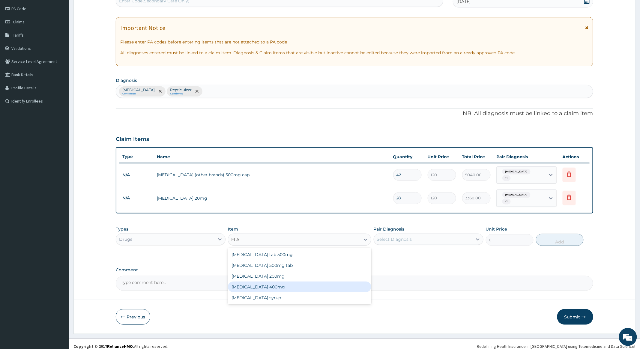
click at [243, 283] on div "Flagyl 400mg" at bounding box center [299, 287] width 143 height 11
type input "150"
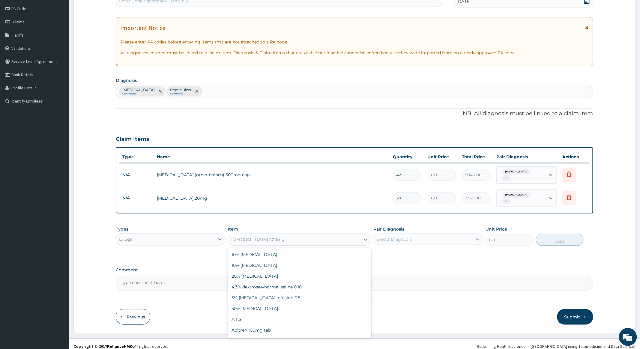
click at [289, 235] on div "Flagyl 400mg" at bounding box center [294, 240] width 132 height 10
type input "METR"
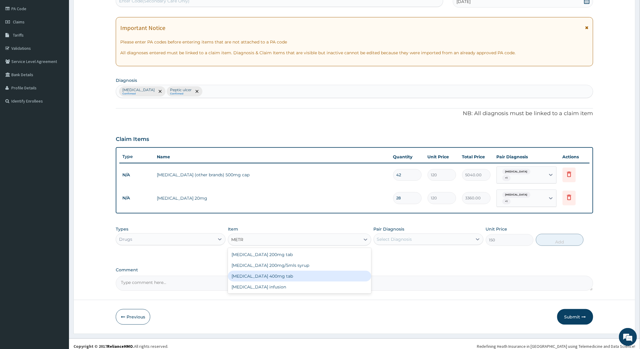
click at [247, 271] on div "Metronidazole 400mg tab" at bounding box center [299, 276] width 143 height 11
type input "50.4"
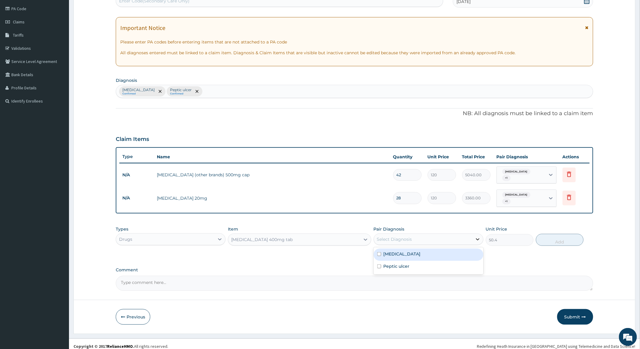
click at [476, 236] on icon at bounding box center [478, 239] width 6 height 6
click at [379, 252] on input "checkbox" at bounding box center [379, 254] width 4 height 4
checkbox input "true"
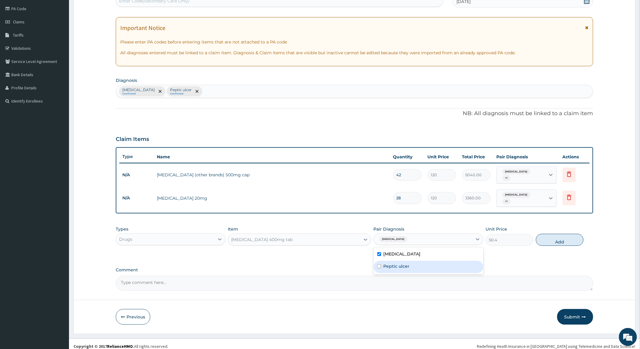
click at [378, 265] on input "checkbox" at bounding box center [379, 267] width 4 height 4
checkbox input "true"
click at [554, 235] on button "Add" at bounding box center [560, 240] width 48 height 12
type input "0"
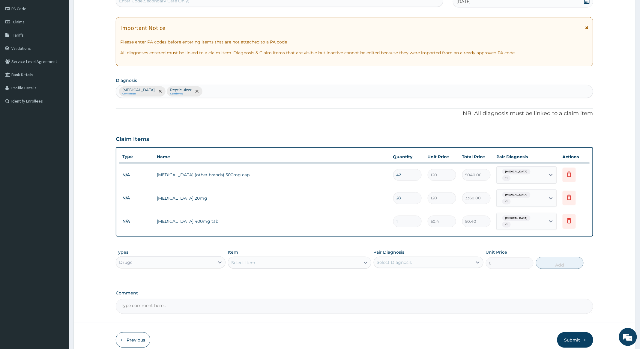
type input "0.00"
type input "4"
type input "201.60"
type input "42"
type input "2116.80"
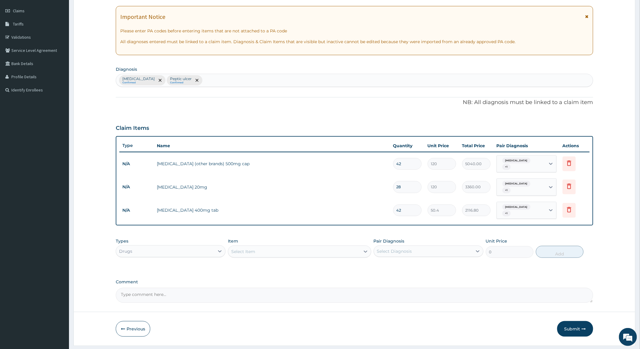
scroll to position [91, 0]
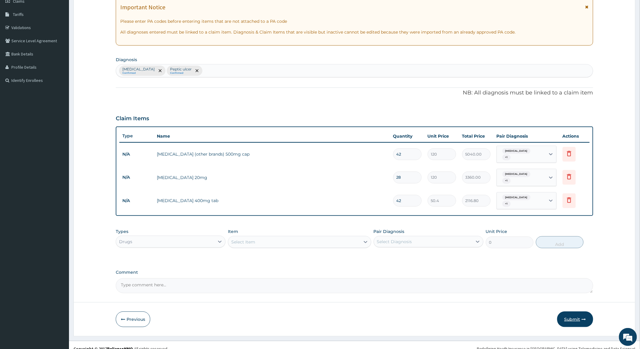
type input "42"
click at [570, 312] on button "Submit" at bounding box center [575, 320] width 36 height 16
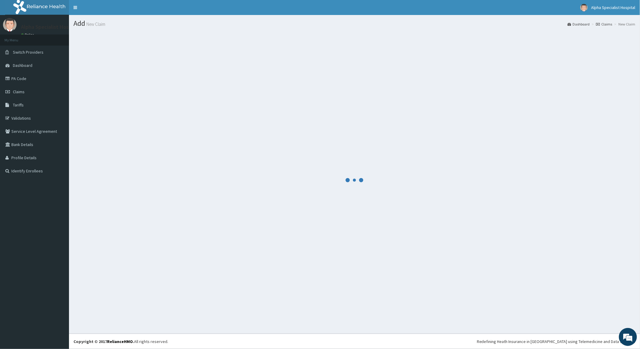
scroll to position [0, 0]
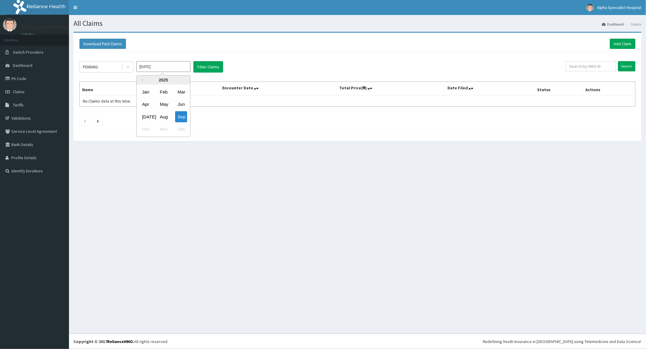
click at [173, 69] on input "[DATE]" at bounding box center [164, 66] width 54 height 11
click at [163, 116] on div "Aug" at bounding box center [164, 116] width 12 height 11
type input "[DATE]"
click at [587, 66] on input "text" at bounding box center [591, 66] width 50 height 10
type input "PRN/10016/B"
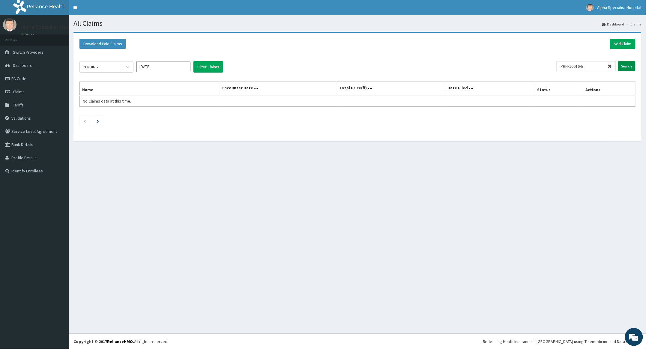
click at [623, 65] on input "Search" at bounding box center [626, 66] width 17 height 10
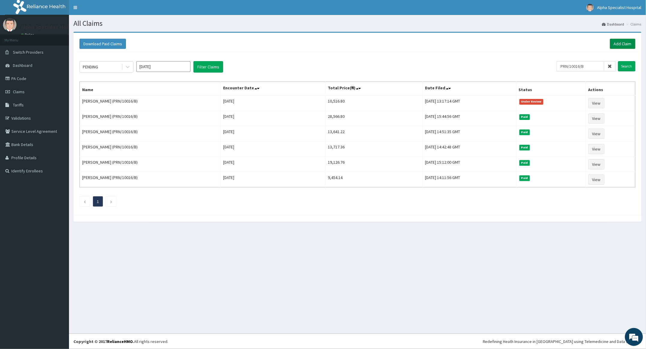
click at [618, 41] on link "Add Claim" at bounding box center [623, 44] width 26 height 10
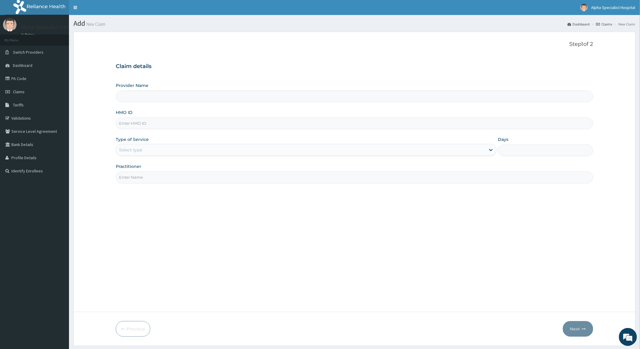
type input "Alpha Specialist Hospital, [GEOGRAPHIC_DATA]"
click at [143, 124] on input "HMO ID" at bounding box center [354, 124] width 477 height 12
type input "OHT/12728/A"
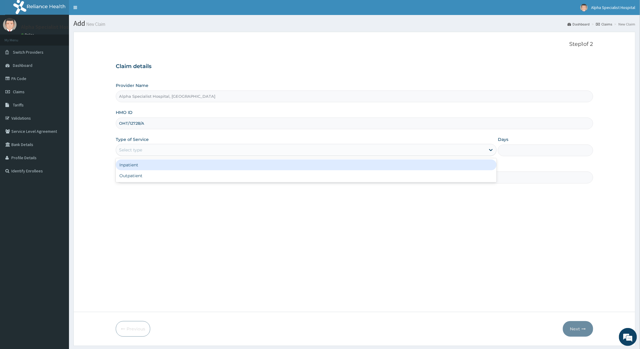
click at [173, 151] on div "Select type" at bounding box center [301, 150] width 370 height 10
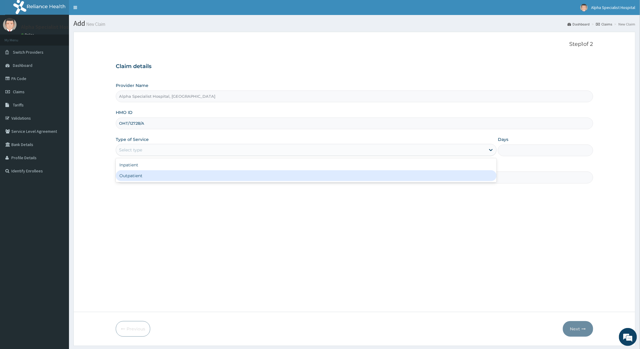
click at [135, 177] on div "Outpatient" at bounding box center [306, 175] width 381 height 11
type input "1"
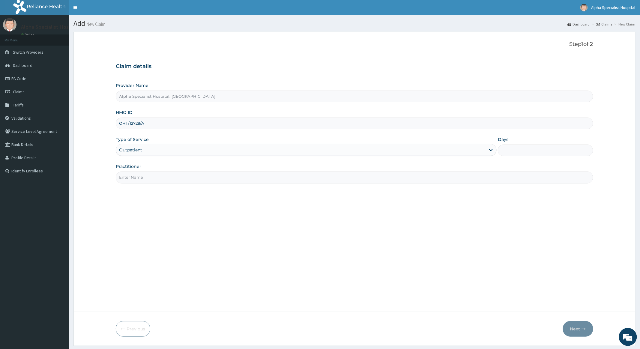
click at [155, 179] on input "Practitioner" at bounding box center [354, 178] width 477 height 12
type input "[PERSON_NAME]"
click at [573, 327] on button "Next" at bounding box center [578, 329] width 30 height 16
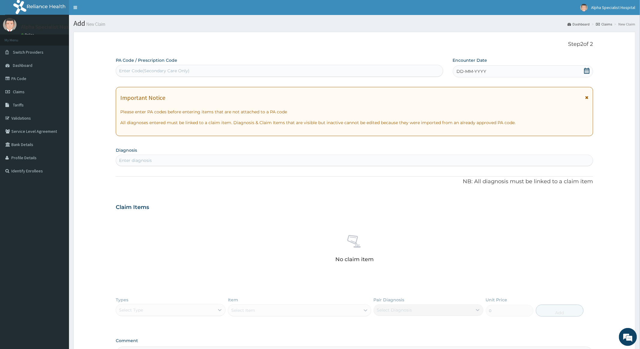
click at [586, 70] on icon at bounding box center [587, 71] width 6 height 6
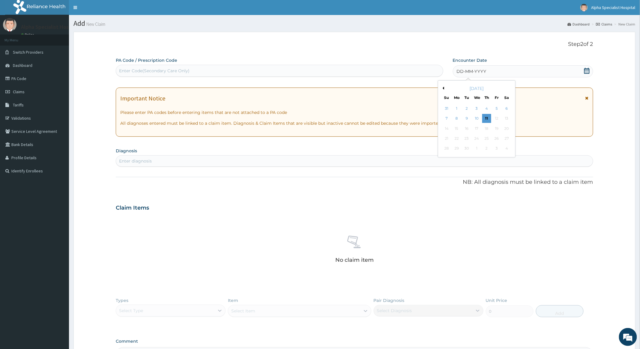
click at [443, 88] on button "Previous Month" at bounding box center [442, 88] width 3 height 3
click at [457, 126] on div "11" at bounding box center [456, 128] width 9 height 9
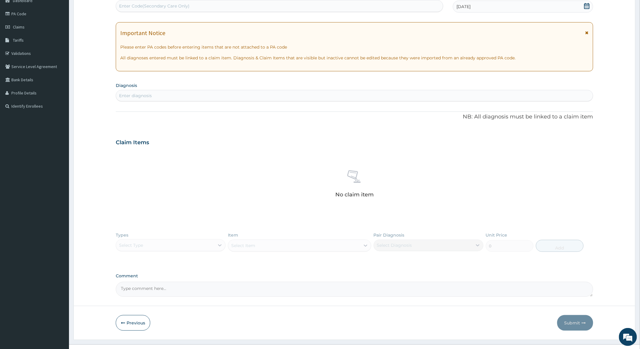
scroll to position [76, 0]
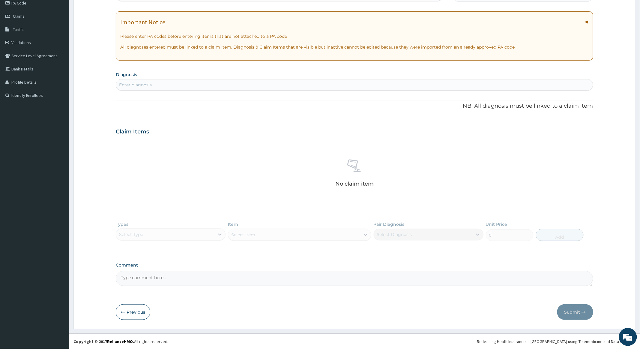
click at [136, 82] on div "Enter diagnosis" at bounding box center [135, 85] width 33 height 6
type input "INSOMN"
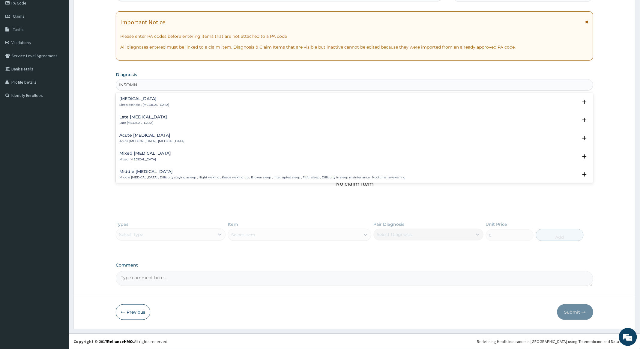
click at [132, 99] on h4 "[MEDICAL_DATA]" at bounding box center [144, 99] width 50 height 5
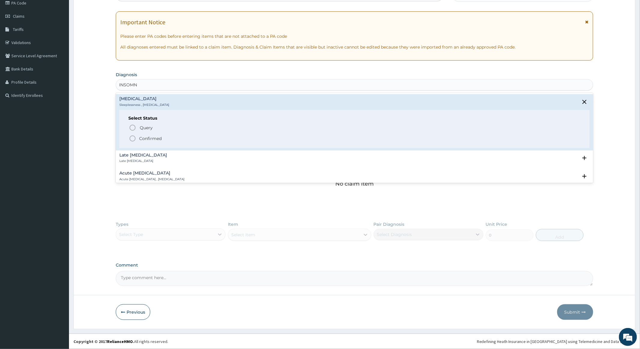
click at [131, 137] on icon "status option filled" at bounding box center [132, 138] width 7 height 7
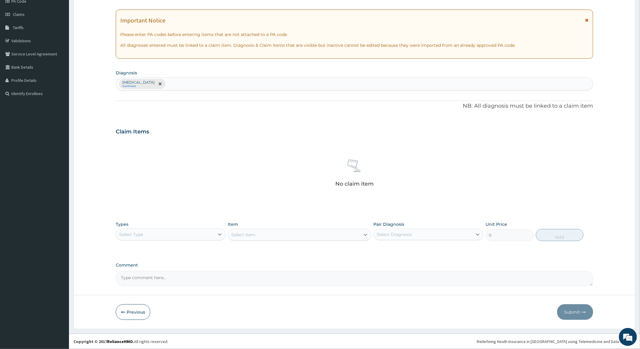
scroll to position [78, 0]
click at [219, 232] on icon at bounding box center [220, 235] width 6 height 6
click at [142, 272] on div "Procedures" at bounding box center [171, 271] width 110 height 11
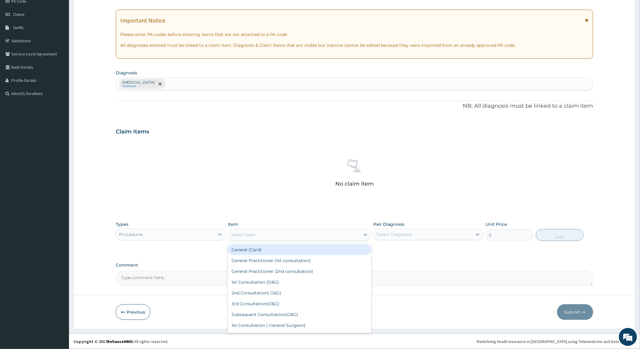
click at [329, 235] on div "Select Item" at bounding box center [294, 235] width 132 height 10
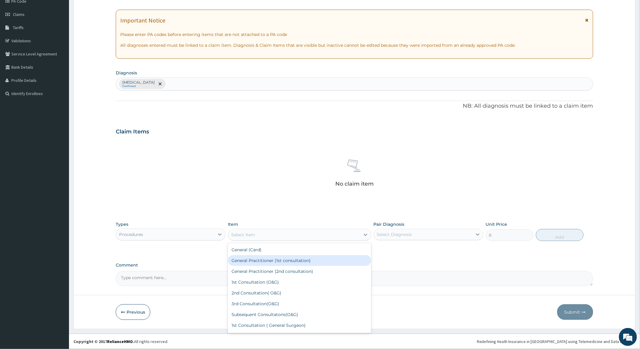
click at [297, 260] on div "General Practitioner (1st consultation)" at bounding box center [299, 260] width 143 height 11
type input "4000"
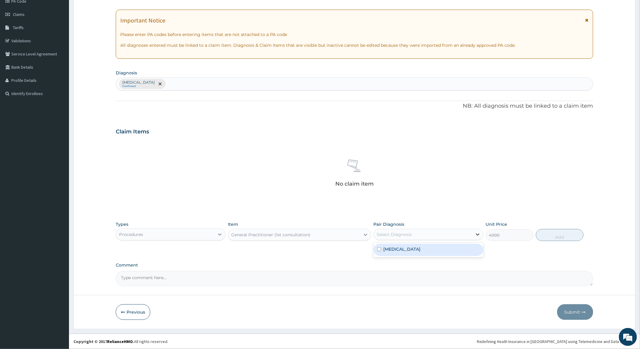
click at [476, 232] on icon at bounding box center [478, 235] width 6 height 6
click at [379, 249] on input "checkbox" at bounding box center [379, 250] width 4 height 4
checkbox input "true"
click at [562, 233] on button "Add" at bounding box center [560, 235] width 48 height 12
type input "0"
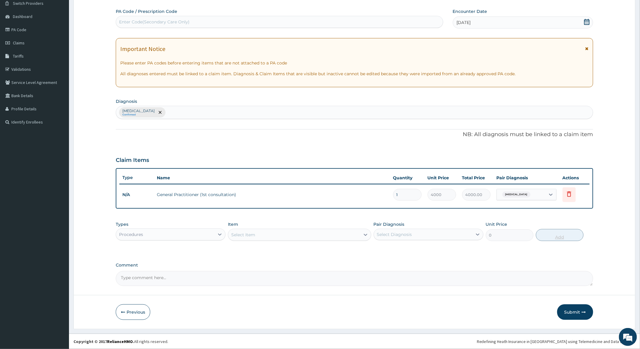
scroll to position [49, 0]
click at [212, 233] on div "Procedures" at bounding box center [165, 235] width 98 height 10
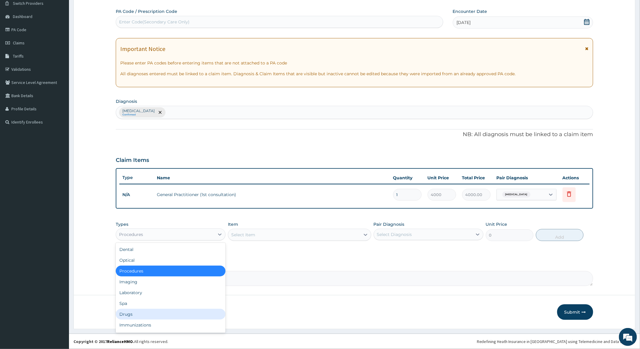
click at [128, 314] on div "Drugs" at bounding box center [171, 314] width 110 height 11
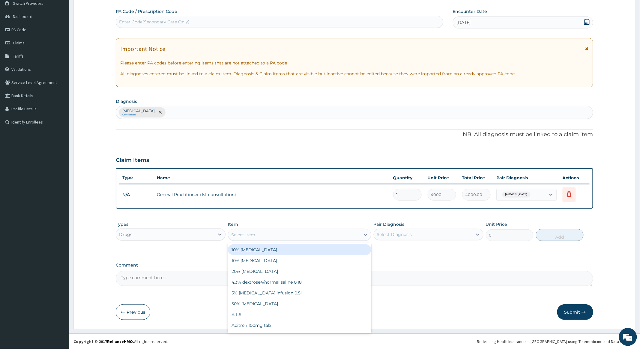
click at [307, 235] on div "Select Item" at bounding box center [294, 235] width 132 height 10
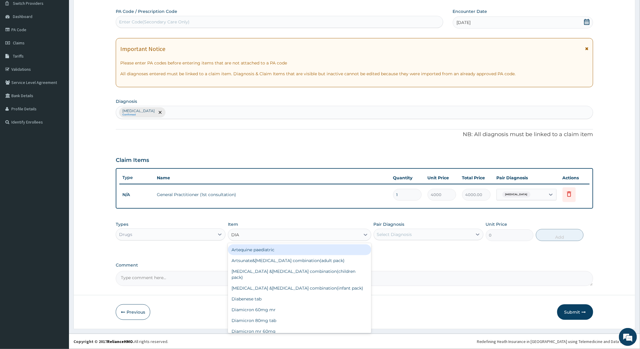
type input "[PERSON_NAME]"
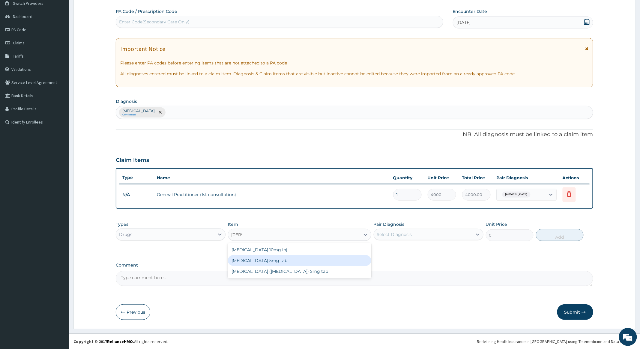
click at [251, 259] on div "[MEDICAL_DATA] 5mg tab" at bounding box center [299, 260] width 143 height 11
type input "64.8"
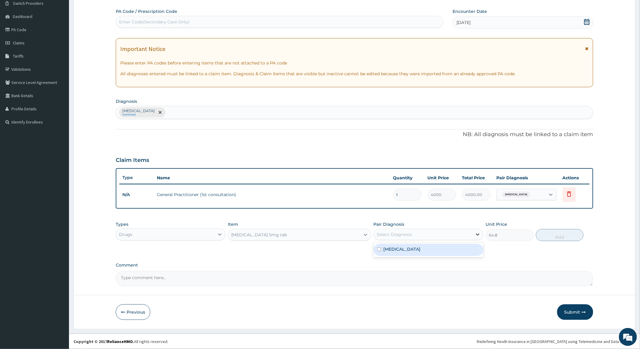
click at [478, 234] on icon at bounding box center [478, 235] width 6 height 6
click at [378, 249] on input "checkbox" at bounding box center [379, 250] width 4 height 4
checkbox input "true"
click at [559, 235] on button "Add" at bounding box center [560, 235] width 48 height 12
type input "0"
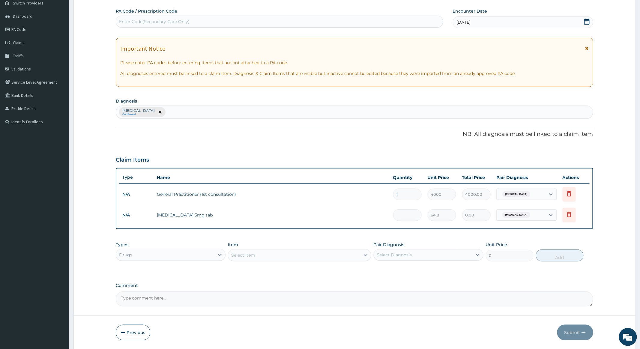
type input "0.00"
type input "3"
type input "194.40"
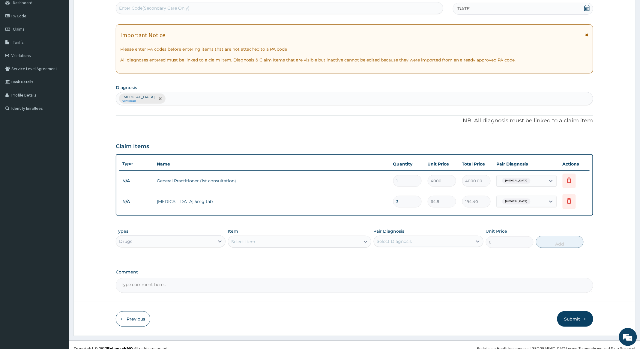
scroll to position [70, 0]
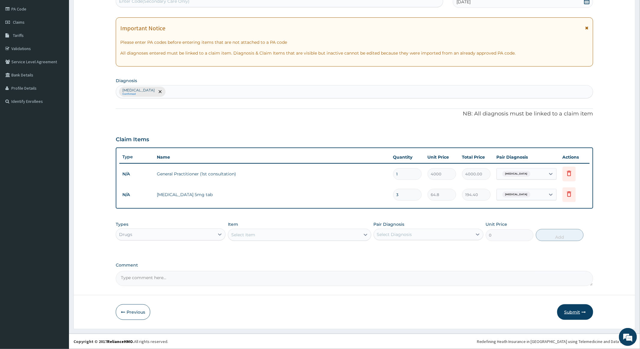
type input "3"
click at [568, 311] on button "Submit" at bounding box center [575, 313] width 36 height 16
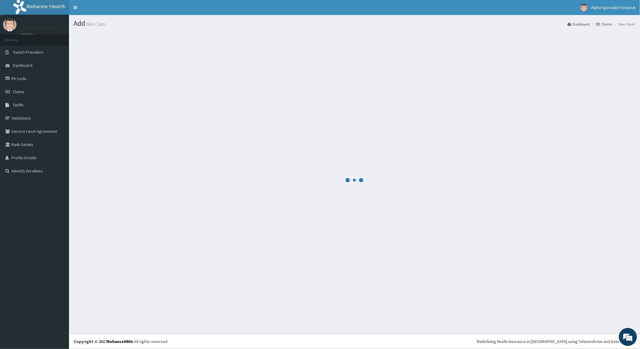
scroll to position [0, 0]
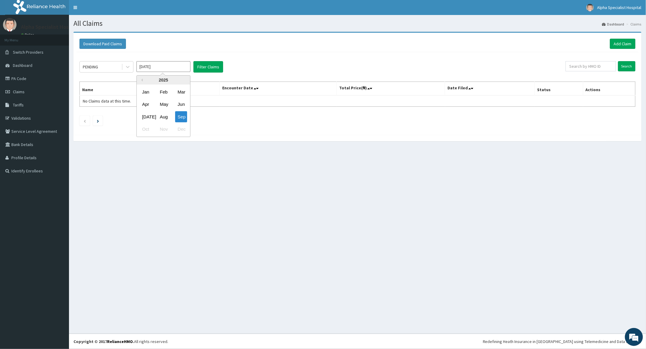
click at [183, 65] on input "[DATE]" at bounding box center [164, 66] width 54 height 11
click at [163, 116] on div "Aug" at bounding box center [164, 116] width 12 height 11
type input "[DATE]"
click at [582, 67] on input "text" at bounding box center [591, 66] width 50 height 10
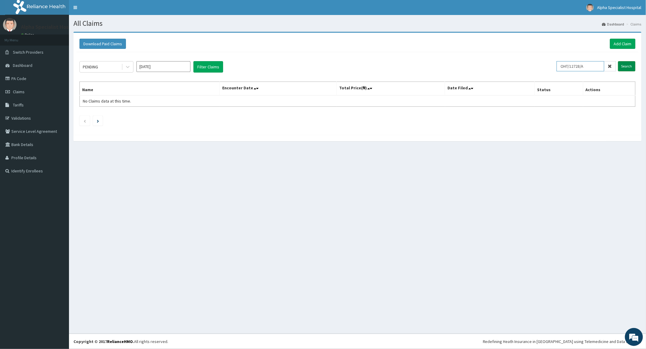
type input "OHT/12728/A"
click at [627, 66] on input "Search" at bounding box center [626, 66] width 17 height 10
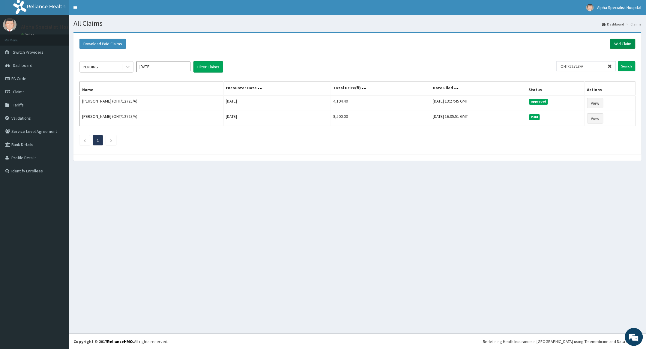
click at [620, 43] on link "Add Claim" at bounding box center [623, 44] width 26 height 10
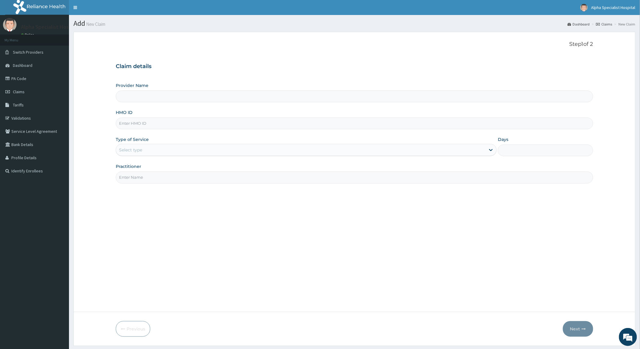
type input "Alpha Specialist Hospital, [GEOGRAPHIC_DATA]"
click at [137, 124] on input "HMO ID" at bounding box center [354, 124] width 477 height 12
type input "PRN/10016/D"
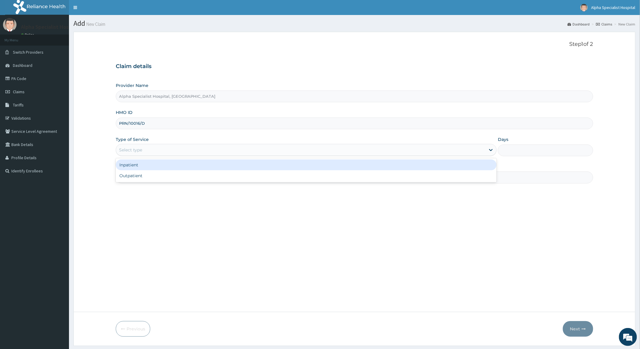
click at [141, 146] on div "Select type" at bounding box center [301, 150] width 370 height 10
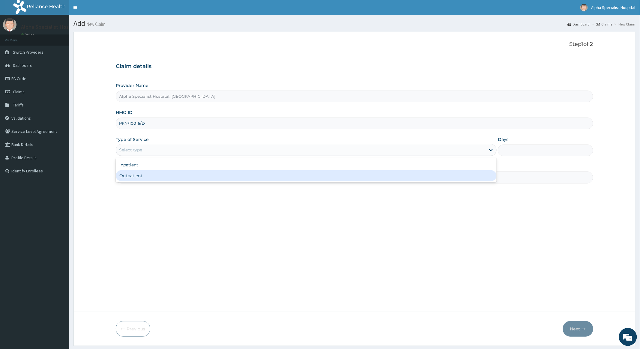
click at [130, 177] on div "Outpatient" at bounding box center [306, 175] width 381 height 11
type input "1"
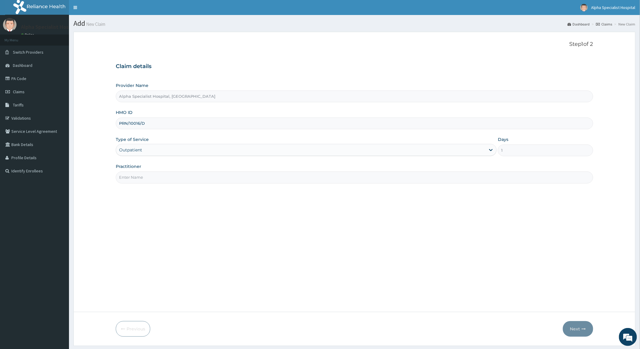
click at [139, 179] on input "Practitioner" at bounding box center [354, 178] width 477 height 12
type input "Dr [PERSON_NAME]"
click at [572, 326] on button "Next" at bounding box center [578, 329] width 30 height 16
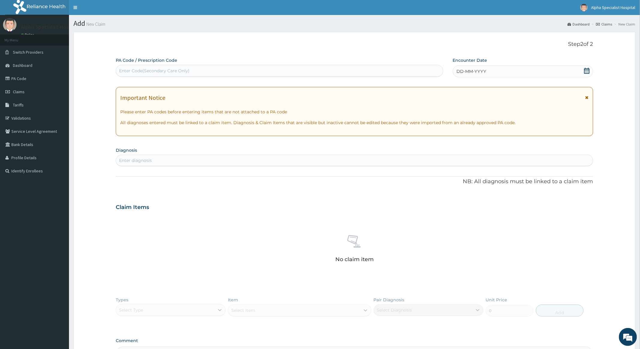
click at [587, 70] on icon at bounding box center [587, 71] width 6 height 6
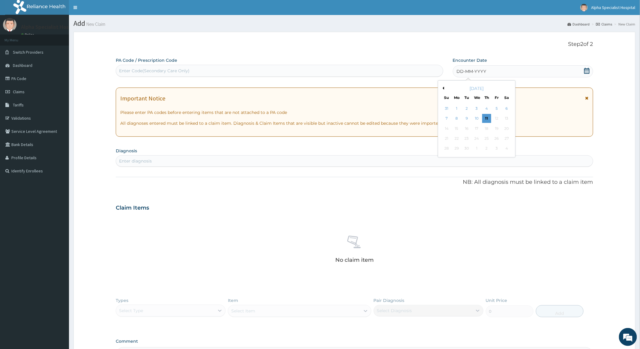
click at [443, 88] on button "Previous Month" at bounding box center [442, 88] width 3 height 3
click at [478, 138] on div "20" at bounding box center [476, 138] width 9 height 9
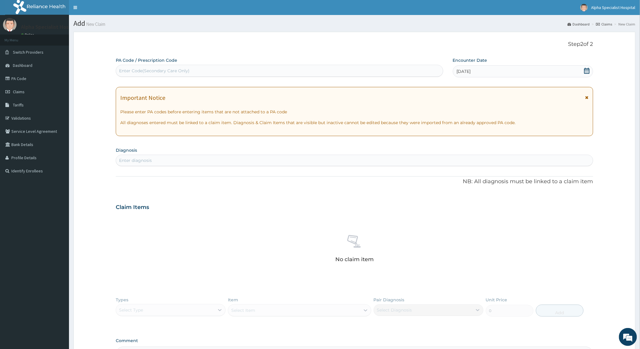
click at [146, 160] on div "Enter diagnosis" at bounding box center [135, 161] width 33 height 6
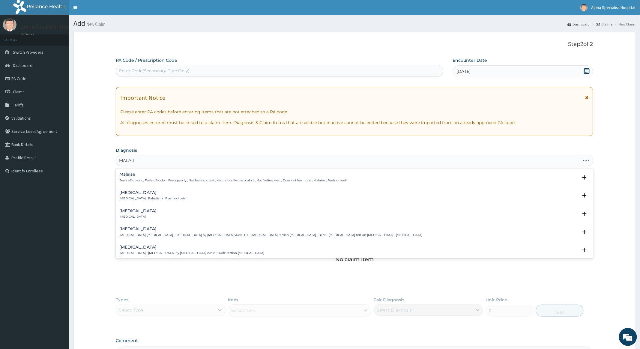
type input "MALARI"
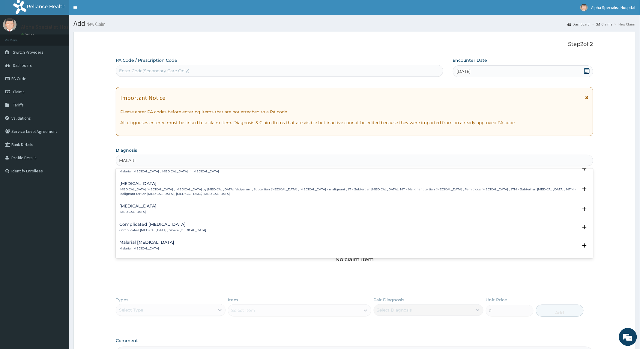
scroll to position [240, 0]
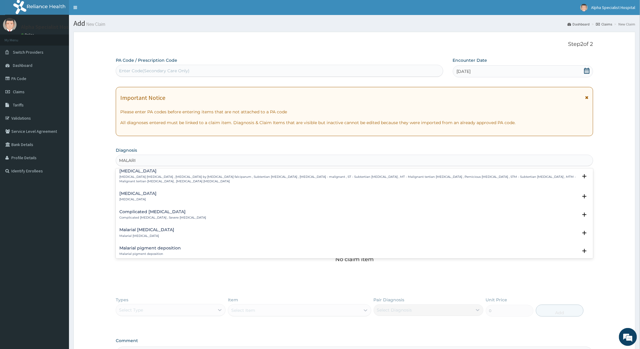
click at [141, 212] on h4 "Complicated malaria" at bounding box center [162, 212] width 87 height 5
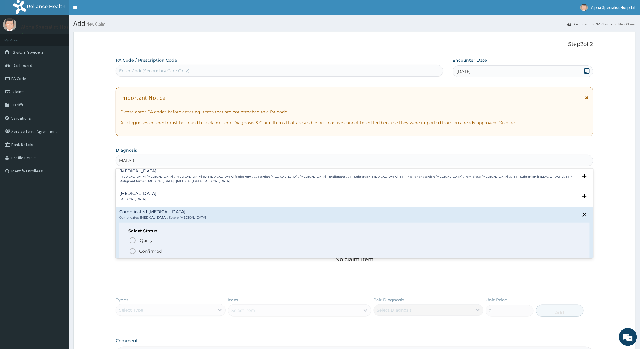
click at [133, 251] on icon "status option filled" at bounding box center [132, 251] width 7 height 7
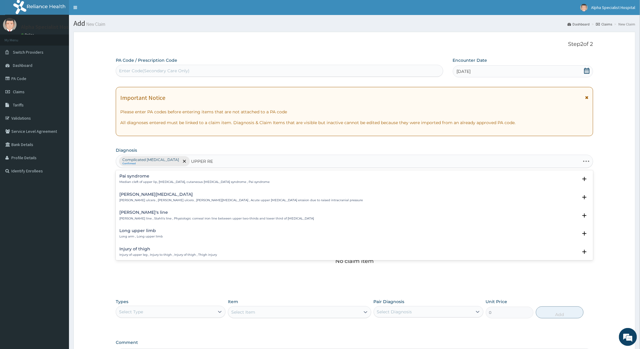
type input "UPPER RES"
click at [218, 182] on p "Upper respiratory infection , URTI - Infection of the upper respiratory tract ,…" at bounding box center [201, 182] width 164 height 4
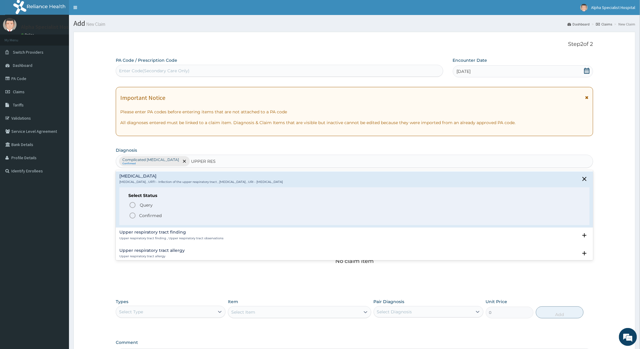
click at [134, 216] on icon "status option filled" at bounding box center [132, 215] width 7 height 7
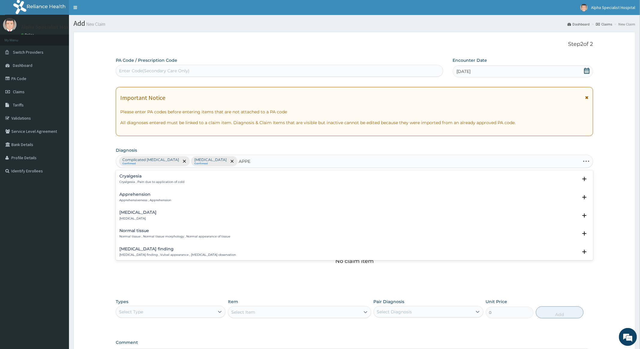
type input "APPET"
click at [137, 197] on div "Altered appetite Change in appetite , Altered appetite" at bounding box center [147, 197] width 57 height 11
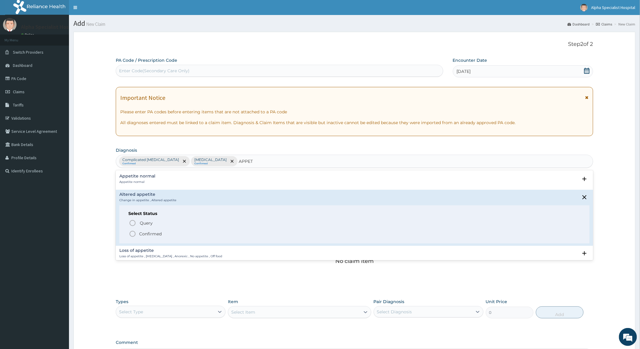
click at [134, 235] on icon "status option filled" at bounding box center [132, 233] width 7 height 7
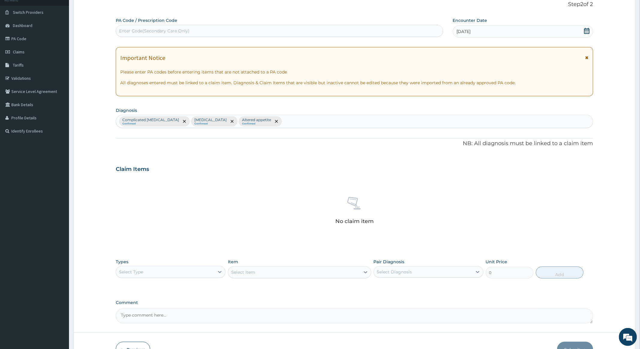
scroll to position [78, 0]
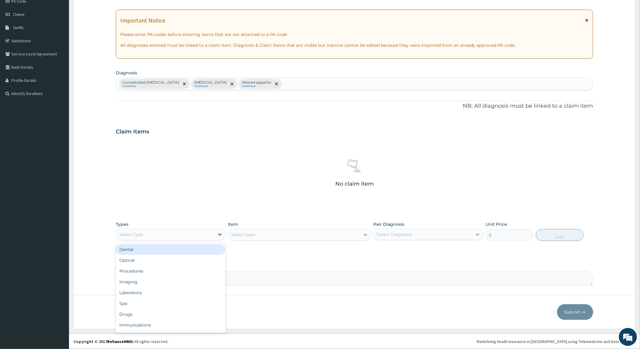
click at [218, 232] on icon at bounding box center [220, 235] width 6 height 6
click at [134, 271] on div "Procedures" at bounding box center [171, 271] width 110 height 11
click at [286, 232] on div "Select Item" at bounding box center [299, 235] width 143 height 12
click at [284, 233] on div "Select Item" at bounding box center [299, 235] width 143 height 12
click at [307, 235] on div "Select Item" at bounding box center [299, 235] width 143 height 12
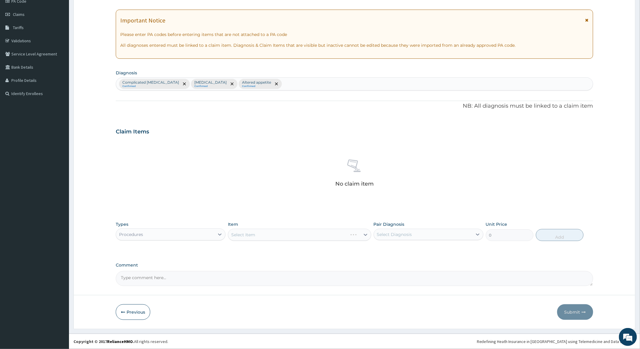
click at [310, 235] on div "Select Item" at bounding box center [299, 235] width 143 height 12
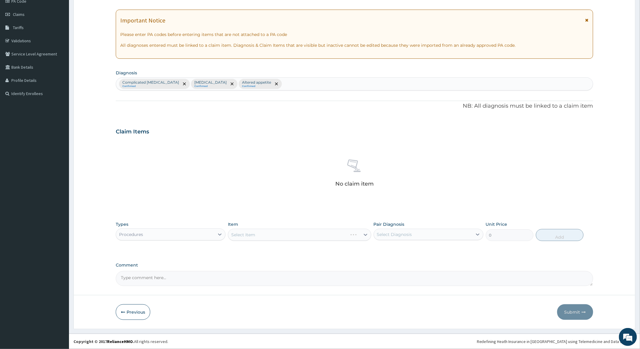
click at [314, 234] on div "Select Item" at bounding box center [299, 235] width 143 height 12
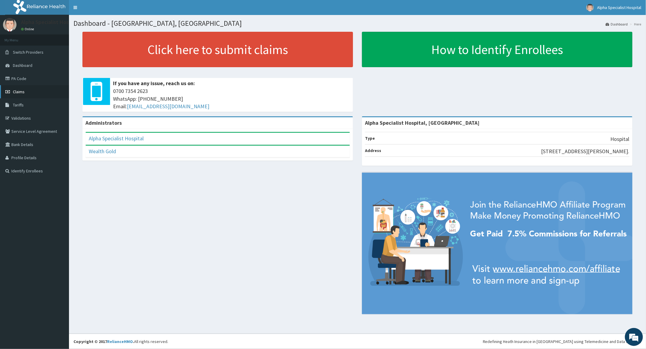
click at [18, 91] on span "Claims" at bounding box center [19, 91] width 12 height 5
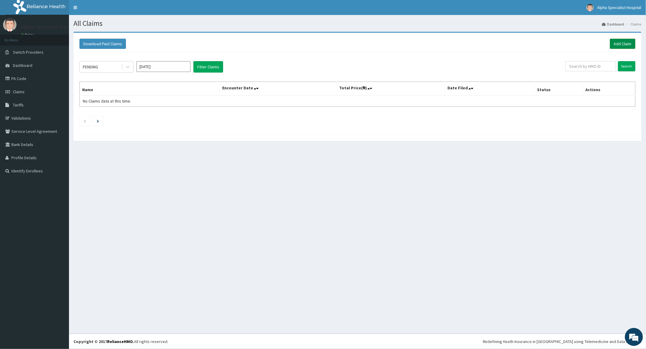
click at [622, 43] on link "Add Claim" at bounding box center [623, 44] width 26 height 10
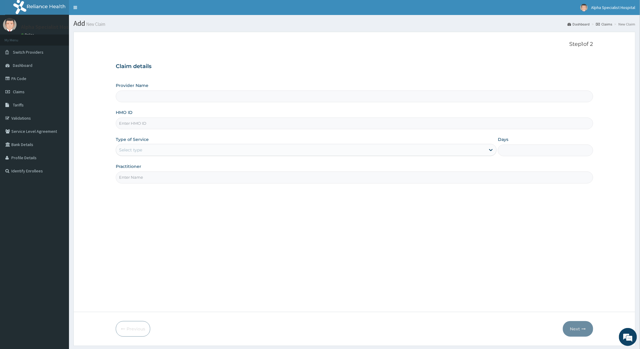
type input "Alpha Specialist Hospital, [GEOGRAPHIC_DATA]"
click at [144, 125] on input "HMO ID" at bounding box center [354, 124] width 477 height 12
type input "PRN/10016/D"
click at [149, 150] on div "Select type" at bounding box center [301, 150] width 370 height 10
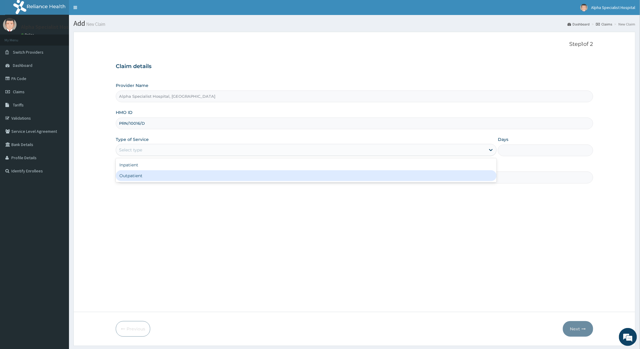
click at [135, 178] on div "Outpatient" at bounding box center [306, 175] width 381 height 11
type input "1"
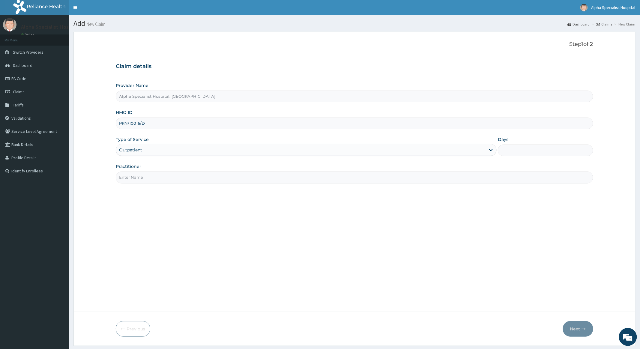
click at [148, 181] on input "Practitioner" at bounding box center [354, 178] width 477 height 12
type input "Dr [PERSON_NAME]"
click at [575, 328] on button "Next" at bounding box center [578, 329] width 30 height 16
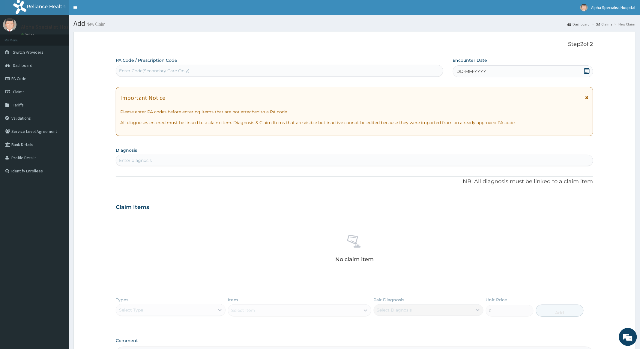
click at [588, 71] on icon at bounding box center [586, 71] width 5 height 6
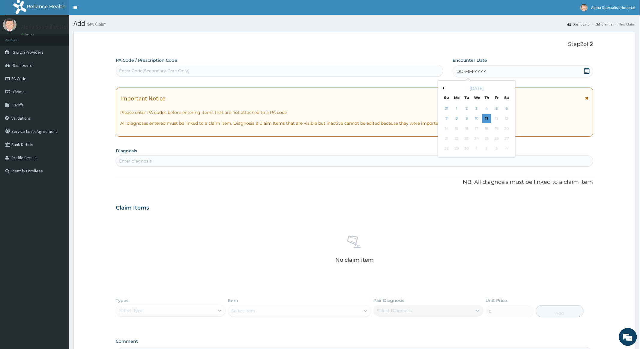
click at [443, 88] on button "Previous Month" at bounding box center [442, 88] width 3 height 3
click at [477, 137] on div "20" at bounding box center [476, 138] width 9 height 9
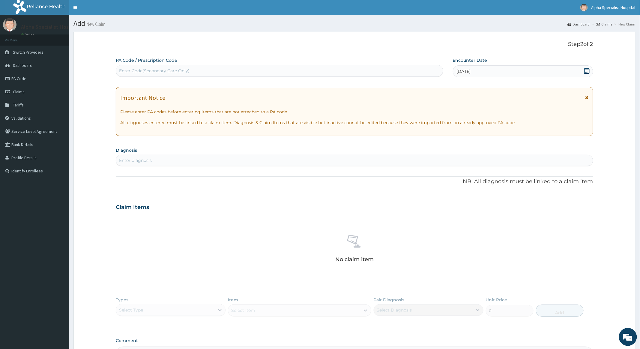
click at [146, 159] on div "Enter diagnosis" at bounding box center [135, 161] width 33 height 6
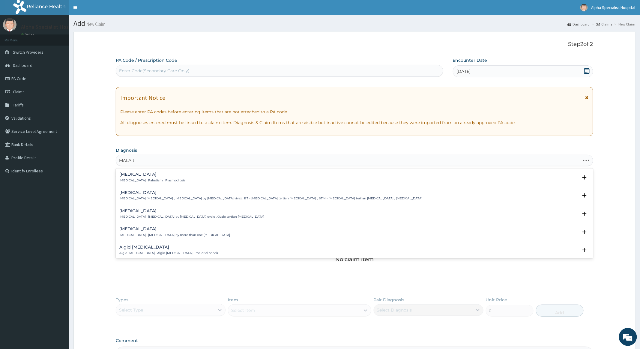
type input "MALARIA"
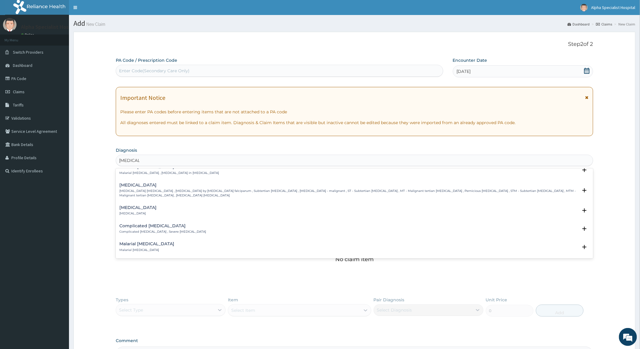
scroll to position [240, 0]
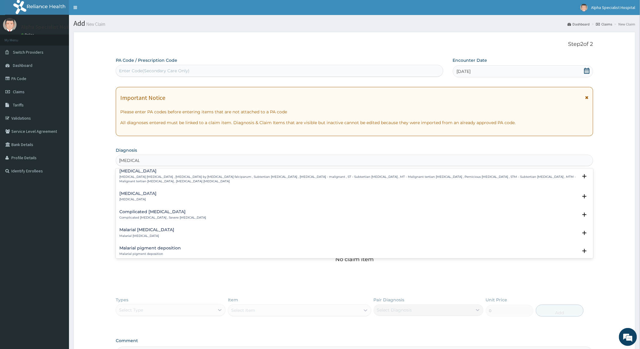
click at [135, 212] on h4 "Complicated [MEDICAL_DATA]" at bounding box center [162, 212] width 87 height 5
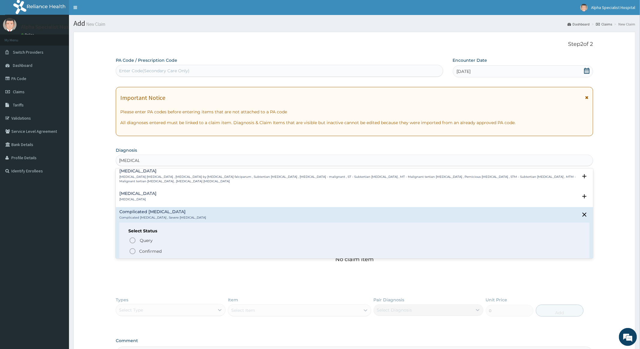
click at [131, 251] on icon "status option filled" at bounding box center [132, 251] width 7 height 7
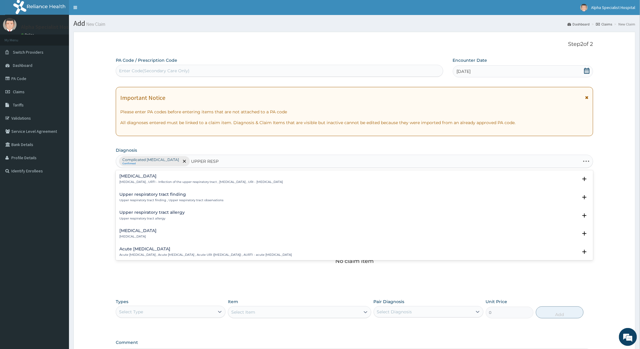
type input "UPPER RESPI"
click at [164, 175] on h4 "[MEDICAL_DATA]" at bounding box center [201, 176] width 164 height 5
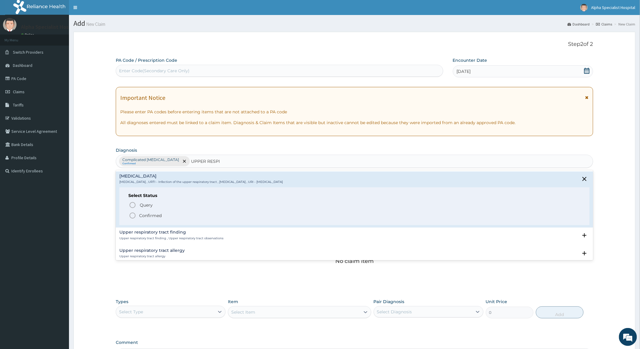
click at [133, 216] on icon "status option filled" at bounding box center [132, 215] width 7 height 7
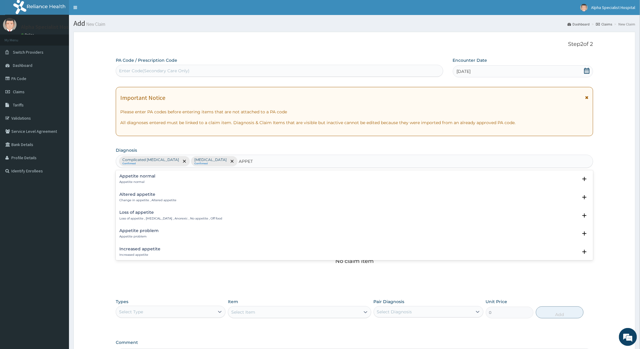
type input "APPETI"
click at [142, 195] on h4 "Altered appetite" at bounding box center [147, 194] width 57 height 5
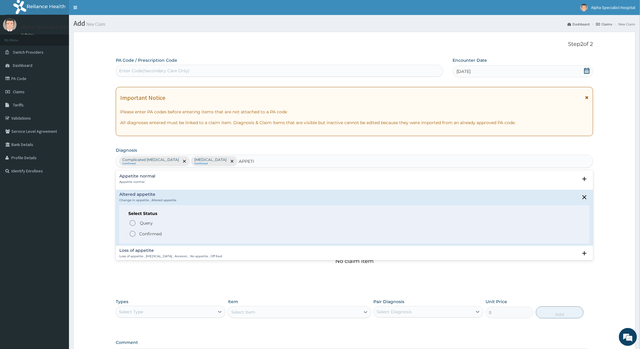
click at [131, 234] on icon "status option filled" at bounding box center [132, 233] width 7 height 7
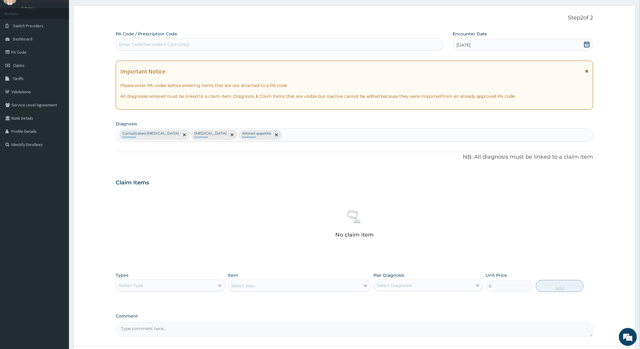
scroll to position [78, 0]
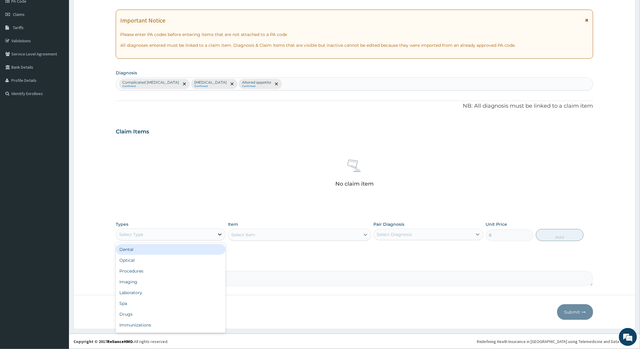
click at [220, 233] on icon at bounding box center [220, 235] width 6 height 6
click at [138, 270] on div "Procedures" at bounding box center [171, 271] width 110 height 11
click at [296, 232] on div "Select Item" at bounding box center [299, 235] width 143 height 12
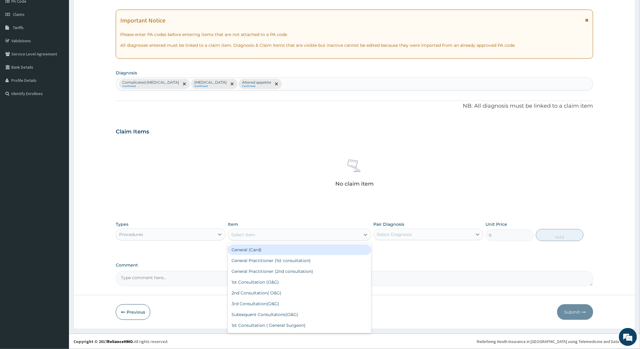
click at [344, 232] on div "Select Item" at bounding box center [294, 235] width 132 height 10
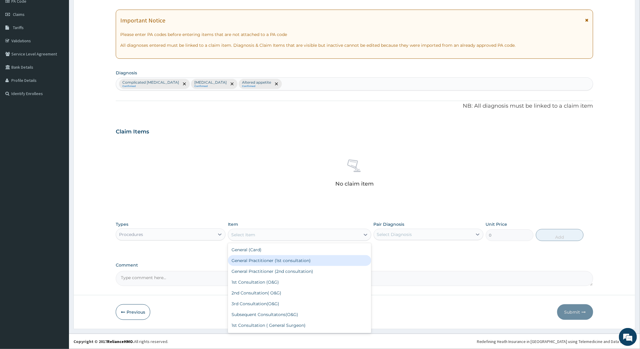
click at [297, 260] on div "General Practitioner (1st consultation)" at bounding box center [299, 260] width 143 height 11
type input "4000"
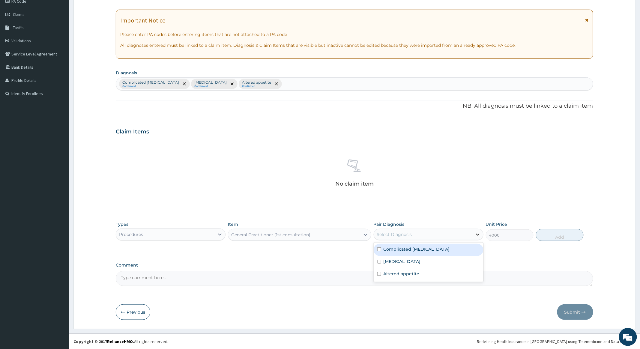
click at [476, 233] on icon at bounding box center [478, 235] width 6 height 6
click at [379, 248] on input "checkbox" at bounding box center [379, 250] width 4 height 4
checkbox input "true"
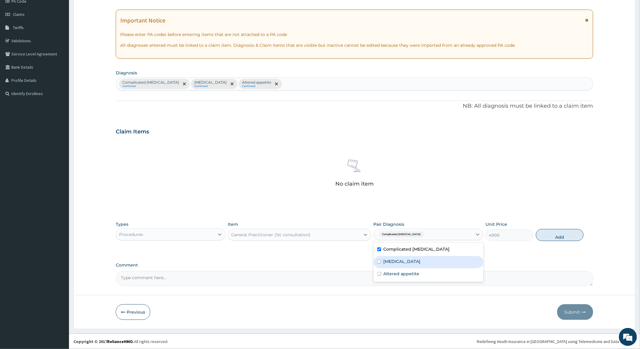
click at [380, 262] on input "checkbox" at bounding box center [379, 262] width 4 height 4
checkbox input "true"
click at [379, 275] on input "checkbox" at bounding box center [379, 274] width 4 height 4
checkbox input "true"
click at [557, 235] on button "Add" at bounding box center [560, 235] width 48 height 12
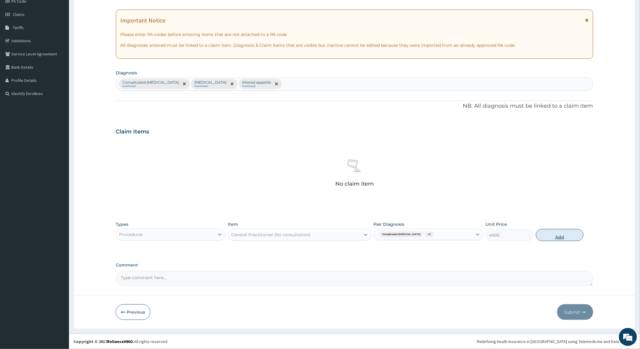
type input "0"
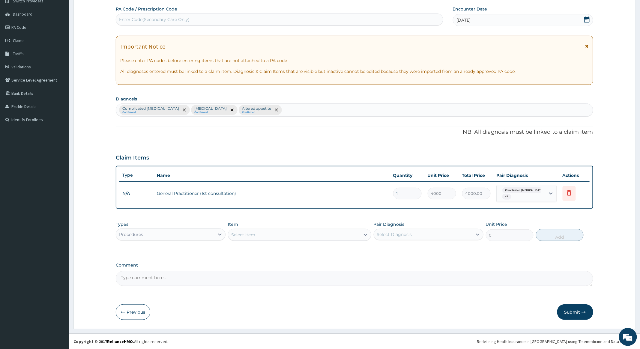
scroll to position [52, 0]
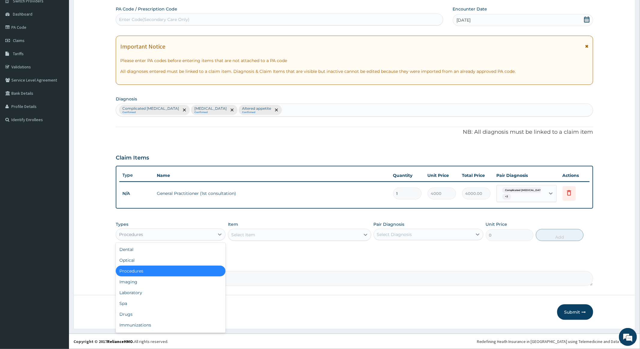
click at [200, 232] on div "Procedures" at bounding box center [165, 235] width 98 height 10
click at [128, 316] on div "Drugs" at bounding box center [171, 314] width 110 height 11
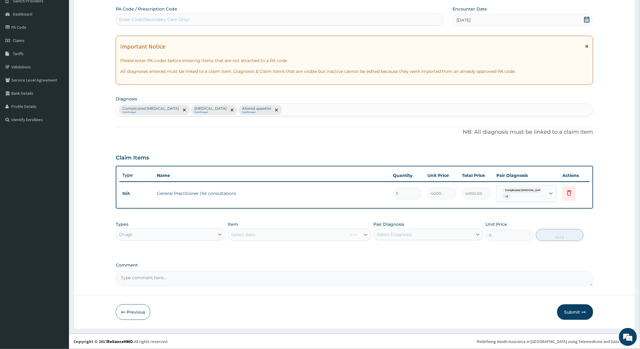
click at [347, 233] on div "Select Item" at bounding box center [299, 235] width 143 height 12
click at [354, 232] on div "Select Item" at bounding box center [294, 235] width 132 height 10
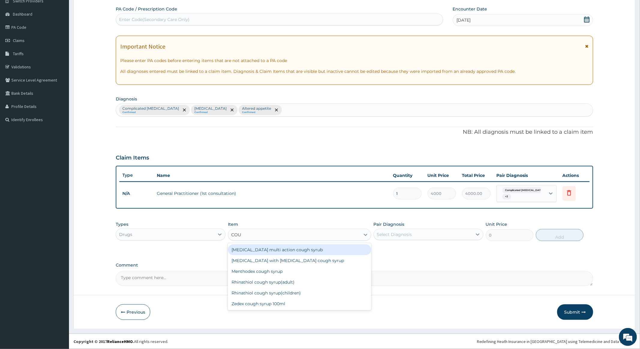
type input "COUG"
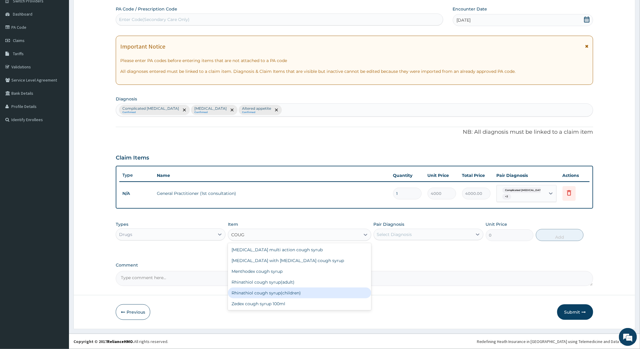
click at [250, 292] on div "Rhinathiol cough syrup(children)" at bounding box center [299, 293] width 143 height 11
type input "1900"
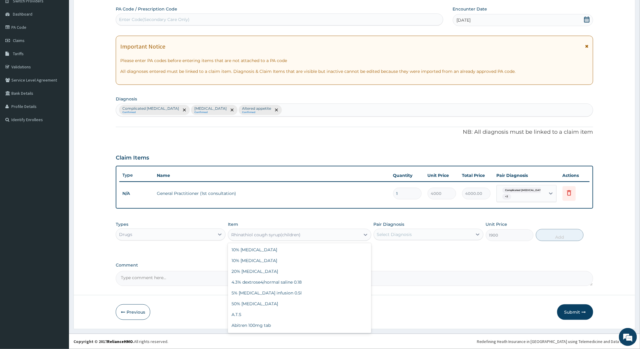
click at [276, 232] on div "Rhinathiol cough syrup(children)" at bounding box center [265, 235] width 69 height 6
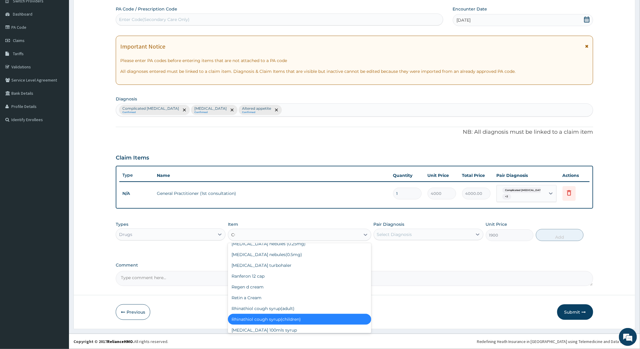
scroll to position [1135, 0]
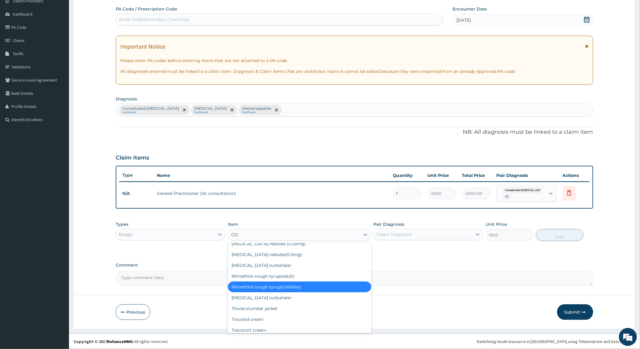
type input "COU"
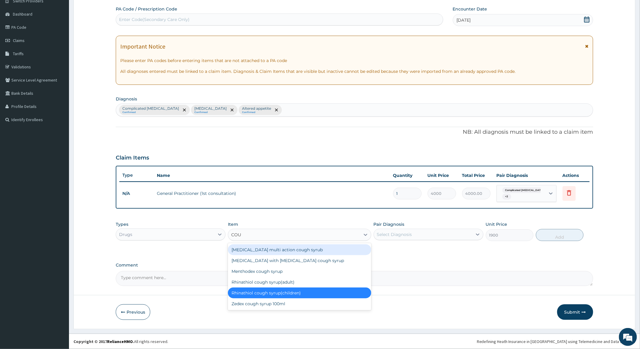
scroll to position [0, 0]
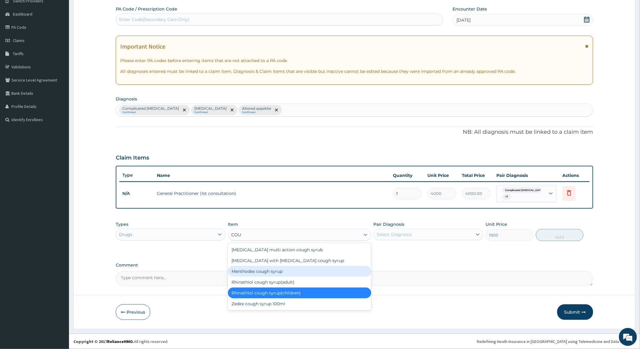
click at [264, 271] on div "Menthodex cough syrup" at bounding box center [299, 271] width 143 height 11
type input "1152"
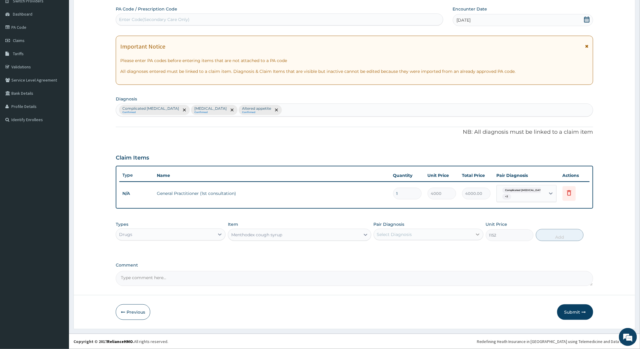
click at [477, 234] on icon at bounding box center [478, 235] width 6 height 6
click at [379, 261] on input "checkbox" at bounding box center [379, 262] width 4 height 4
checkbox input "true"
click at [564, 237] on button "Add" at bounding box center [560, 235] width 48 height 12
type input "0"
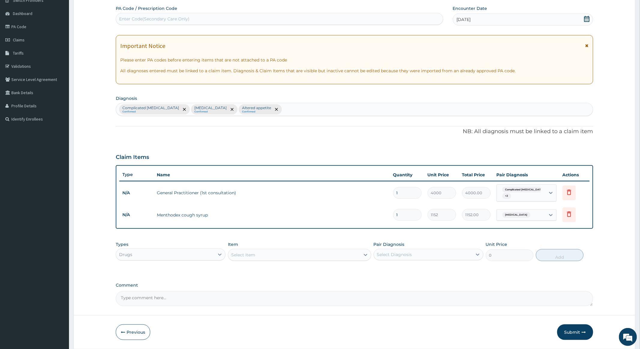
click at [286, 256] on div "Select Item" at bounding box center [294, 255] width 132 height 10
type input "INJ"
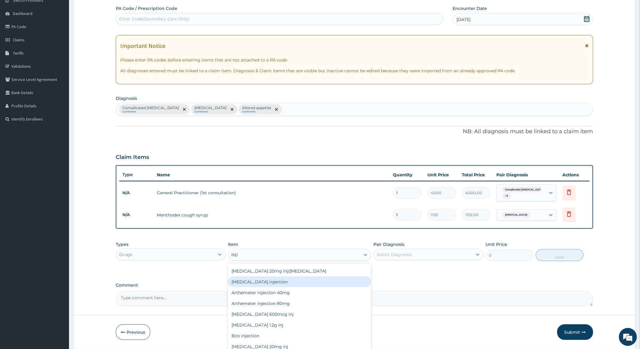
scroll to position [120, 0]
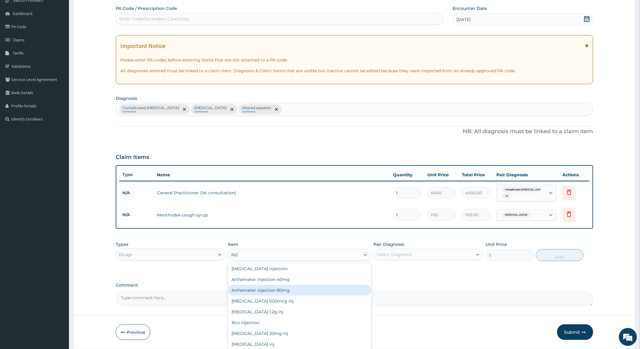
click at [279, 288] on div "Arthemeter injection 80mg" at bounding box center [299, 290] width 143 height 11
type input "940.74"
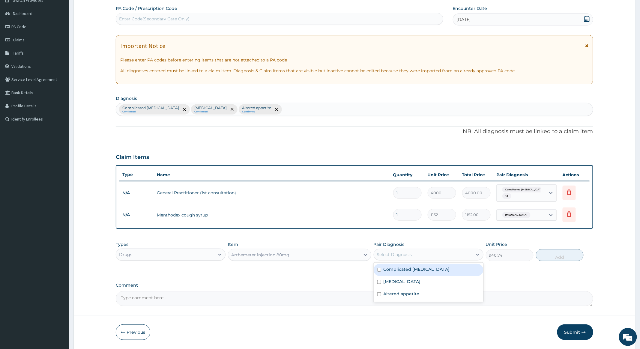
click at [455, 255] on div "Select Diagnosis" at bounding box center [423, 255] width 98 height 10
click at [380, 269] on input "checkbox" at bounding box center [379, 270] width 4 height 4
checkbox input "true"
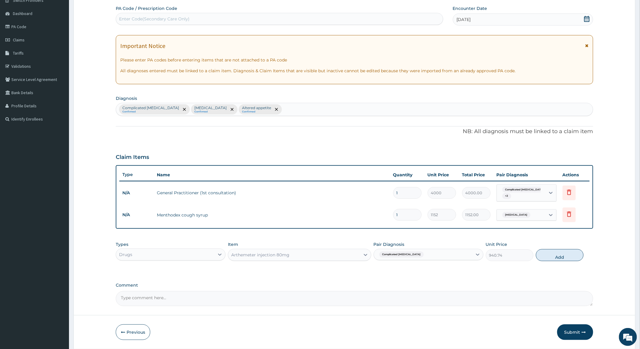
click at [557, 255] on button "Add" at bounding box center [560, 255] width 48 height 12
type input "0"
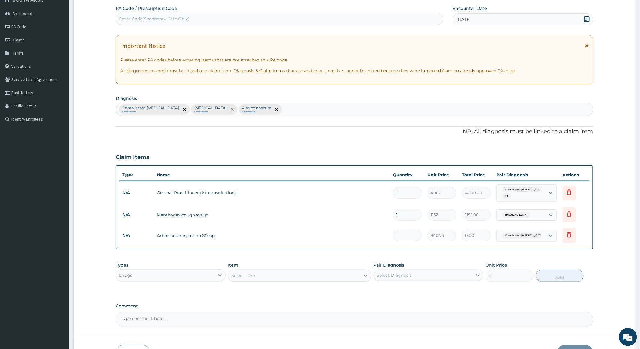
type input "0.00"
type input "3"
type input "2822.22"
type input "3"
click at [290, 274] on div "Select Item" at bounding box center [294, 276] width 132 height 10
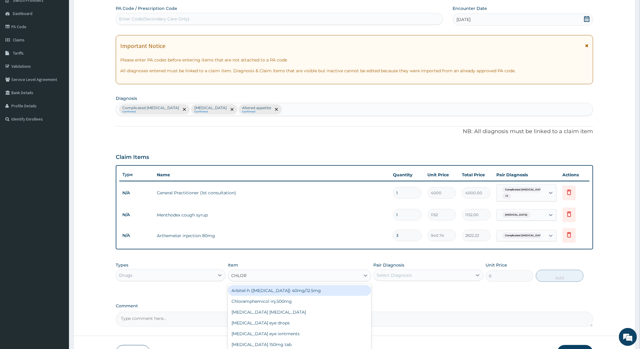
type input "CHLORO"
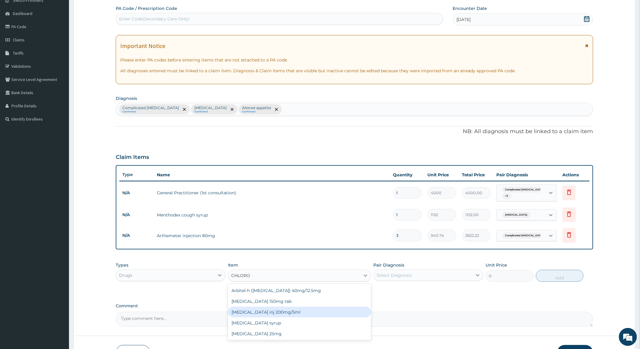
click at [274, 310] on div "[MEDICAL_DATA] inj 200mg/5ml" at bounding box center [299, 312] width 143 height 11
type input "600"
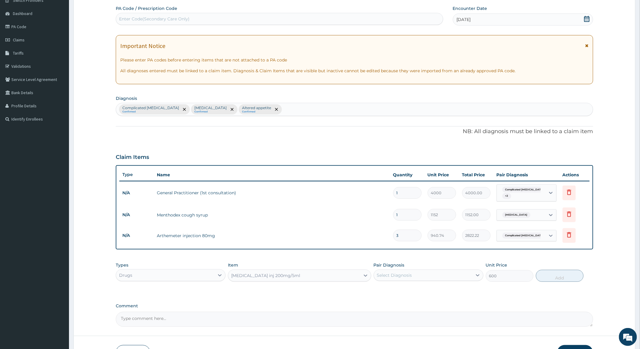
click at [423, 274] on div "Select Diagnosis" at bounding box center [423, 276] width 98 height 10
click at [377, 290] on div "Complicated [MEDICAL_DATA]" at bounding box center [429, 291] width 110 height 12
checkbox input "true"
click at [550, 274] on button "Add" at bounding box center [560, 276] width 48 height 12
type input "0"
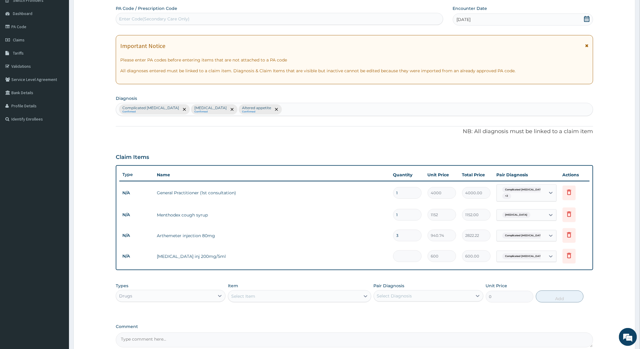
type input "0.00"
type input "3"
type input "1800.00"
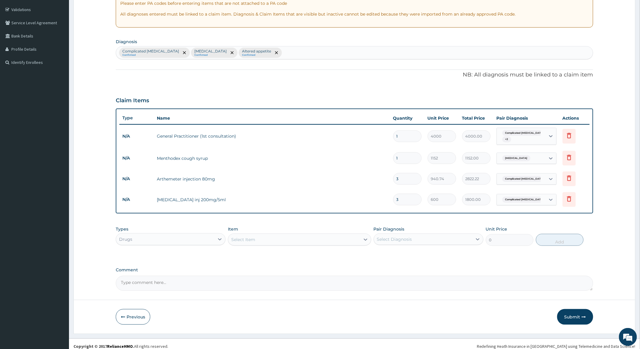
scroll to position [114, 0]
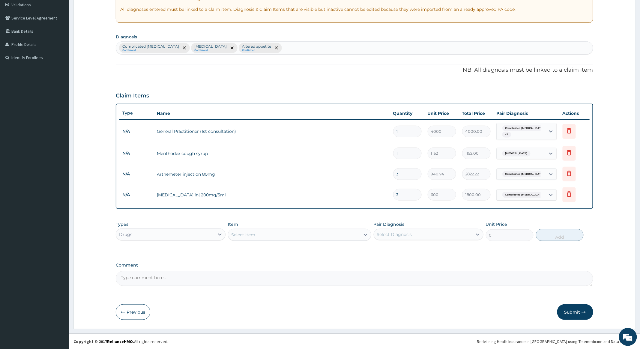
type input "3"
click at [336, 236] on div "Select Item" at bounding box center [294, 235] width 132 height 10
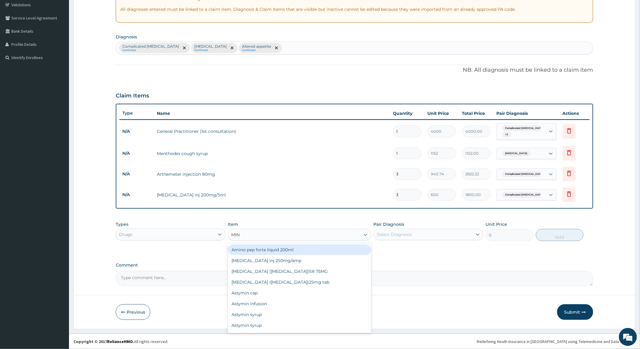
type input "MINE"
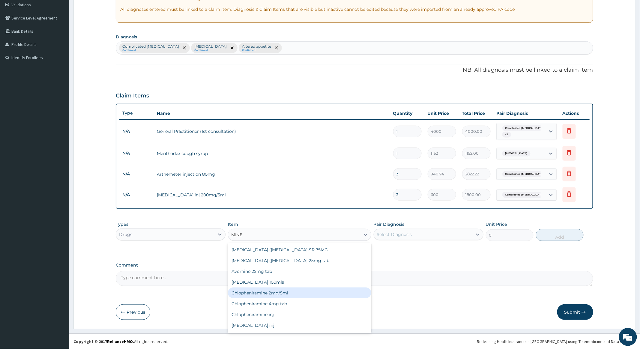
scroll to position [20, 0]
click at [251, 290] on div "Chlopheniramine inj" at bounding box center [299, 294] width 143 height 11
type input "550"
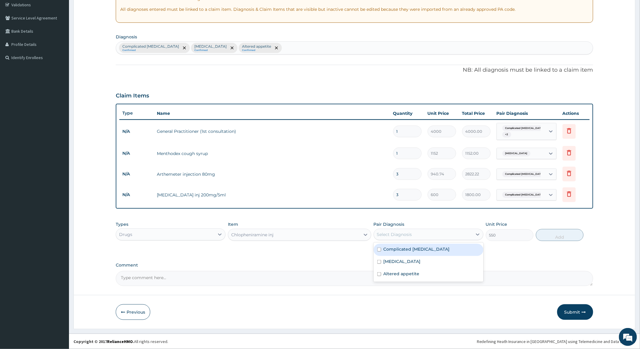
click at [435, 233] on div "Select Diagnosis" at bounding box center [423, 235] width 98 height 10
click at [378, 248] on input "checkbox" at bounding box center [379, 250] width 4 height 4
checkbox input "true"
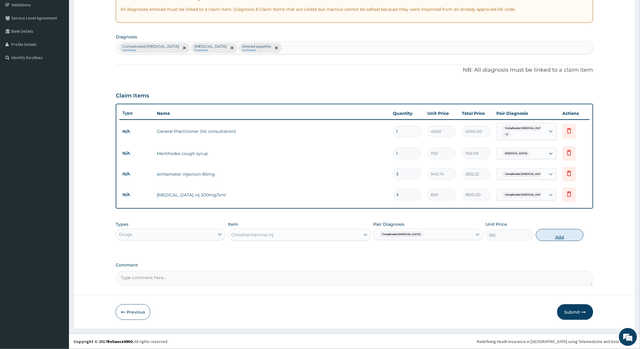
click at [556, 233] on button "Add" at bounding box center [560, 235] width 48 height 12
type input "0"
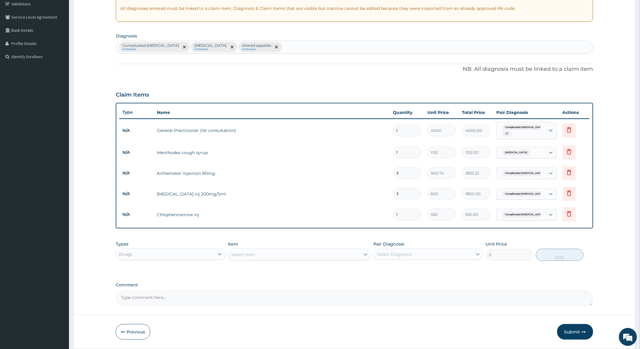
type input "0.00"
type input "3"
type input "1650.00"
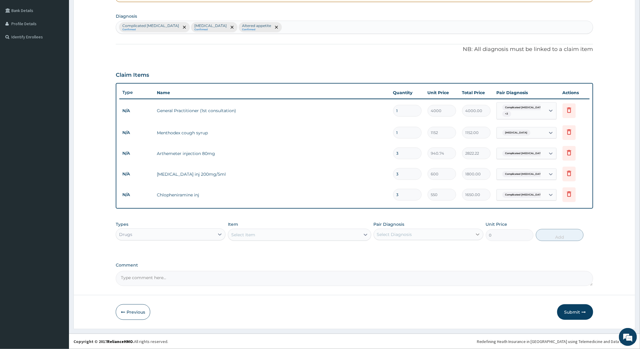
scroll to position [135, 0]
type input "3"
click at [341, 234] on div "Select Item" at bounding box center [294, 235] width 132 height 10
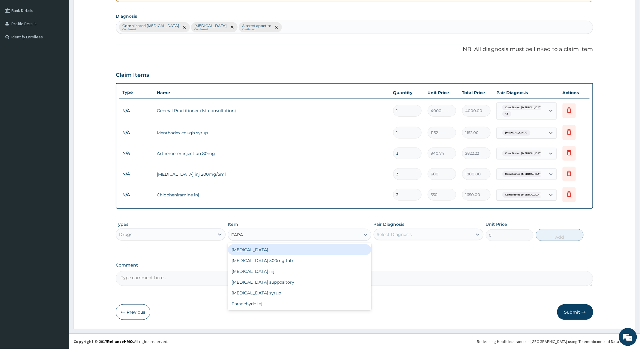
type input "PARAC"
click at [273, 250] on div "[MEDICAL_DATA] 500mg tab" at bounding box center [299, 250] width 143 height 11
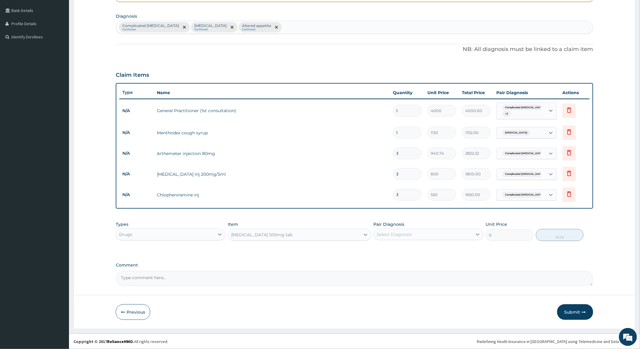
type input "64.43"
click at [447, 232] on div "Select Diagnosis" at bounding box center [423, 235] width 98 height 10
click at [379, 249] on input "checkbox" at bounding box center [379, 250] width 4 height 4
checkbox input "true"
click at [558, 233] on button "Add" at bounding box center [560, 235] width 48 height 12
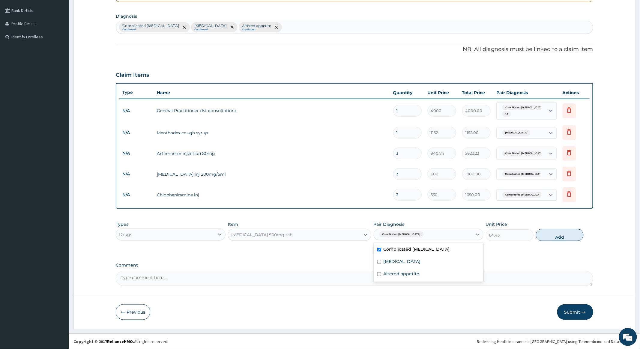
type input "0"
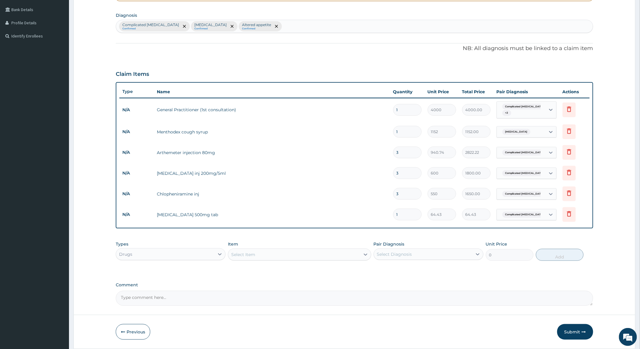
type input "0.00"
type input "9"
type input "579.87"
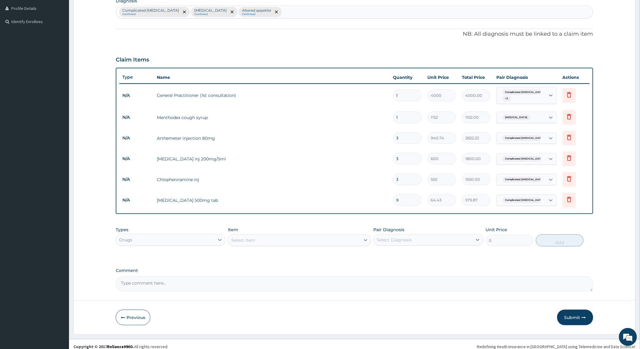
scroll to position [156, 0]
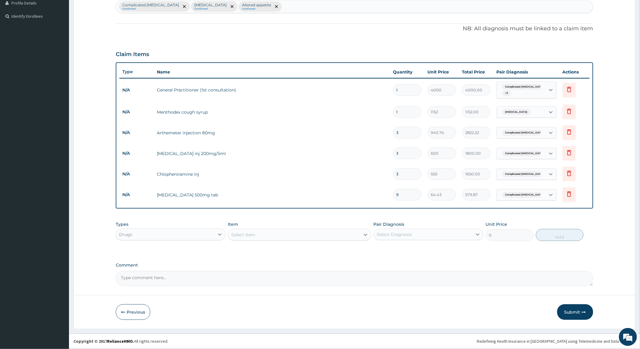
type input "9"
click at [298, 231] on div "Select Item" at bounding box center [294, 235] width 132 height 10
type input "BCO"
click at [255, 248] on div "Bco injection" at bounding box center [299, 250] width 143 height 11
type input "400"
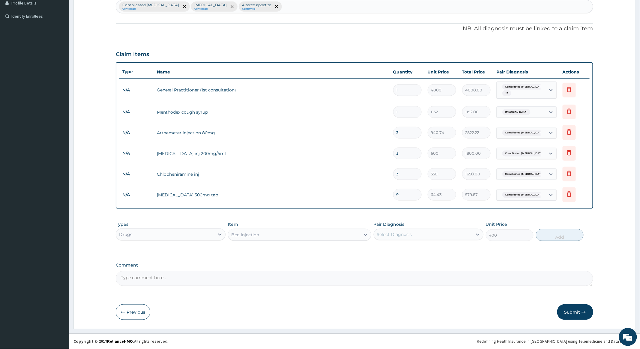
click at [463, 231] on div "Select Diagnosis" at bounding box center [423, 235] width 98 height 10
click at [378, 272] on input "checkbox" at bounding box center [379, 274] width 4 height 4
checkbox input "true"
click at [558, 232] on button "Add" at bounding box center [560, 235] width 48 height 12
type input "0"
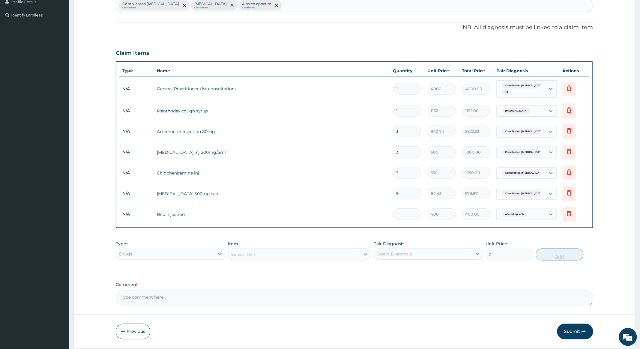
type input "0.00"
type input "3"
type input "1200.00"
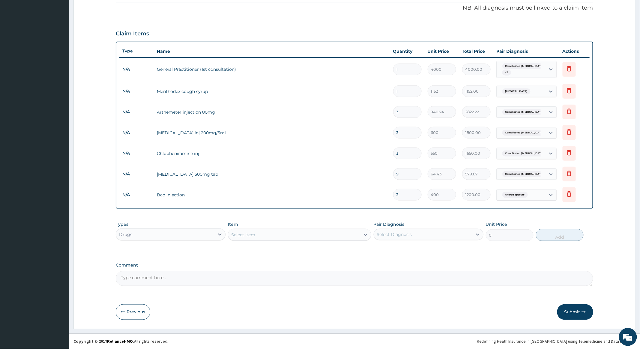
type input "3"
click at [155, 278] on textarea "Comment" at bounding box center [354, 278] width 477 height 15
click at [290, 274] on textarea "Complicated malaria was been treated , hence the need for inj Arthemeter, Inj C…" at bounding box center [354, 278] width 477 height 15
click at [326, 276] on textarea "Complicated malaria was been treated , hence the need for inj Arthemeter, Inj C…" at bounding box center [354, 278] width 477 height 15
type textarea "Complicated malaria was been treated , hence the need for inj Arthemeter, Inj C…"
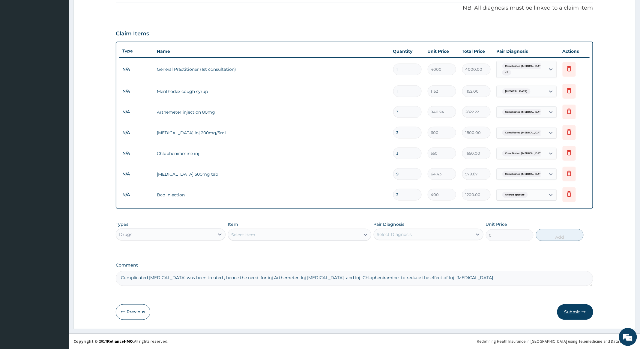
click at [572, 310] on button "Submit" at bounding box center [575, 313] width 36 height 16
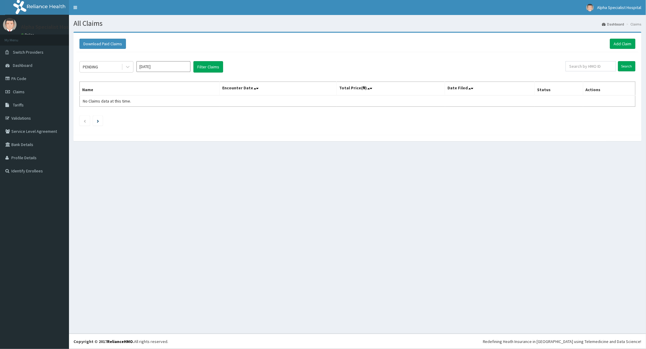
click at [163, 66] on input "[DATE]" at bounding box center [164, 66] width 54 height 11
click at [162, 118] on div "Aug" at bounding box center [164, 116] width 12 height 11
type input "[DATE]"
click at [575, 64] on input "text" at bounding box center [591, 66] width 50 height 10
type input "p"
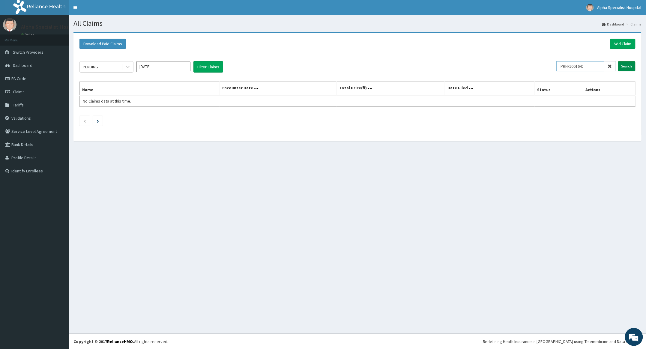
type input "PRN/10016/D"
click at [627, 64] on input "Search" at bounding box center [626, 66] width 17 height 10
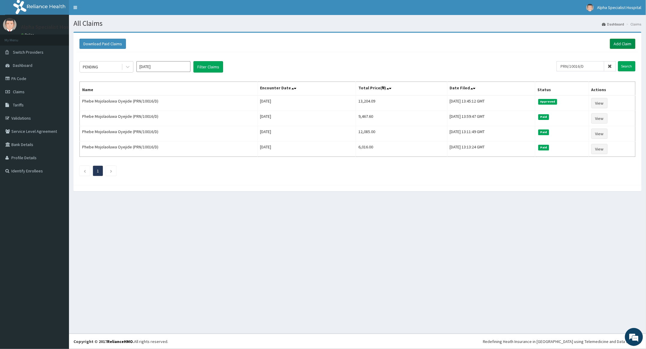
click at [616, 43] on link "Add Claim" at bounding box center [623, 44] width 26 height 10
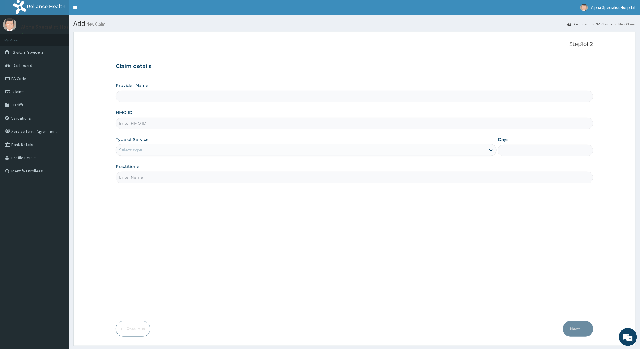
type input "Alpha Specialist Hospital, [GEOGRAPHIC_DATA]"
click at [140, 125] on input "HMO ID" at bounding box center [354, 124] width 477 height 12
type input "OHT/11699/A"
click at [186, 152] on div "Select type" at bounding box center [301, 150] width 370 height 10
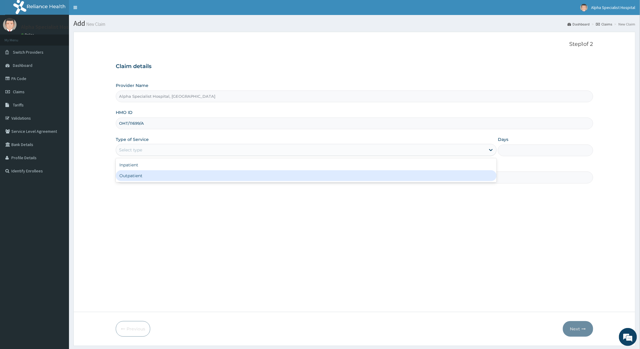
click at [147, 173] on div "Outpatient" at bounding box center [306, 175] width 381 height 11
type input "1"
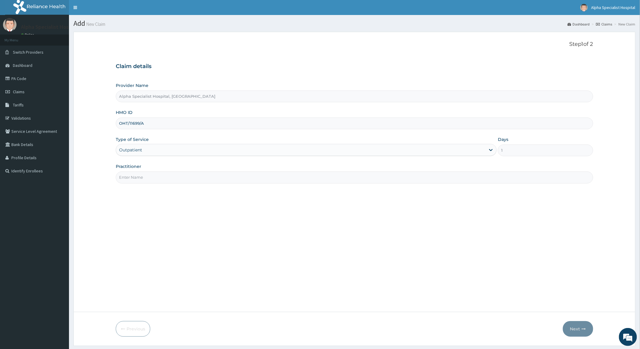
click at [146, 181] on input "Practitioner" at bounding box center [354, 178] width 477 height 12
type input "Dr [PERSON_NAME]"
click at [574, 328] on button "Next" at bounding box center [578, 329] width 30 height 16
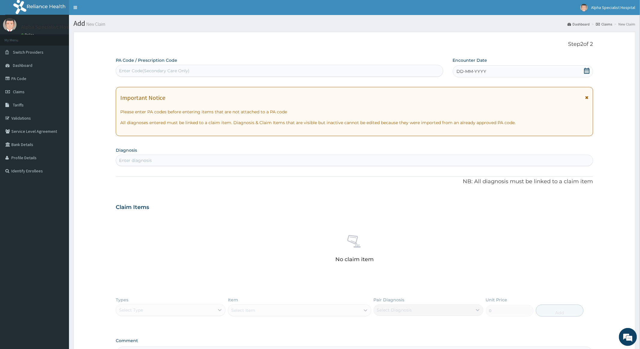
click at [587, 69] on icon at bounding box center [586, 71] width 5 height 6
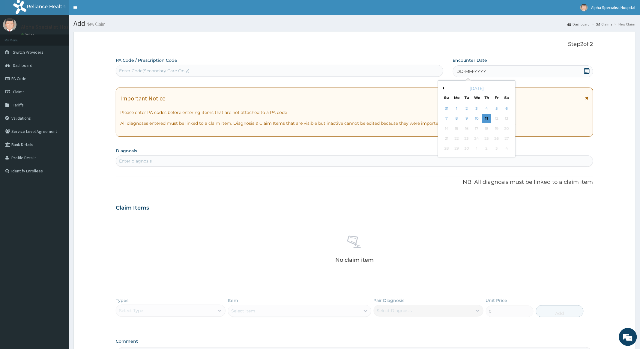
click at [442, 88] on button "Previous Month" at bounding box center [442, 88] width 3 height 3
click at [506, 138] on div "23" at bounding box center [506, 138] width 9 height 9
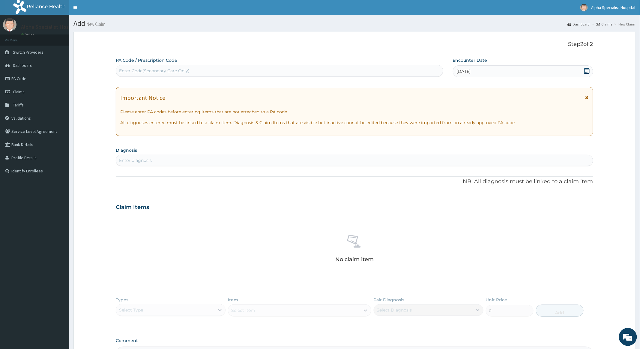
click at [151, 157] on div "Enter diagnosis" at bounding box center [354, 161] width 477 height 10
type input "M"
type input "P"
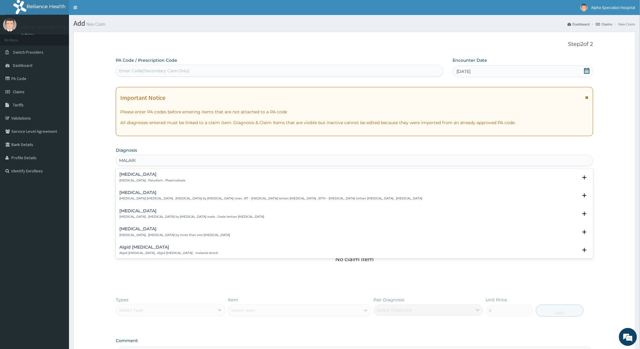
type input "[MEDICAL_DATA]"
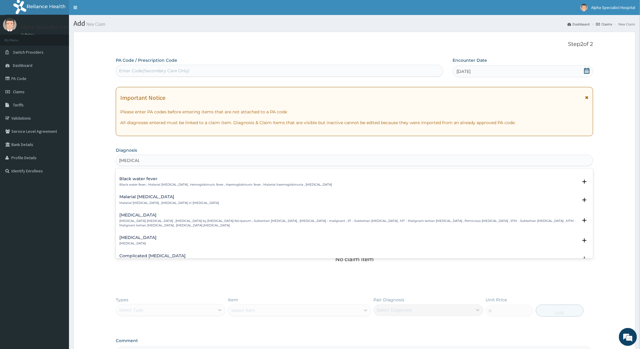
scroll to position [200, 0]
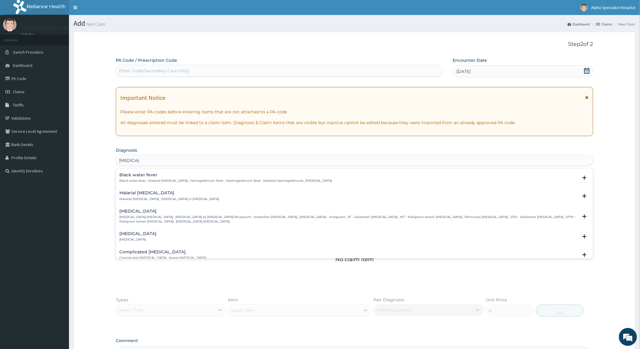
click at [190, 214] on h4 "[MEDICAL_DATA]" at bounding box center [348, 211] width 458 height 5
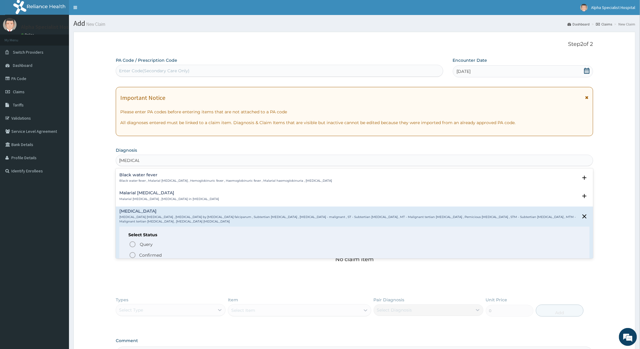
click at [133, 256] on icon "status option filled" at bounding box center [132, 255] width 7 height 7
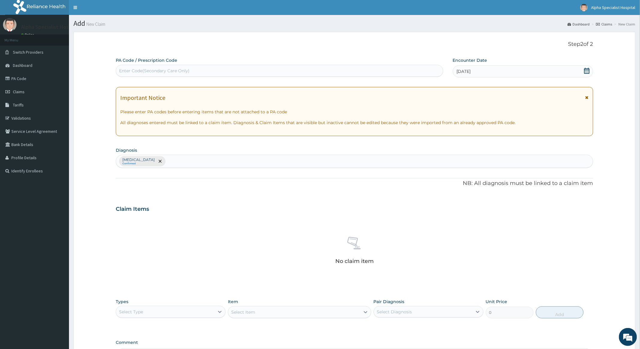
scroll to position [78, 0]
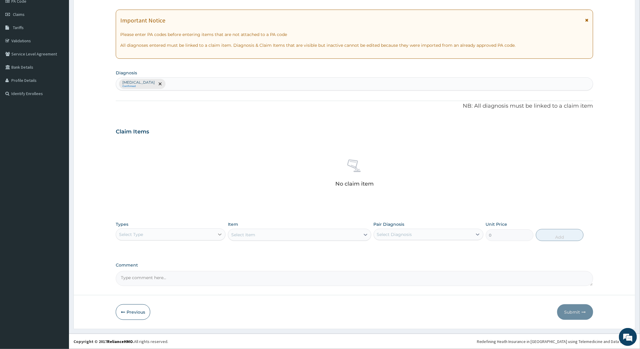
click at [219, 234] on icon at bounding box center [220, 235] width 4 height 2
click at [141, 269] on div "Procedures" at bounding box center [171, 271] width 110 height 11
click at [336, 232] on div "Select Item" at bounding box center [294, 235] width 132 height 10
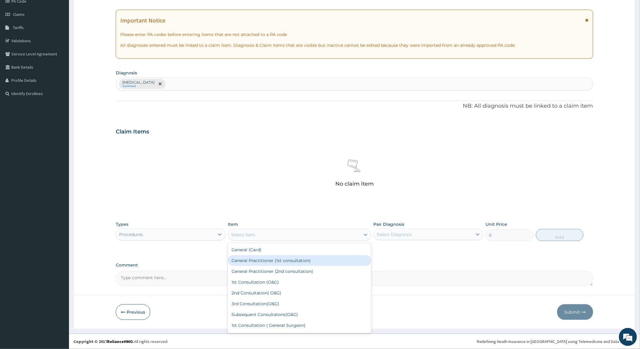
click at [289, 258] on div "General Practitioner (1st consultation)" at bounding box center [299, 260] width 143 height 11
type input "4000"
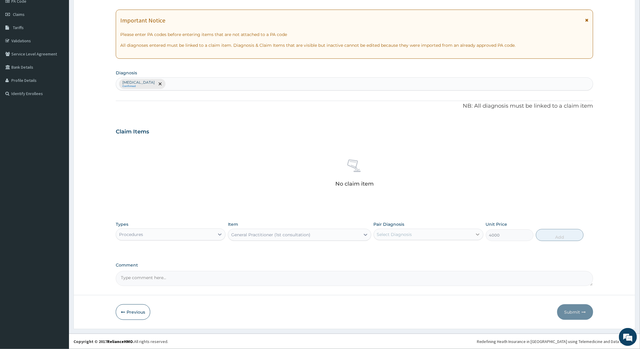
click at [475, 233] on icon at bounding box center [478, 235] width 6 height 6
click at [379, 248] on input "checkbox" at bounding box center [379, 250] width 4 height 4
checkbox input "true"
click at [556, 234] on button "Add" at bounding box center [560, 235] width 48 height 12
type input "0"
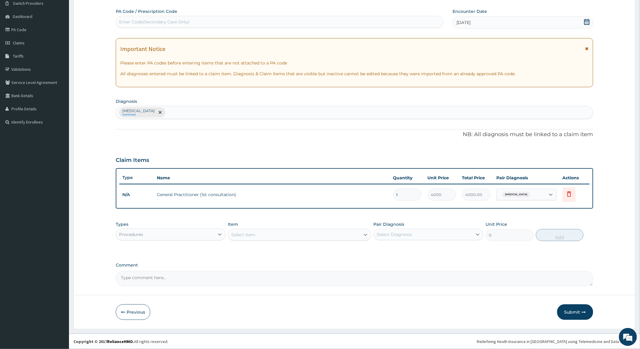
scroll to position [49, 0]
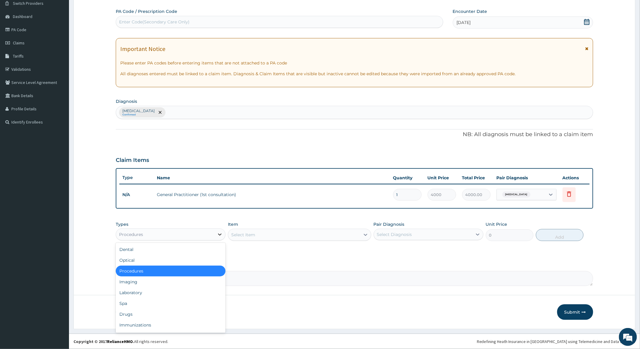
click at [215, 233] on div at bounding box center [220, 234] width 11 height 11
click at [128, 314] on div "Drugs" at bounding box center [171, 314] width 110 height 11
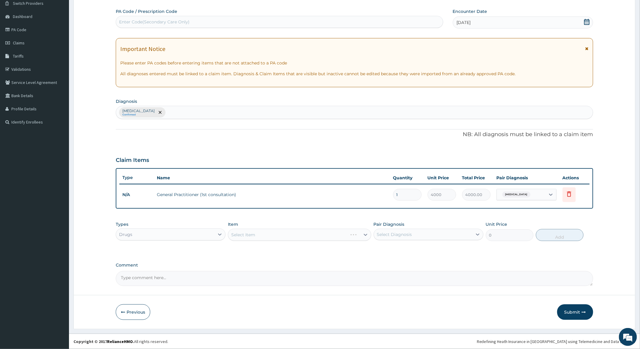
click at [292, 235] on div "Select Item" at bounding box center [299, 235] width 143 height 12
click at [293, 233] on div "Select Item" at bounding box center [299, 235] width 143 height 12
click at [287, 232] on div "Select Item" at bounding box center [299, 235] width 143 height 12
click at [300, 232] on div "Select Item" at bounding box center [299, 235] width 143 height 12
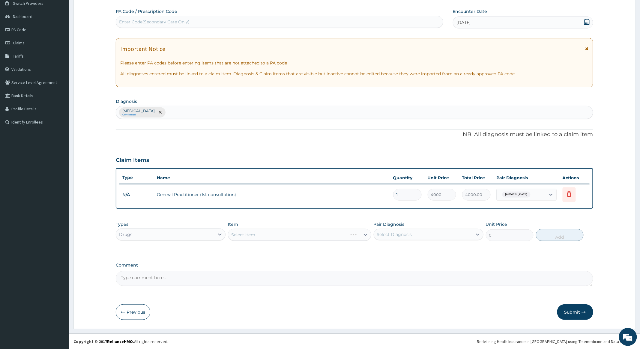
click at [309, 236] on div "Select Item" at bounding box center [299, 235] width 143 height 12
click at [310, 235] on div "Select Item" at bounding box center [299, 235] width 143 height 12
click at [341, 232] on div "Select Item" at bounding box center [299, 235] width 143 height 12
click at [317, 234] on div "Select Item" at bounding box center [294, 235] width 132 height 10
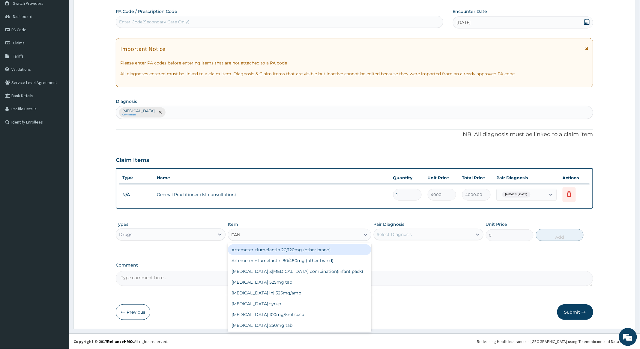
type input "FANS"
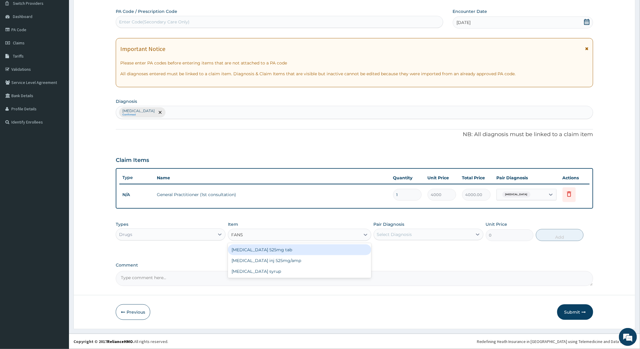
click at [264, 249] on div "[MEDICAL_DATA] 525mg tab" at bounding box center [299, 250] width 143 height 11
type input "273.6"
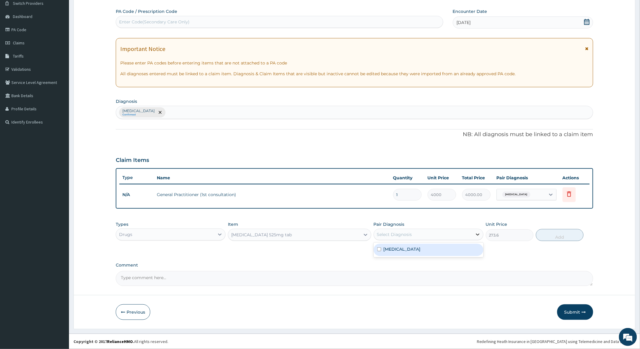
click at [474, 232] on div at bounding box center [478, 234] width 11 height 11
click at [380, 248] on input "checkbox" at bounding box center [379, 250] width 4 height 4
checkbox input "true"
click at [548, 233] on button "Add" at bounding box center [560, 235] width 48 height 12
type input "0"
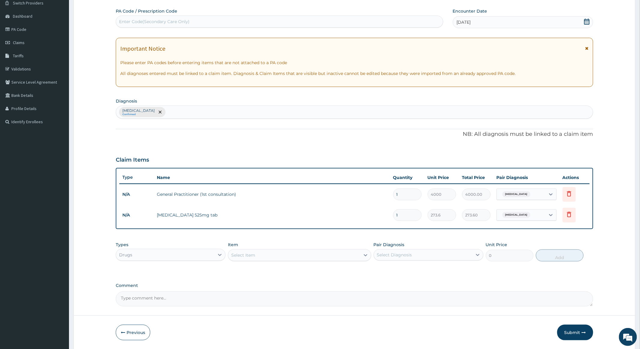
type input "0.00"
type input "3"
type input "820.80"
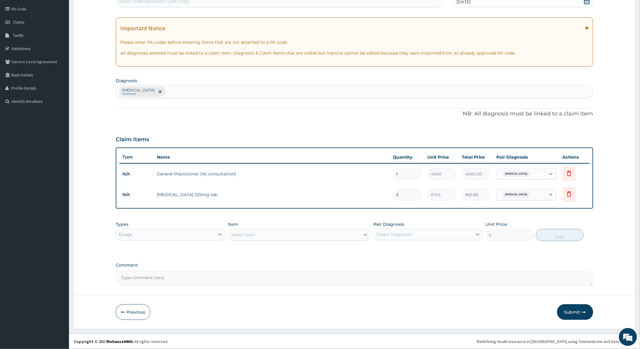
scroll to position [70, 0]
type input "3"
click at [576, 309] on button "Submit" at bounding box center [575, 313] width 36 height 16
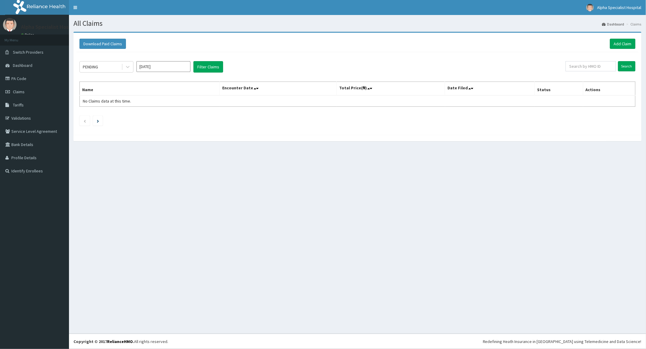
click at [182, 63] on input "[DATE]" at bounding box center [164, 66] width 54 height 11
click at [163, 116] on div "Aug" at bounding box center [164, 116] width 12 height 11
type input "[DATE]"
click at [591, 65] on input "text" at bounding box center [591, 66] width 50 height 10
type input "OHT/11699/A"
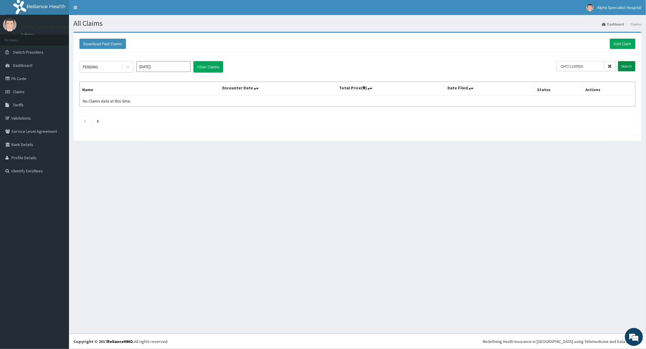
click at [629, 65] on input "Search" at bounding box center [626, 66] width 17 height 10
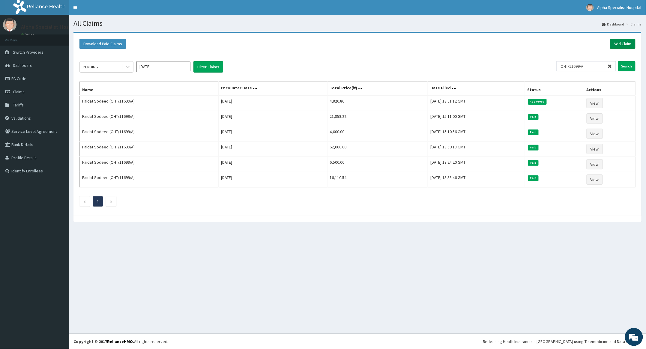
click at [628, 41] on link "Add Claim" at bounding box center [623, 44] width 26 height 10
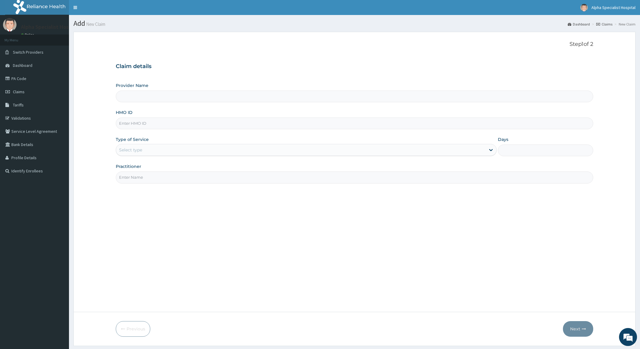
type input "Alpha Specialist Hospital, [GEOGRAPHIC_DATA]"
click at [145, 126] on input "HMO ID" at bounding box center [354, 124] width 477 height 12
type input "FRC/10016/A"
click at [166, 150] on div "Select type" at bounding box center [301, 150] width 370 height 10
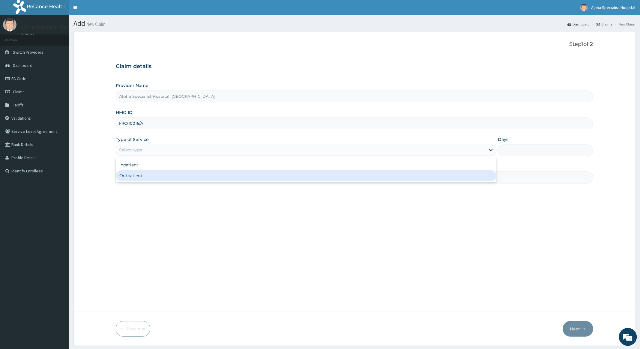
click at [137, 173] on div "Outpatient" at bounding box center [306, 175] width 381 height 11
type input "1"
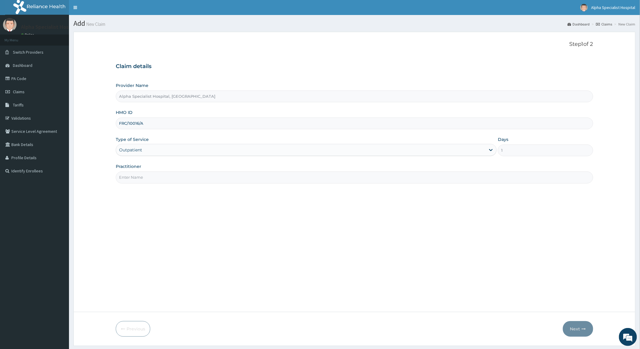
click at [143, 179] on input "Practitioner" at bounding box center [354, 178] width 477 height 12
type input "[PERSON_NAME]"
click at [575, 327] on button "Next" at bounding box center [578, 329] width 30 height 16
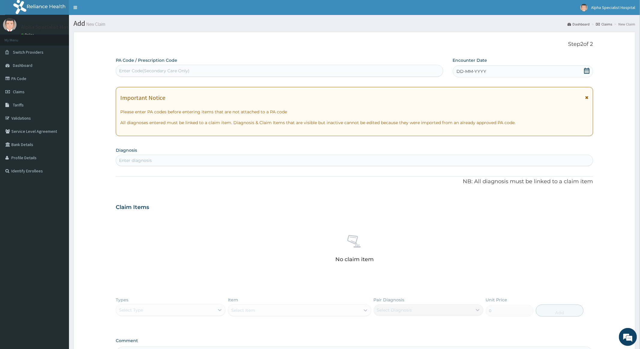
click at [134, 72] on div "Enter Code(Secondary Care Only)" at bounding box center [154, 71] width 71 height 6
paste input "PA/BE1B65"
type input "PA/BE1B65"
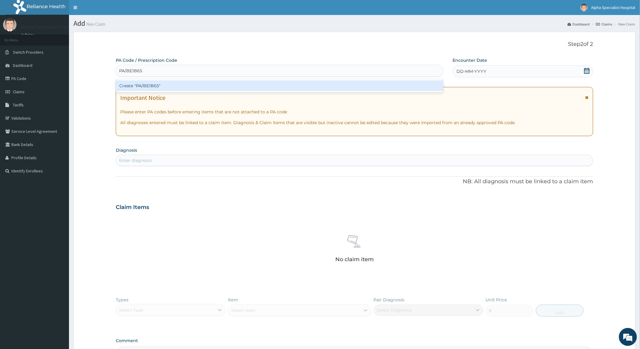
click at [135, 85] on div "Create "PA/BE1B65"" at bounding box center [279, 85] width 327 height 11
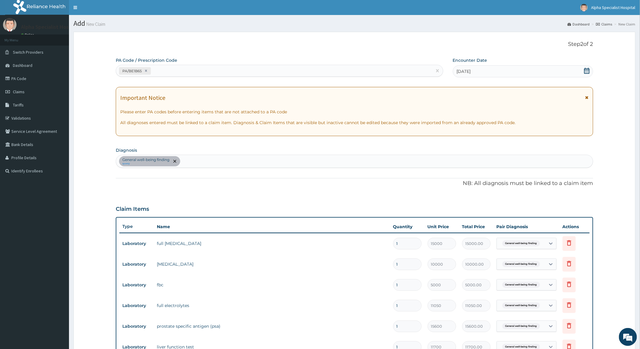
click at [176, 71] on div "PA/BE1B65" at bounding box center [274, 71] width 316 height 10
type input "D"
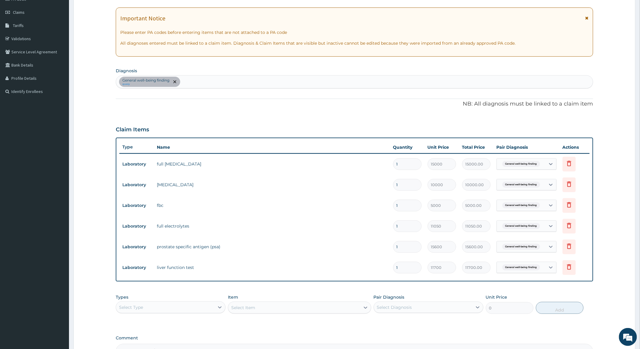
scroll to position [80, 0]
click at [203, 81] on div "General well-being finding query" at bounding box center [354, 81] width 477 height 13
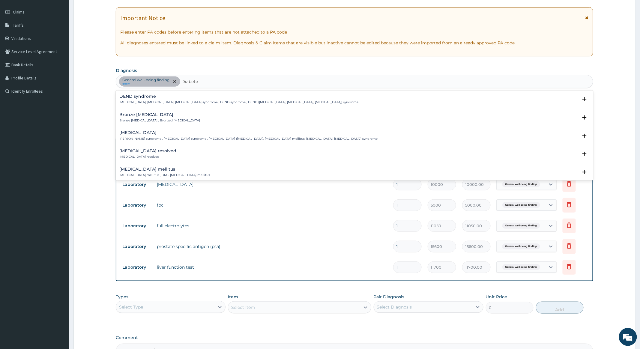
type input "[MEDICAL_DATA]"
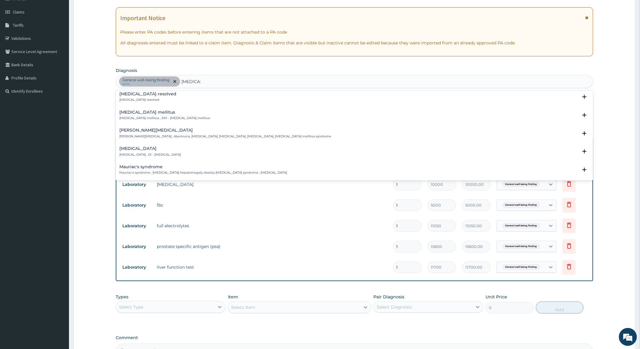
scroll to position [40, 0]
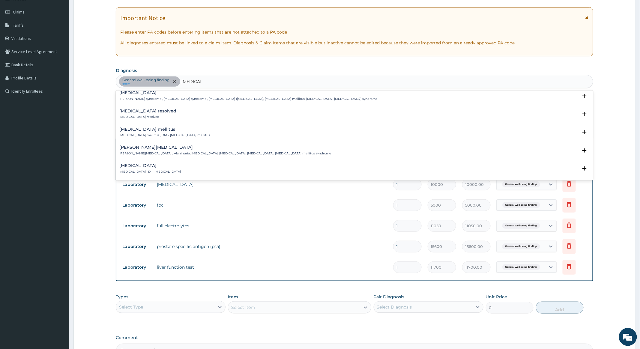
click at [135, 129] on h4 "[MEDICAL_DATA] mellitus" at bounding box center [164, 129] width 91 height 5
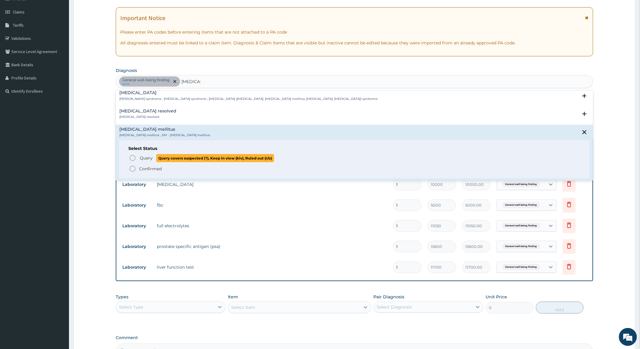
click at [133, 156] on icon "status option query" at bounding box center [132, 158] width 7 height 7
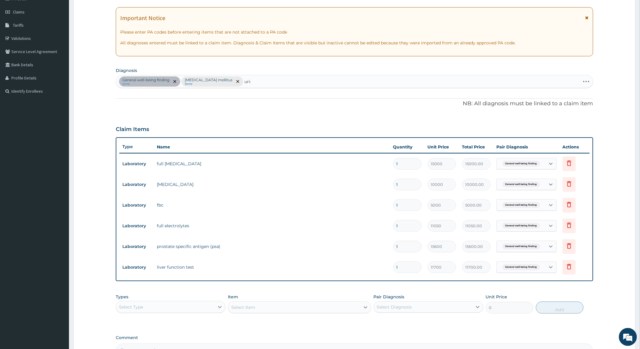
type input "urinary"
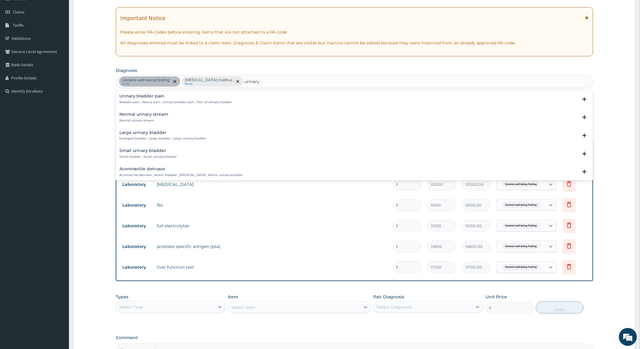
scroll to position [347, 0]
click at [138, 117] on h4 "Urinary complication" at bounding box center [142, 118] width 46 height 5
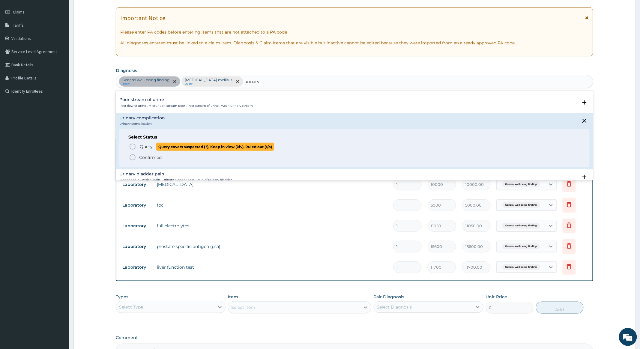
click at [133, 146] on icon "status option query" at bounding box center [132, 146] width 7 height 7
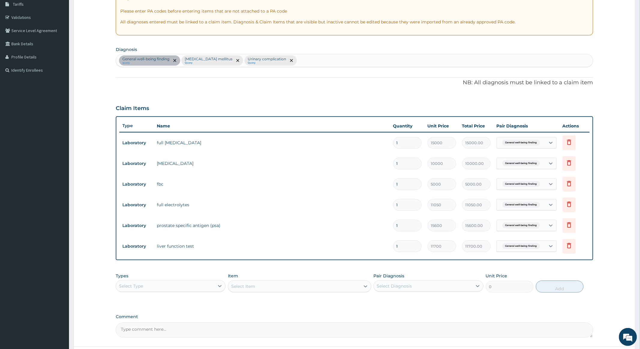
scroll to position [113, 0]
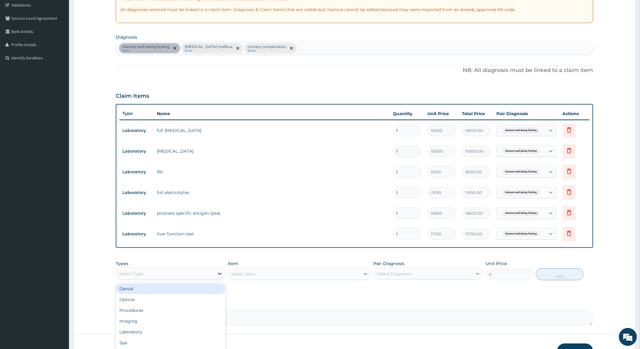
click at [217, 273] on icon at bounding box center [220, 274] width 6 height 6
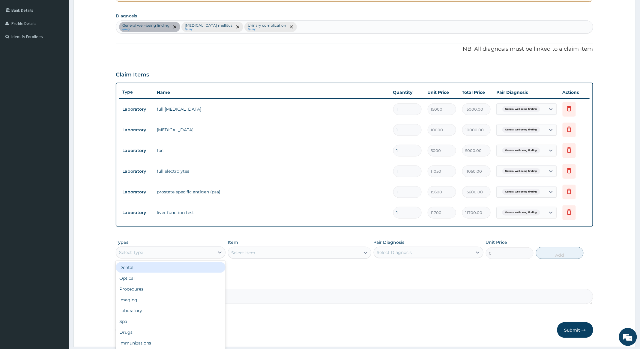
scroll to position [153, 0]
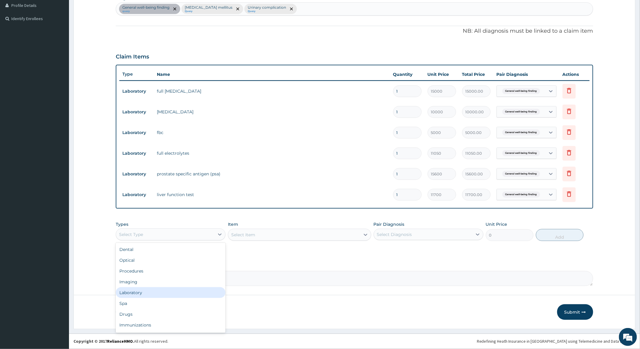
click at [134, 291] on div "Laboratory" at bounding box center [171, 292] width 110 height 11
click at [335, 232] on div "Select Item" at bounding box center [294, 235] width 132 height 10
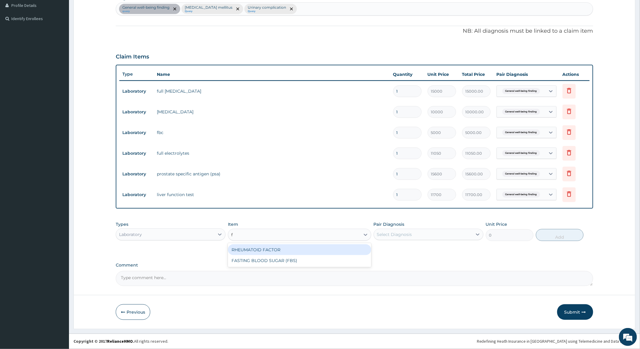
type input "fa"
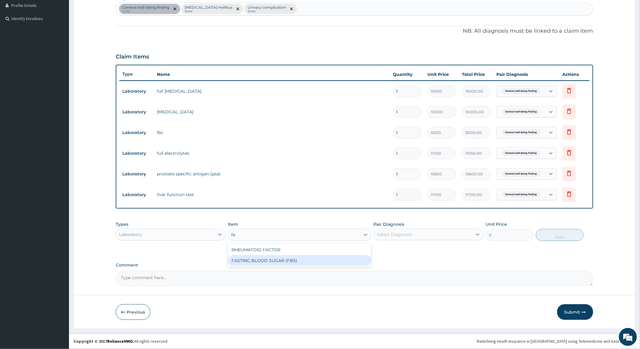
click at [287, 259] on div "FASTING BLOOD SUGAR (FBS)" at bounding box center [299, 260] width 143 height 11
type input "2200"
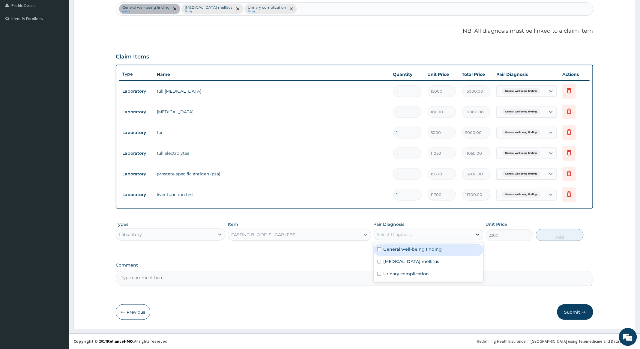
click at [473, 232] on div at bounding box center [478, 234] width 11 height 11
click at [379, 261] on input "checkbox" at bounding box center [379, 262] width 4 height 4
checkbox input "true"
click at [551, 236] on button "Add" at bounding box center [560, 235] width 48 height 12
type input "0"
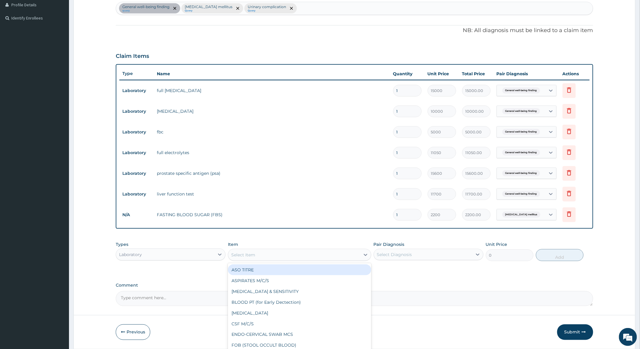
click at [252, 256] on div "Select Item" at bounding box center [243, 255] width 24 height 6
type input "ran"
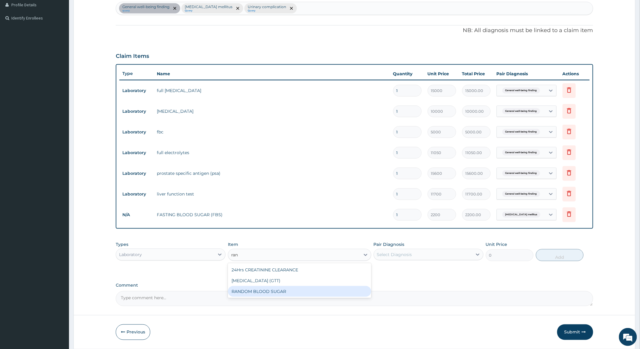
click at [267, 290] on div "RANDOM BLOOD SUGAR" at bounding box center [299, 291] width 143 height 11
type input "2000"
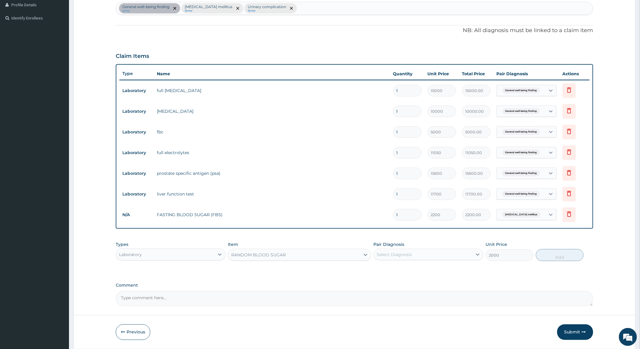
click at [320, 255] on div "RANDOM BLOOD SUGAR" at bounding box center [294, 255] width 132 height 10
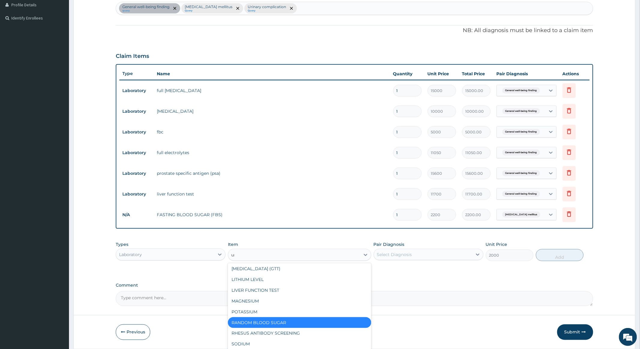
scroll to position [23, 0]
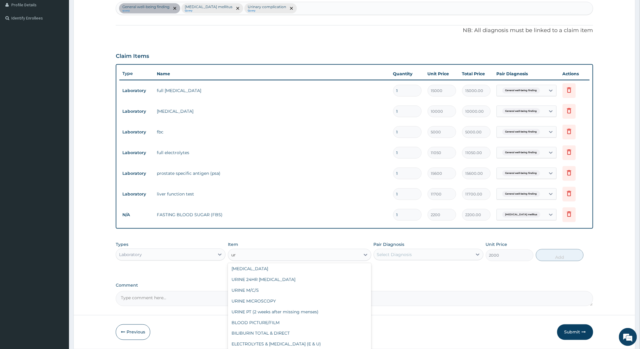
type input "uri"
click at [250, 269] on div "[MEDICAL_DATA]" at bounding box center [299, 270] width 143 height 11
type input "2500"
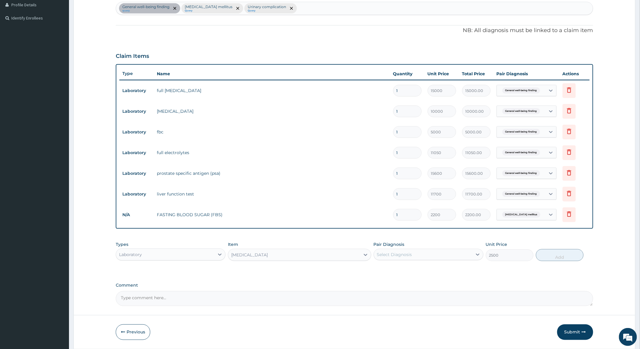
click at [447, 256] on div "Select Diagnosis" at bounding box center [423, 255] width 98 height 10
click at [378, 295] on input "checkbox" at bounding box center [379, 294] width 4 height 4
checkbox input "true"
click at [562, 254] on button "Add" at bounding box center [560, 255] width 48 height 12
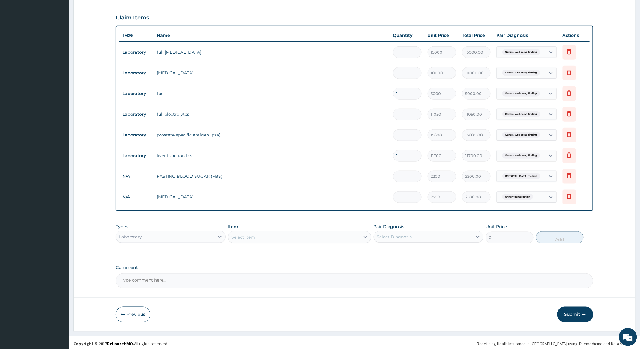
scroll to position [195, 0]
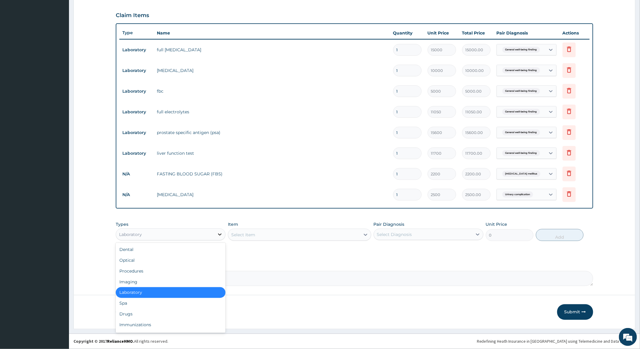
click at [218, 233] on icon at bounding box center [220, 235] width 6 height 6
click at [129, 269] on div "Procedures" at bounding box center [171, 271] width 110 height 11
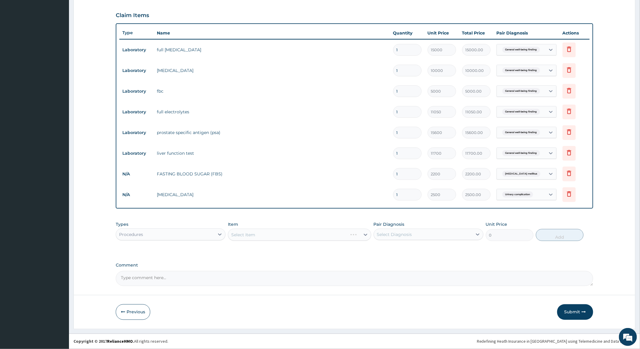
click at [270, 233] on div "Select Item" at bounding box center [299, 235] width 143 height 12
click at [271, 232] on div "Select Item" at bounding box center [294, 235] width 132 height 10
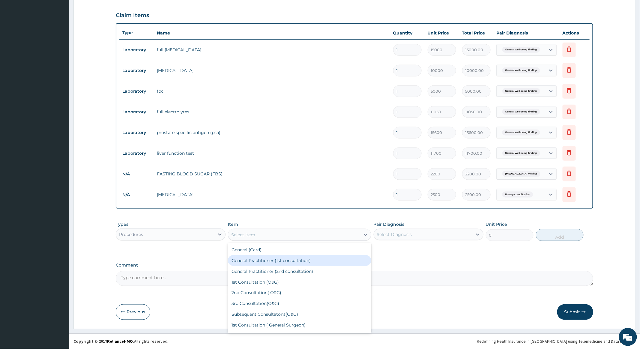
click at [238, 259] on div "General Practitioner (1st consultation)" at bounding box center [299, 260] width 143 height 11
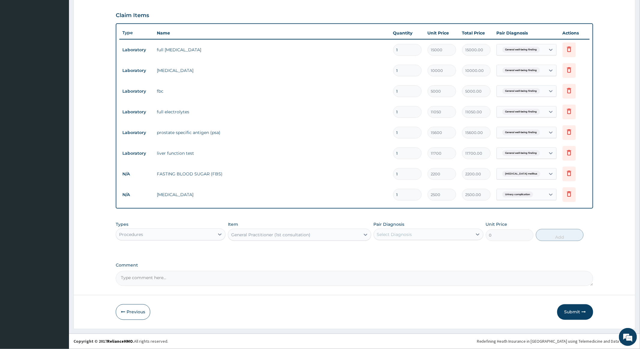
type input "4000"
click at [476, 233] on icon at bounding box center [478, 235] width 6 height 6
click at [381, 249] on input "checkbox" at bounding box center [379, 250] width 4 height 4
checkbox input "true"
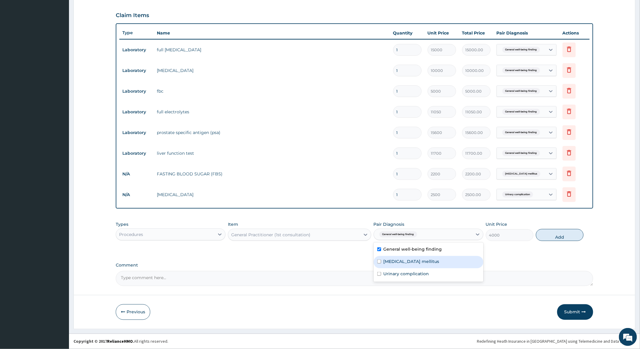
click at [380, 263] on input "checkbox" at bounding box center [379, 262] width 4 height 4
checkbox input "true"
click at [379, 274] on input "checkbox" at bounding box center [379, 274] width 4 height 4
checkbox input "true"
click at [555, 233] on button "Add" at bounding box center [560, 235] width 48 height 12
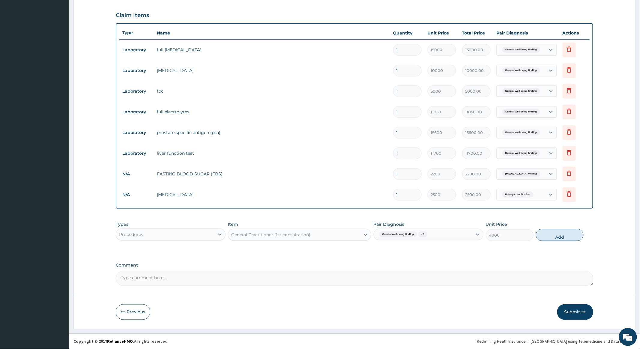
type input "0"
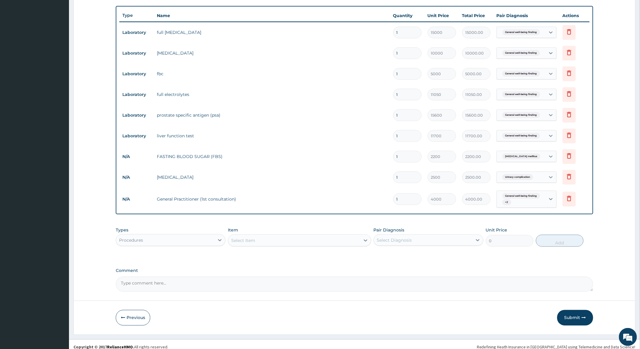
scroll to position [218, 0]
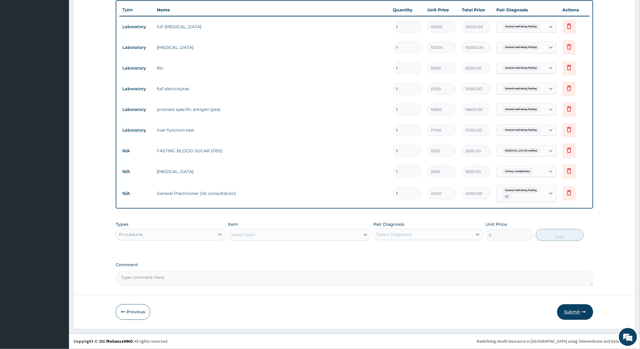
click at [572, 310] on button "Submit" at bounding box center [575, 313] width 36 height 16
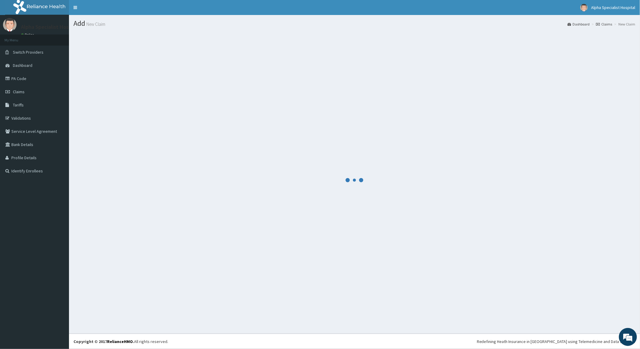
scroll to position [0, 0]
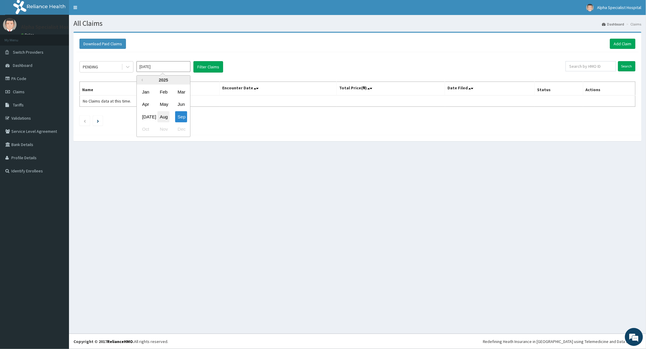
click at [163, 116] on div "Aug" at bounding box center [164, 116] width 12 height 11
type input "[DATE]"
click at [582, 64] on input "text" at bounding box center [591, 66] width 50 height 10
type input "FRC/10016/A"
click at [626, 64] on input "Search" at bounding box center [626, 66] width 17 height 10
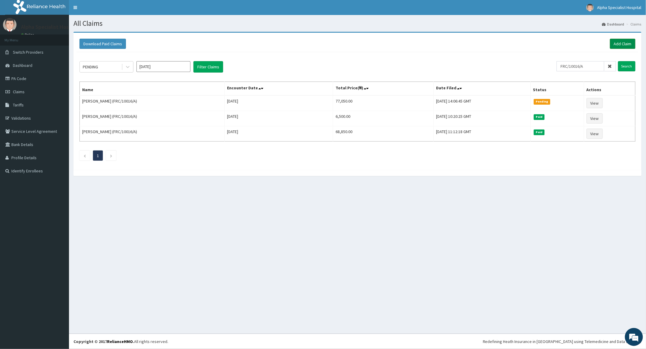
click at [627, 42] on link "Add Claim" at bounding box center [623, 44] width 26 height 10
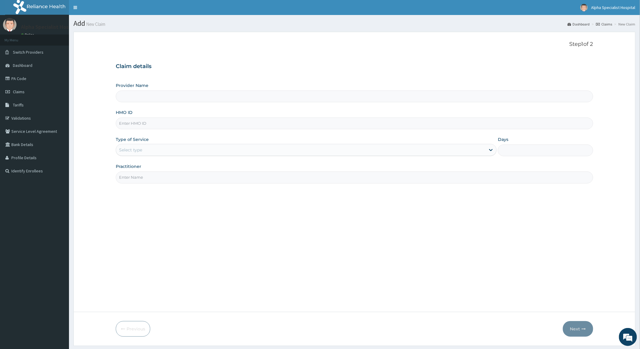
type input "Alpha Specialist Hospital, [GEOGRAPHIC_DATA]"
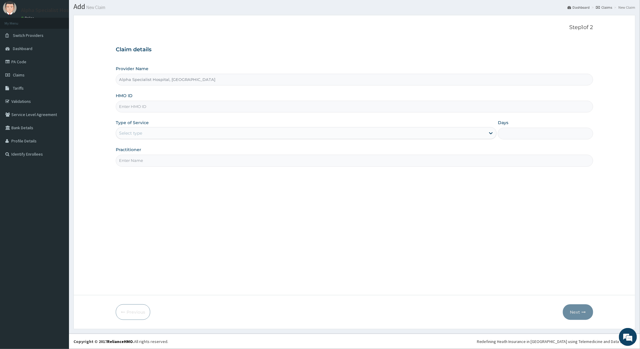
click at [141, 107] on input "HMO ID" at bounding box center [354, 107] width 477 height 12
type input "RSS/10064/B"
click at [166, 136] on div "Select type" at bounding box center [301, 133] width 370 height 10
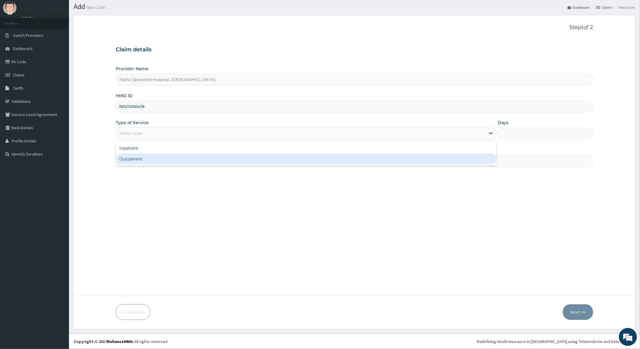
click at [134, 158] on div "Outpatient" at bounding box center [306, 159] width 381 height 11
type input "1"
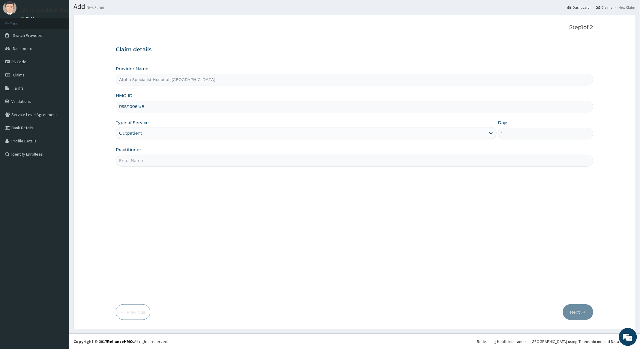
click at [159, 164] on input "Practitioner" at bounding box center [354, 161] width 477 height 12
type input "[PERSON_NAME]"
click at [575, 311] on button "Next" at bounding box center [578, 313] width 30 height 16
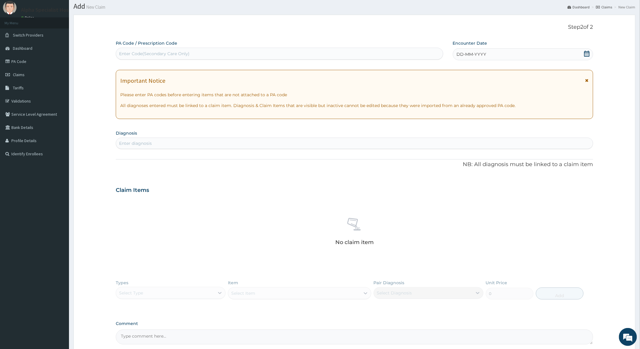
click at [587, 54] on icon at bounding box center [586, 54] width 5 height 6
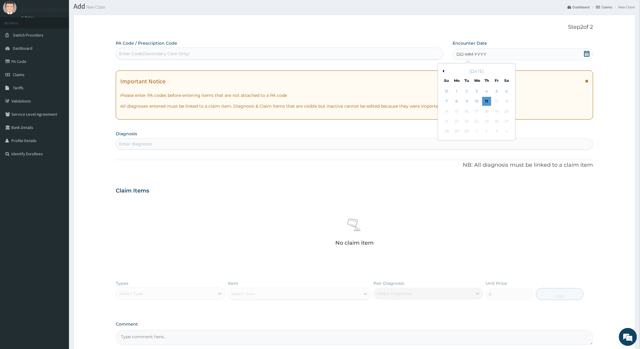
click at [444, 71] on div "[DATE]" at bounding box center [477, 71] width 72 height 6
click at [444, 71] on button "Previous Month" at bounding box center [442, 71] width 3 height 3
click at [505, 90] on div "2" at bounding box center [506, 91] width 9 height 9
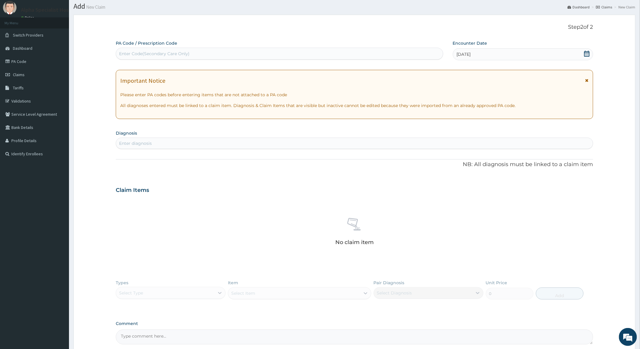
click at [153, 143] on div "Enter diagnosis" at bounding box center [354, 144] width 477 height 10
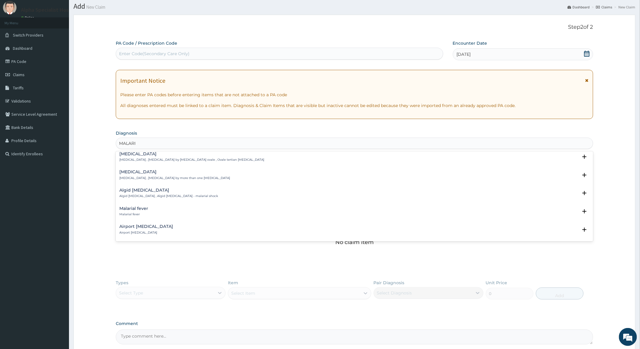
scroll to position [0, 0]
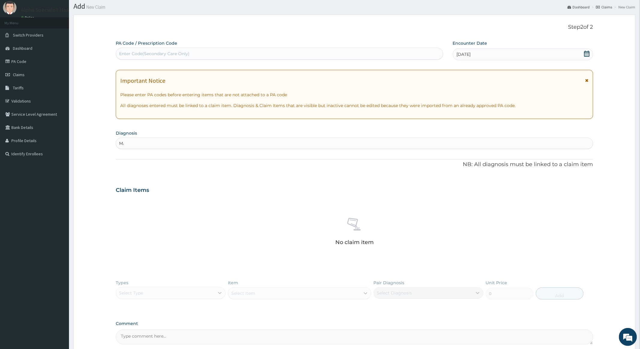
type input "M"
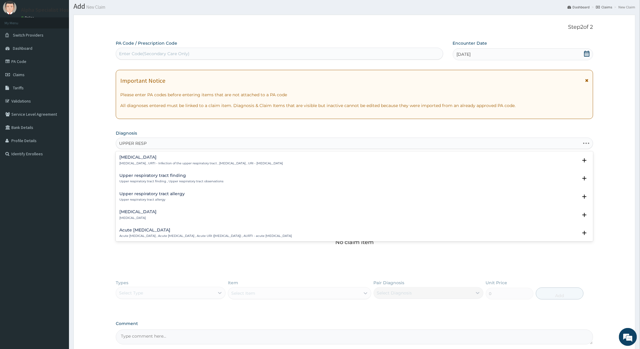
type input "UPPER RESPI"
click at [181, 160] on div "[MEDICAL_DATA] [MEDICAL_DATA] , URTI - Infection of the upper respiratory tract…" at bounding box center [201, 160] width 164 height 11
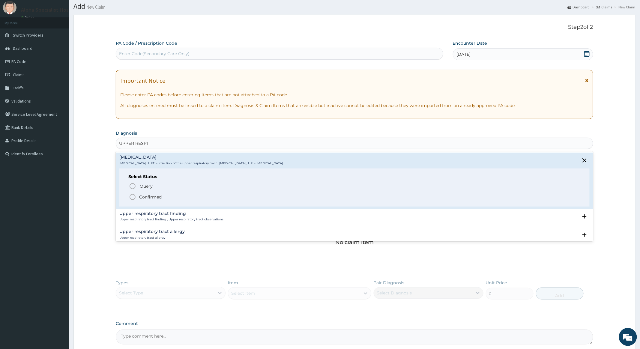
click at [133, 198] on icon "status option filled" at bounding box center [132, 197] width 7 height 7
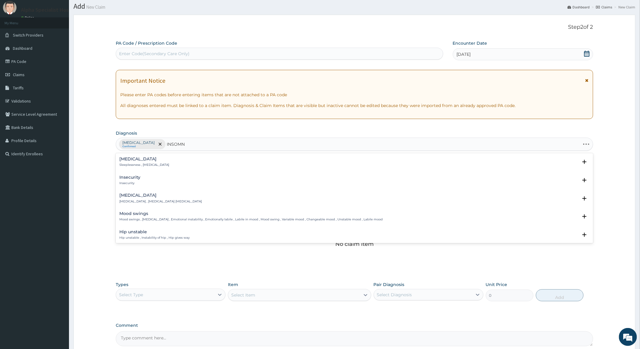
type input "INSOMNI"
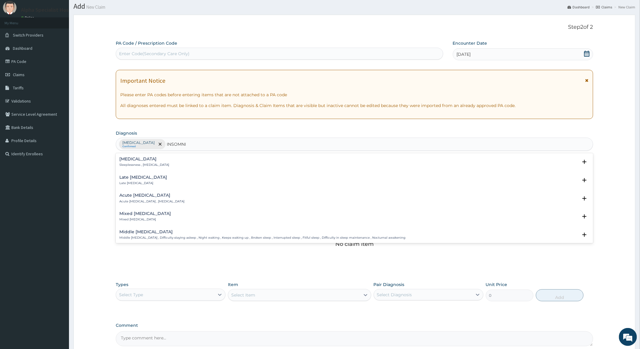
click at [130, 160] on h4 "[MEDICAL_DATA]" at bounding box center [144, 159] width 50 height 5
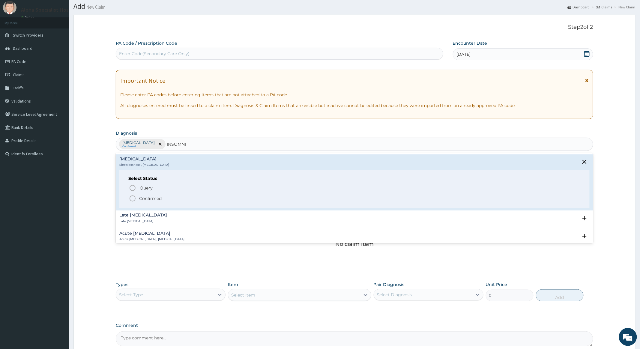
click at [131, 197] on circle "status option filled" at bounding box center [132, 198] width 5 height 5
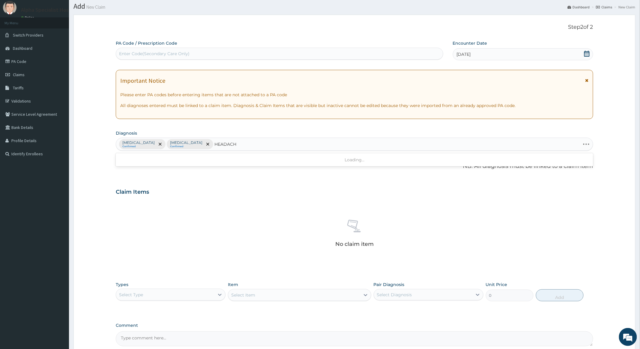
type input "HEADACHE"
click at [154, 161] on h4 "Headache" at bounding box center [190, 159] width 143 height 5
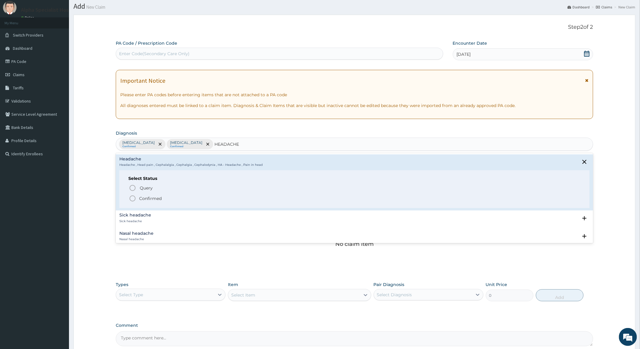
click at [134, 198] on icon "status option filled" at bounding box center [132, 198] width 7 height 7
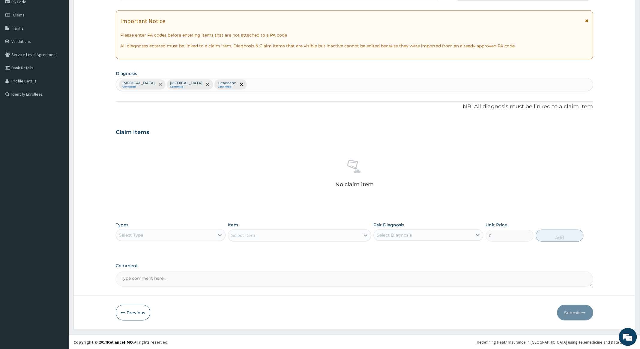
scroll to position [78, 0]
click at [216, 234] on div at bounding box center [220, 234] width 11 height 11
click at [133, 271] on div "Procedures" at bounding box center [171, 271] width 110 height 11
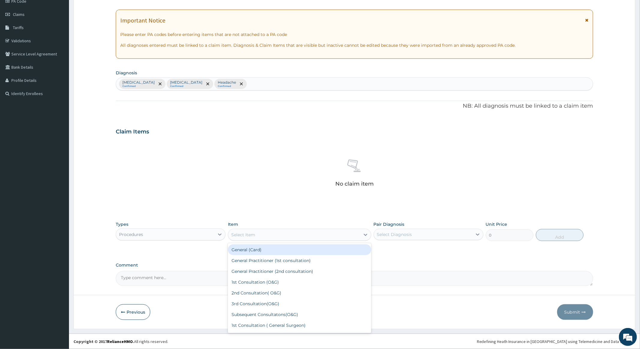
click at [295, 233] on div "Select Item" at bounding box center [294, 235] width 132 height 10
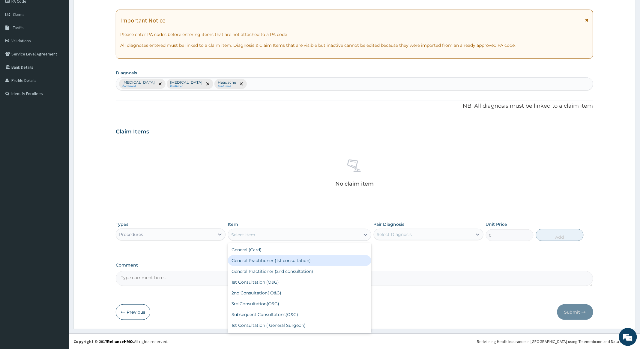
click at [274, 261] on div "General Practitioner (1st consultation)" at bounding box center [299, 260] width 143 height 11
type input "4000"
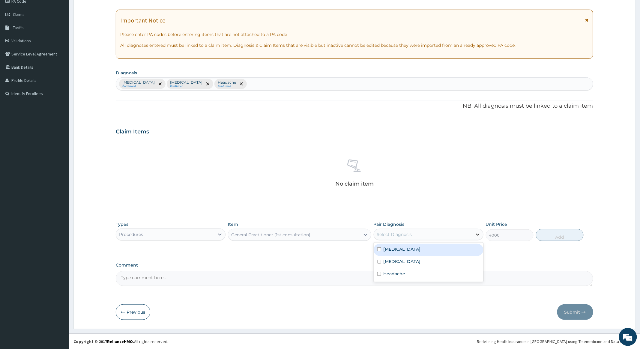
click at [476, 234] on icon at bounding box center [478, 235] width 6 height 6
click at [380, 249] on input "checkbox" at bounding box center [379, 250] width 4 height 4
checkbox input "true"
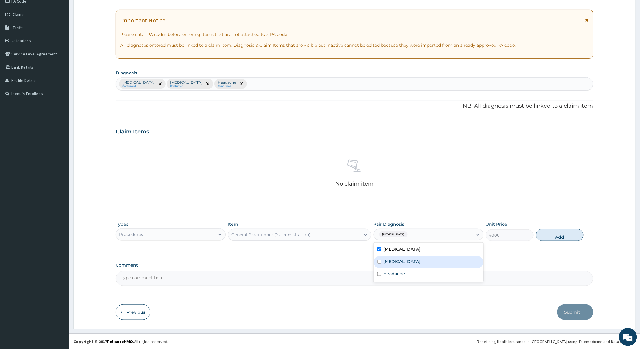
click at [378, 261] on input "checkbox" at bounding box center [379, 262] width 4 height 4
checkbox input "true"
click at [379, 275] on input "checkbox" at bounding box center [379, 274] width 4 height 4
checkbox input "true"
click at [563, 234] on button "Add" at bounding box center [560, 235] width 48 height 12
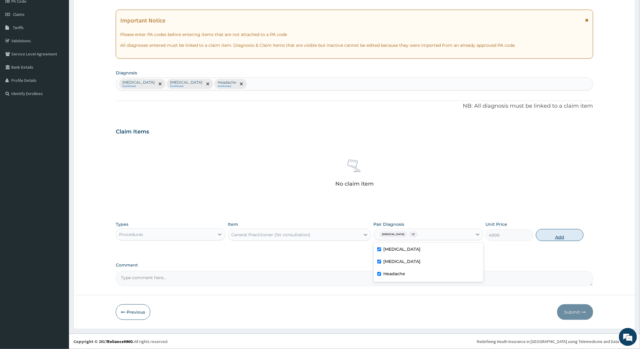
type input "0"
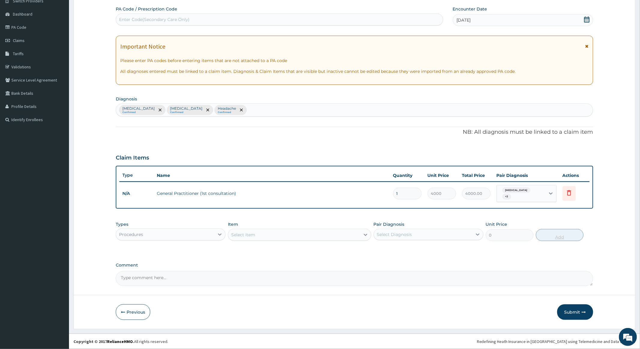
scroll to position [52, 0]
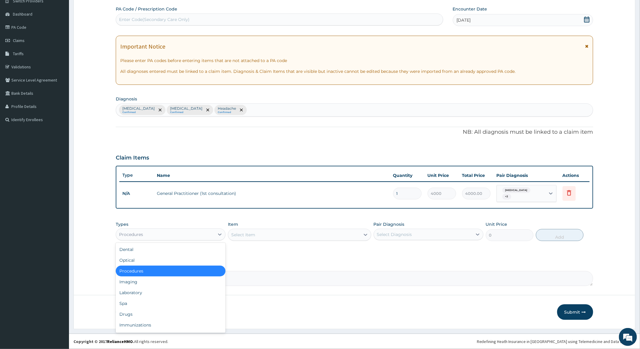
click at [212, 236] on div "Procedures" at bounding box center [165, 235] width 98 height 10
click at [130, 314] on div "Drugs" at bounding box center [171, 314] width 110 height 11
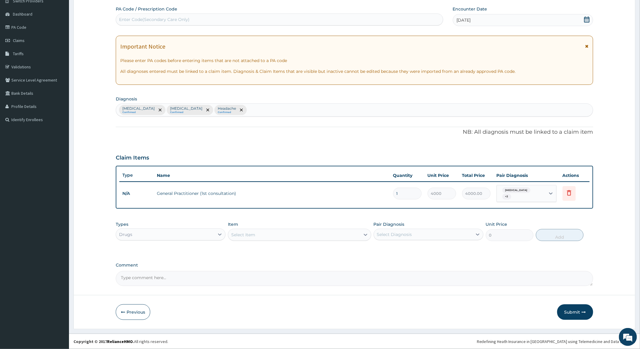
click at [317, 233] on div "Select Item" at bounding box center [294, 235] width 132 height 10
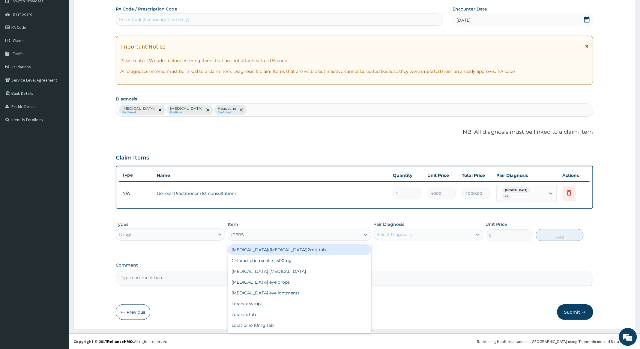
type input "LORAT"
click at [263, 250] on div "Loratidine 10mg tab" at bounding box center [299, 250] width 143 height 11
type input "120"
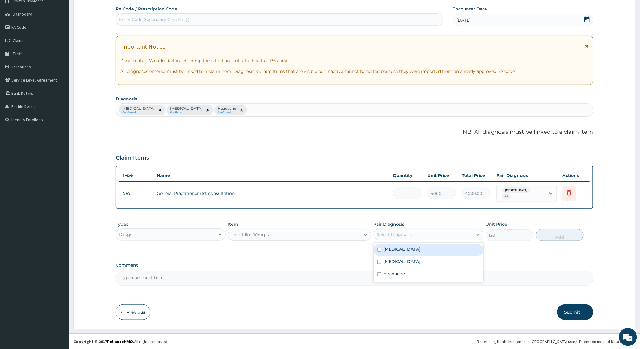
click at [435, 233] on div "Select Diagnosis" at bounding box center [423, 235] width 98 height 10
click at [377, 250] on input "checkbox" at bounding box center [379, 250] width 4 height 4
checkbox input "true"
click at [548, 235] on button "Add" at bounding box center [560, 235] width 48 height 12
type input "0"
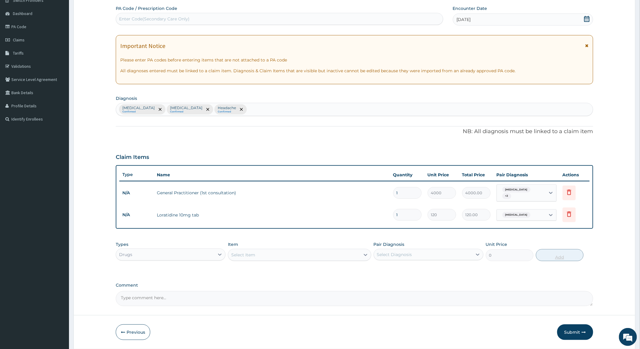
type input "13"
type input "1560.00"
type input "1"
type input "120.00"
type input "0.00"
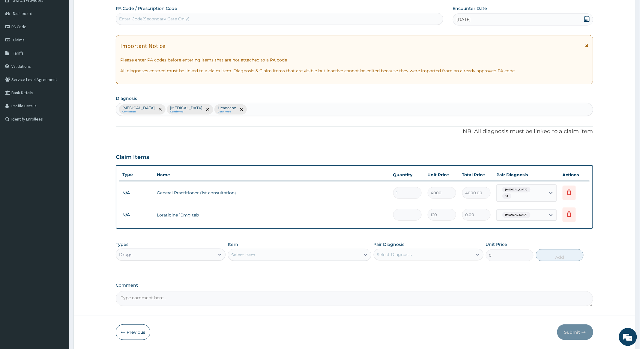
type input "3"
type input "360.00"
type input "3"
click at [275, 256] on div "Select Item" at bounding box center [294, 255] width 132 height 10
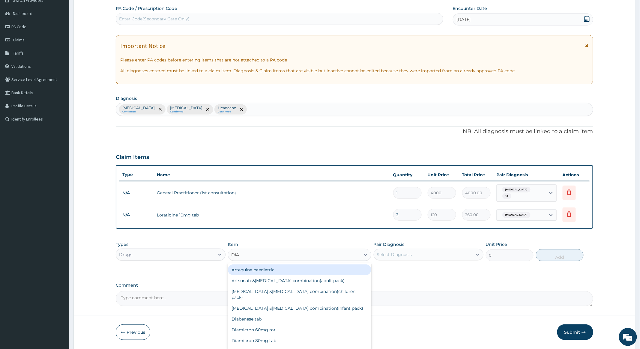
type input "[PERSON_NAME]"
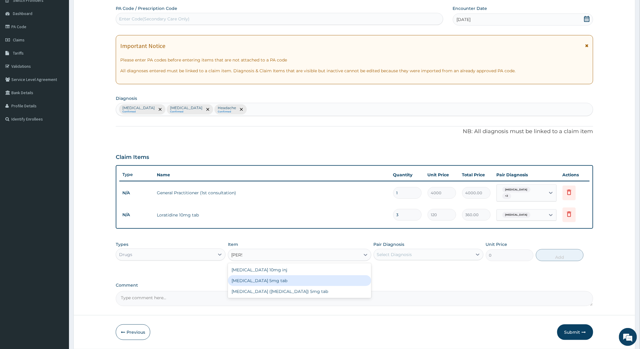
click at [253, 280] on div "[MEDICAL_DATA] 5mg tab" at bounding box center [299, 280] width 143 height 11
type input "64.8"
click at [447, 257] on div "Select Diagnosis" at bounding box center [423, 255] width 98 height 10
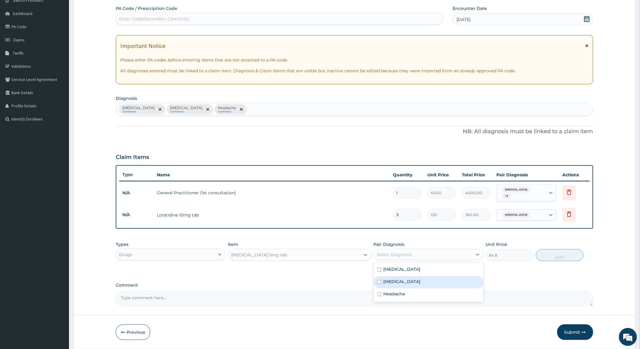
click at [380, 282] on input "checkbox" at bounding box center [379, 282] width 4 height 4
checkbox input "true"
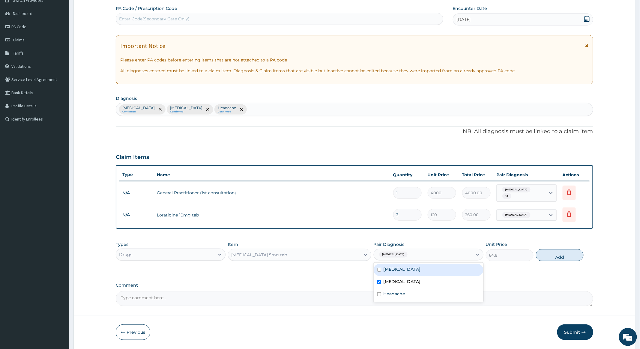
click at [564, 256] on button "Add" at bounding box center [560, 255] width 48 height 12
type input "0"
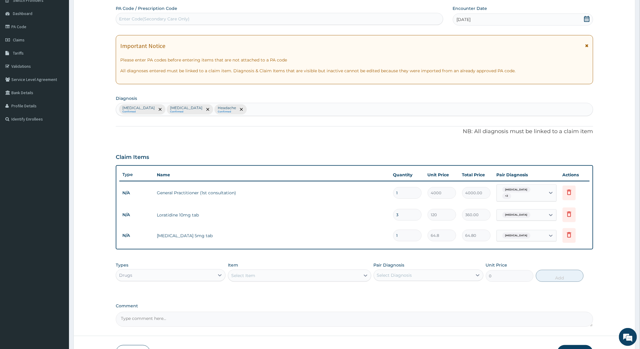
type input "0.00"
type input "3"
type input "194.40"
type input "3"
click at [269, 278] on div "Select Item" at bounding box center [294, 276] width 132 height 10
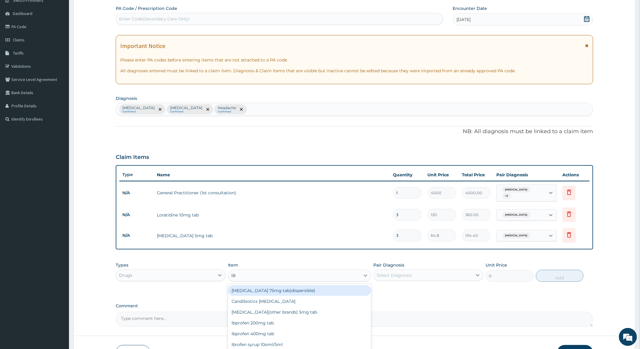
type input "IBP"
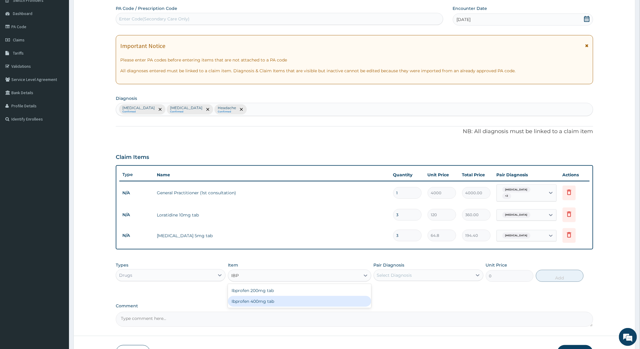
click at [256, 300] on div "Ibprofen 400mg tab" at bounding box center [299, 301] width 143 height 11
type input "200"
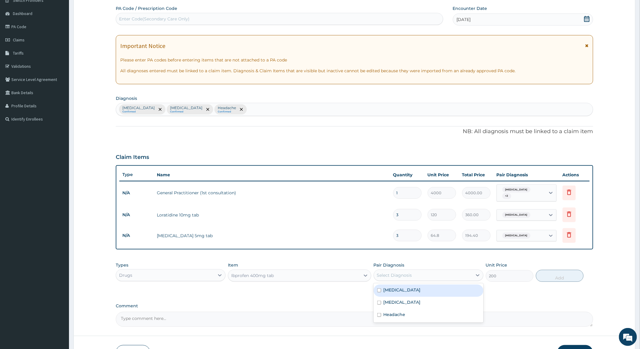
click at [445, 273] on div "Select Diagnosis" at bounding box center [423, 276] width 98 height 10
click at [379, 315] on input "checkbox" at bounding box center [379, 315] width 4 height 4
checkbox input "true"
click at [550, 275] on button "Add" at bounding box center [560, 276] width 48 height 12
type input "0"
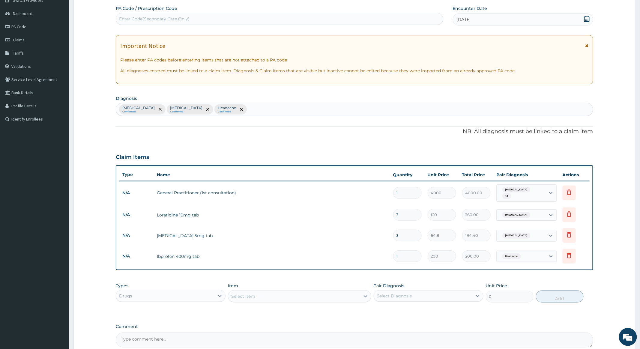
type input "0.00"
type input "6"
type input "1200.00"
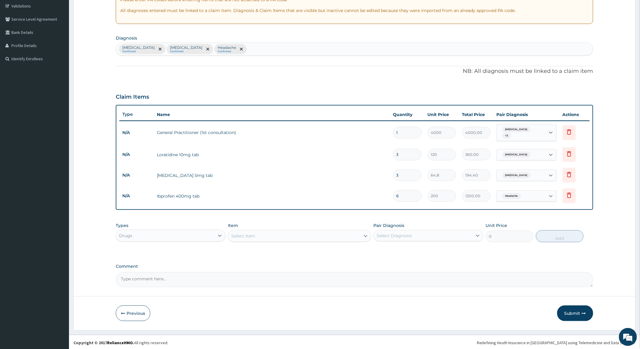
scroll to position [114, 0]
type input "6"
click at [573, 310] on button "Submit" at bounding box center [575, 313] width 36 height 16
click at [569, 309] on button "Submit" at bounding box center [575, 313] width 36 height 16
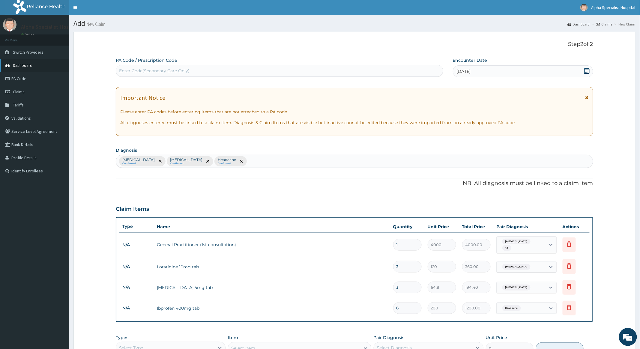
click at [30, 63] on span "Dashboard" at bounding box center [23, 65] width 20 height 5
